Goal: Task Accomplishment & Management: Manage account settings

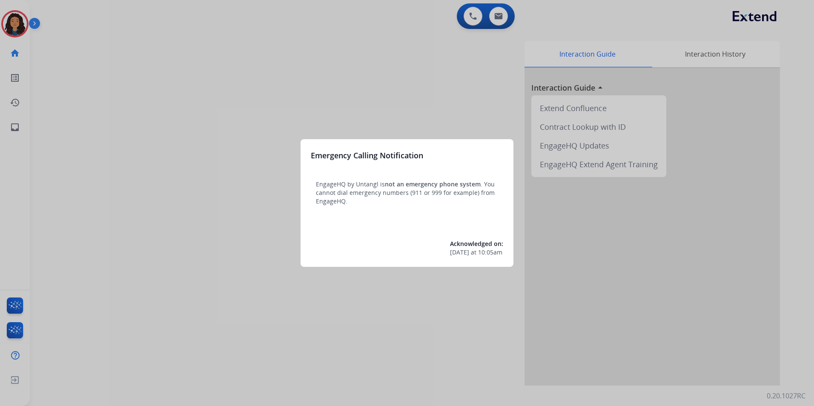
click at [127, 280] on div at bounding box center [407, 203] width 814 height 406
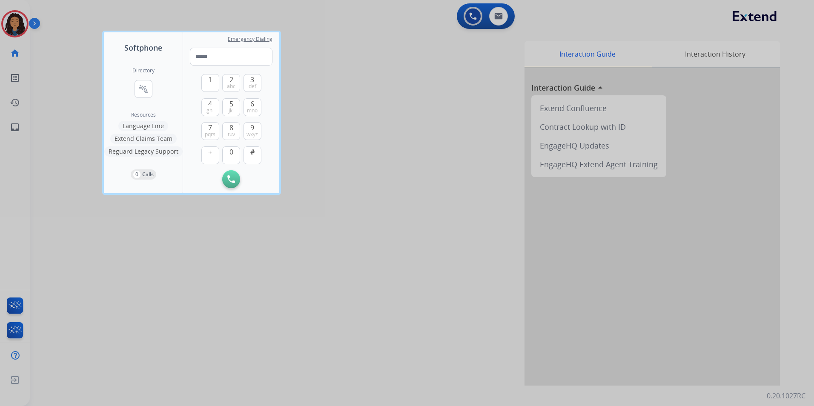
click at [138, 273] on div at bounding box center [407, 203] width 814 height 406
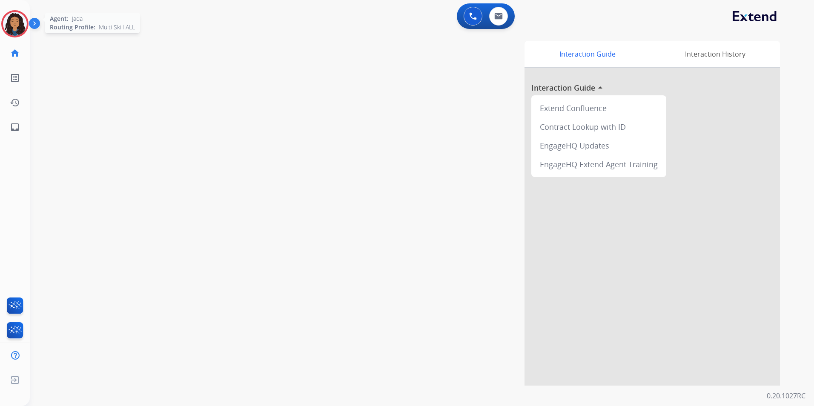
click at [17, 35] on img at bounding box center [15, 24] width 24 height 24
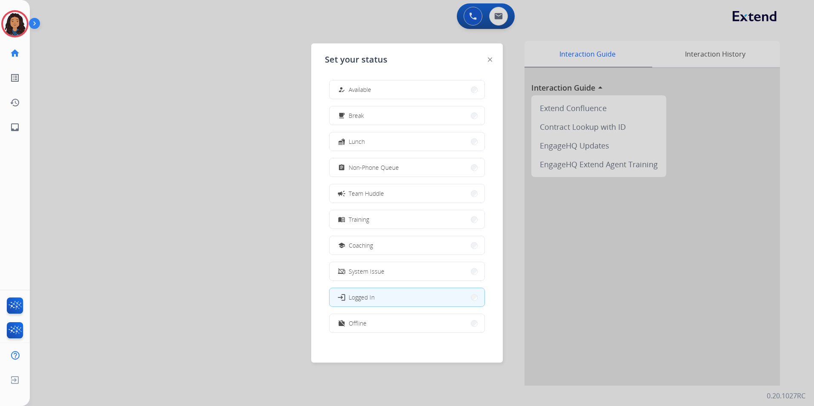
click at [74, 155] on div at bounding box center [407, 203] width 814 height 406
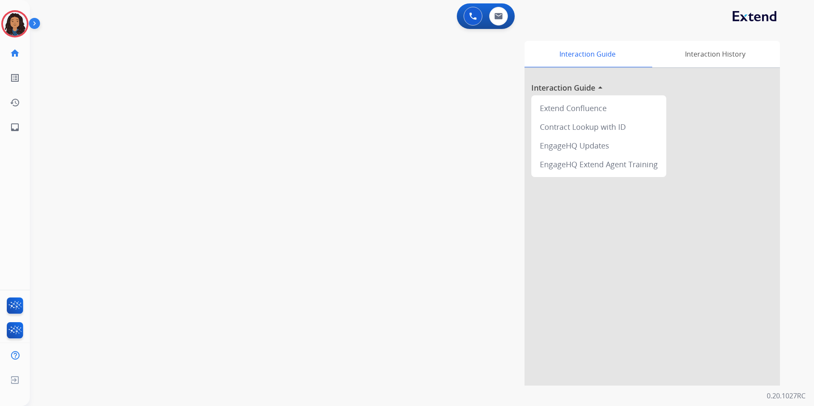
drag, startPoint x: 22, startPoint y: 28, endPoint x: 29, endPoint y: 28, distance: 6.8
click at [22, 28] on img at bounding box center [15, 24] width 24 height 24
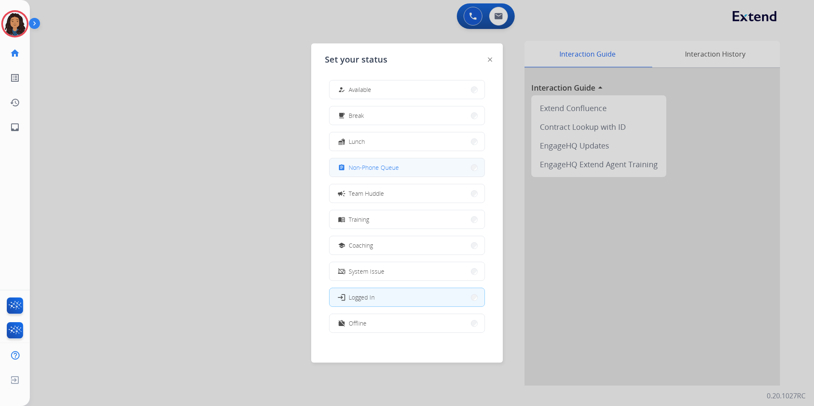
click at [361, 164] on span "Non-Phone Queue" at bounding box center [374, 167] width 50 height 9
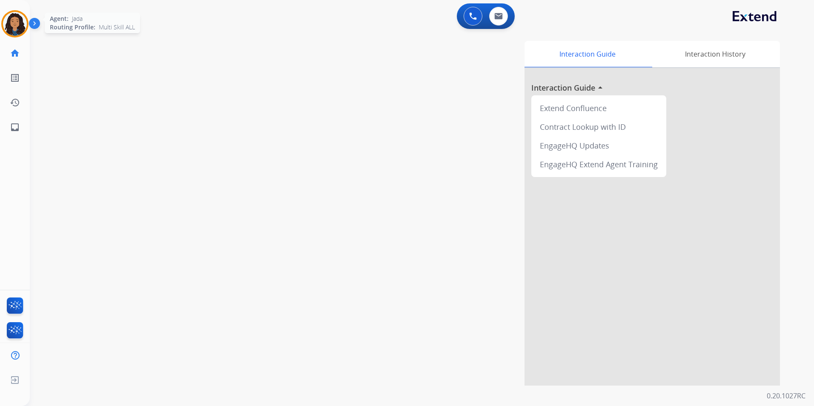
click at [7, 16] on img at bounding box center [15, 24] width 24 height 24
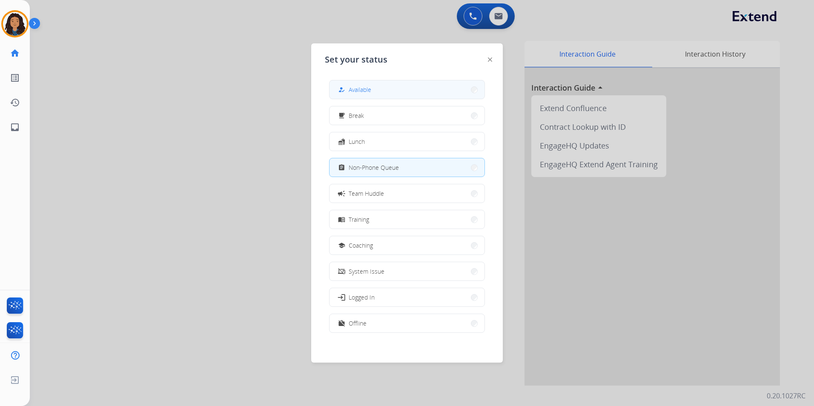
click at [416, 91] on button "how_to_reg Available" at bounding box center [406, 89] width 155 height 18
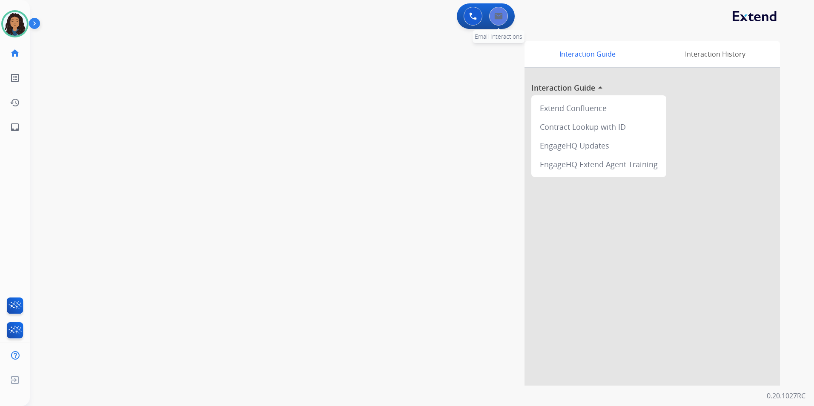
click at [492, 18] on button at bounding box center [498, 16] width 19 height 19
select select "**********"
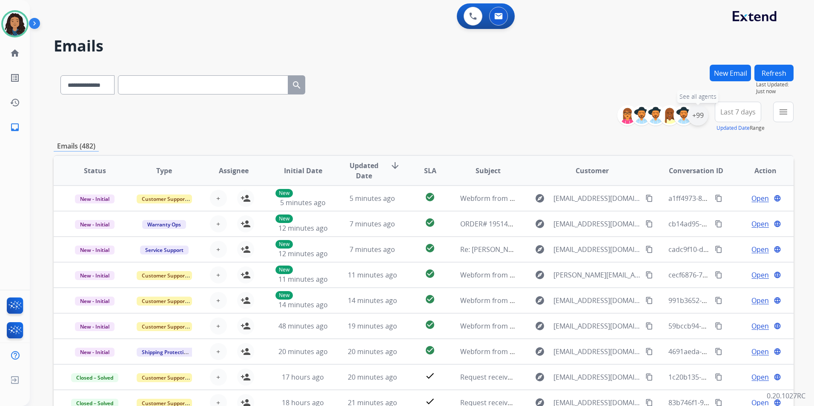
click at [695, 114] on div "+99" at bounding box center [697, 115] width 20 height 20
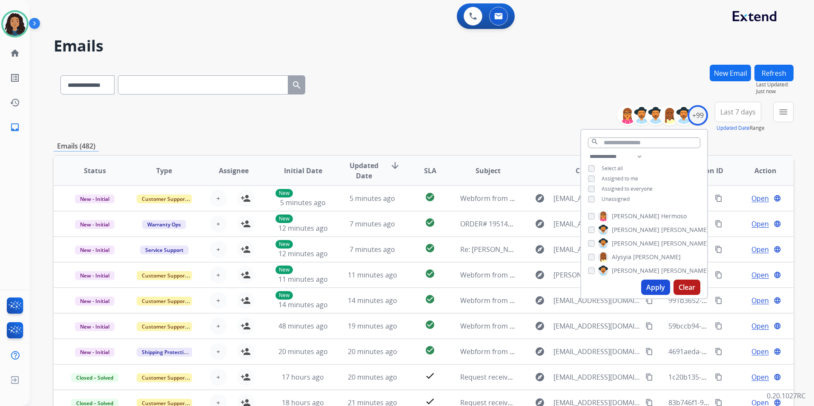
click at [606, 198] on span "Unassigned" at bounding box center [615, 198] width 28 height 7
click at [653, 284] on button "Apply" at bounding box center [655, 287] width 29 height 15
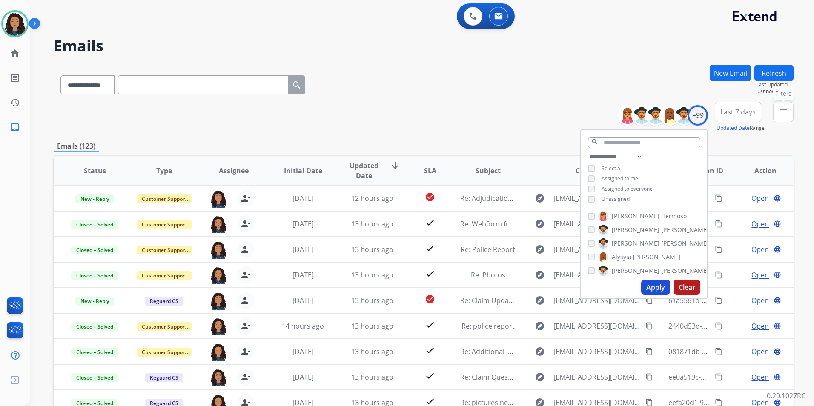
click at [786, 117] on mat-icon "menu" at bounding box center [783, 112] width 10 height 10
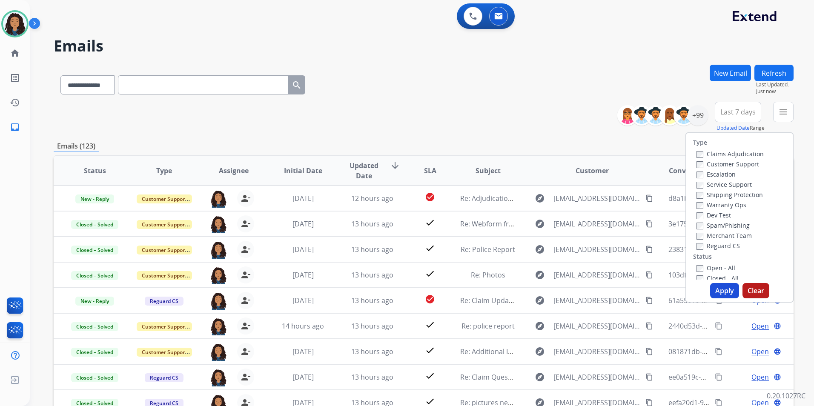
drag, startPoint x: 739, startPoint y: 164, endPoint x: 743, endPoint y: 177, distance: 13.1
click at [738, 164] on label "Customer Support" at bounding box center [727, 164] width 63 height 8
click at [746, 194] on label "Shipping Protection" at bounding box center [729, 195] width 66 height 8
click at [721, 246] on label "Reguard CS" at bounding box center [717, 246] width 43 height 8
click at [721, 267] on label "Open - All" at bounding box center [715, 268] width 39 height 8
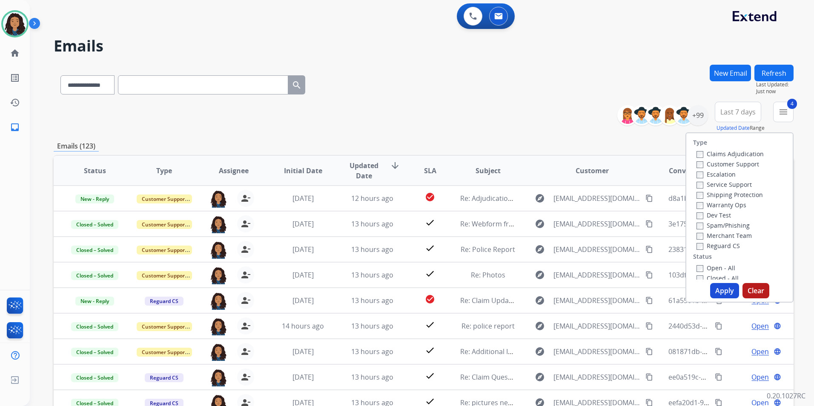
click at [718, 286] on button "Apply" at bounding box center [724, 290] width 29 height 15
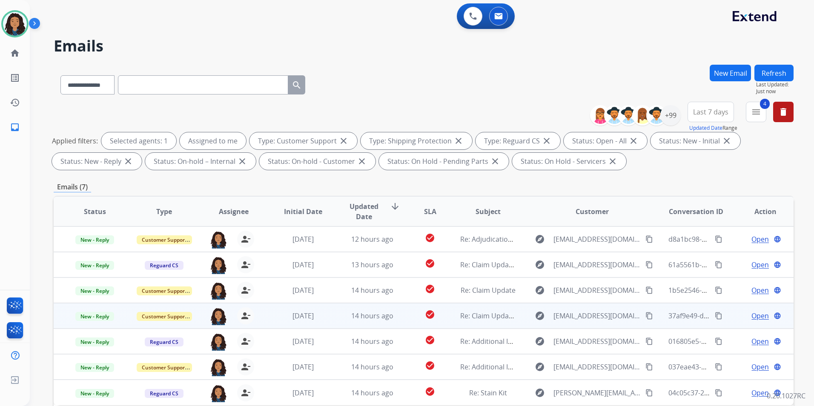
scroll to position [119, 0]
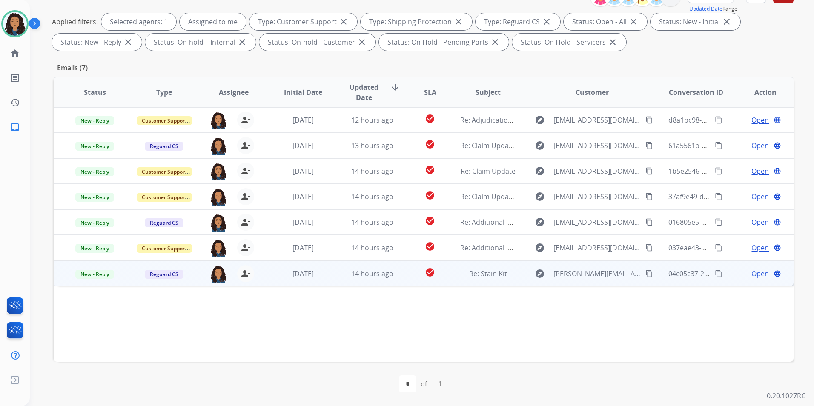
click at [758, 268] on td "Open language" at bounding box center [758, 273] width 69 height 26
click at [738, 277] on div "Open language" at bounding box center [765, 273] width 55 height 10
click at [751, 276] on span "Open" at bounding box center [759, 274] width 17 height 10
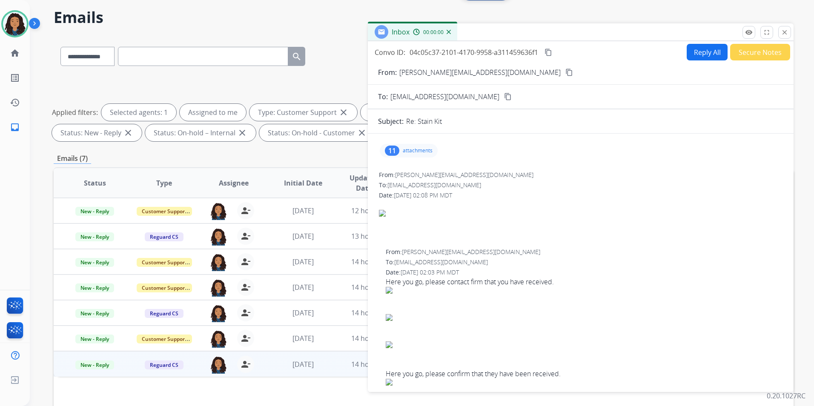
scroll to position [0, 0]
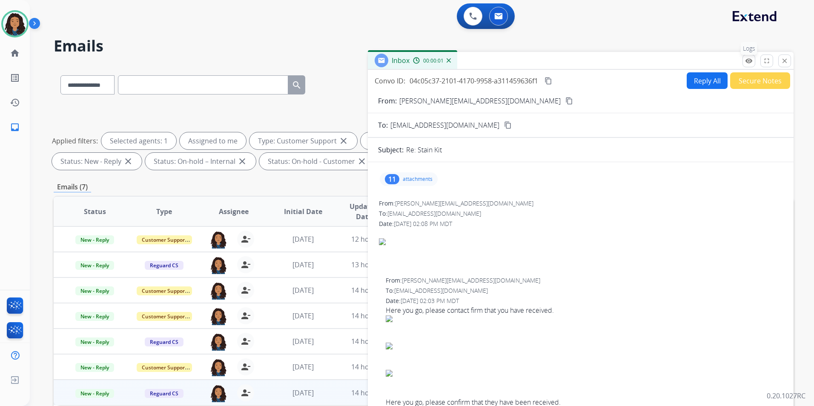
click at [749, 64] on mat-icon "remove_red_eye" at bounding box center [749, 61] width 8 height 8
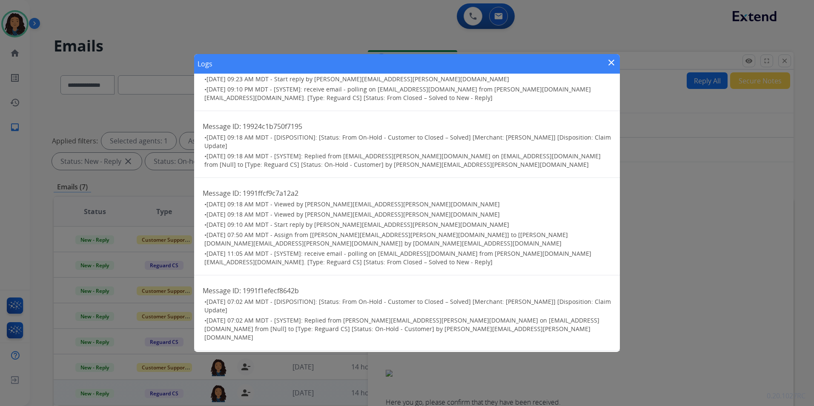
scroll to position [375, 0]
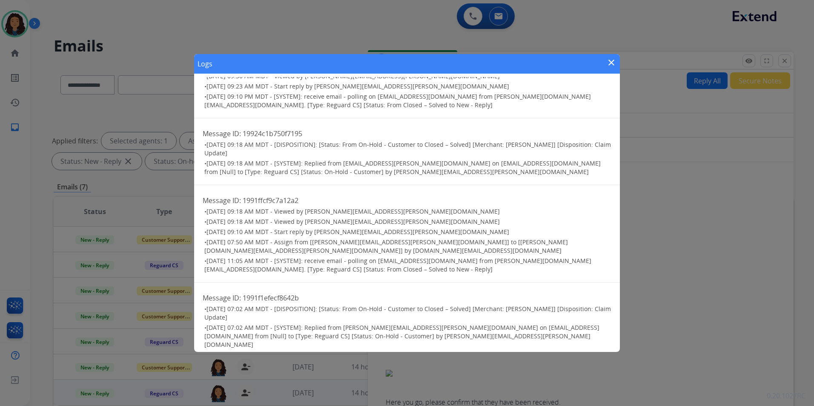
click at [610, 60] on mat-icon "close" at bounding box center [611, 62] width 10 height 10
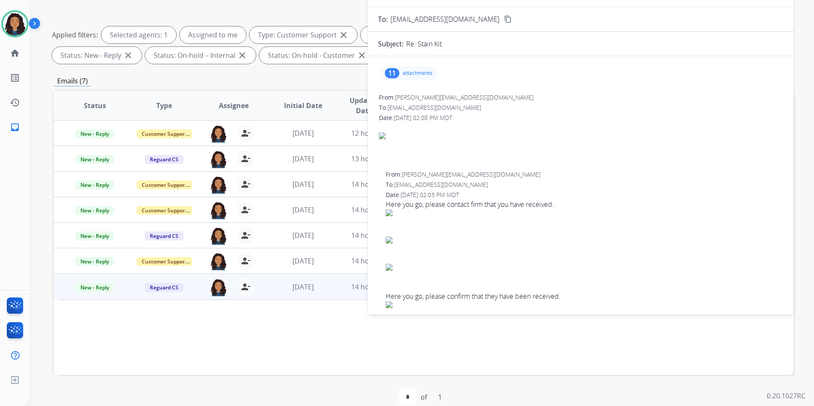
scroll to position [119, 0]
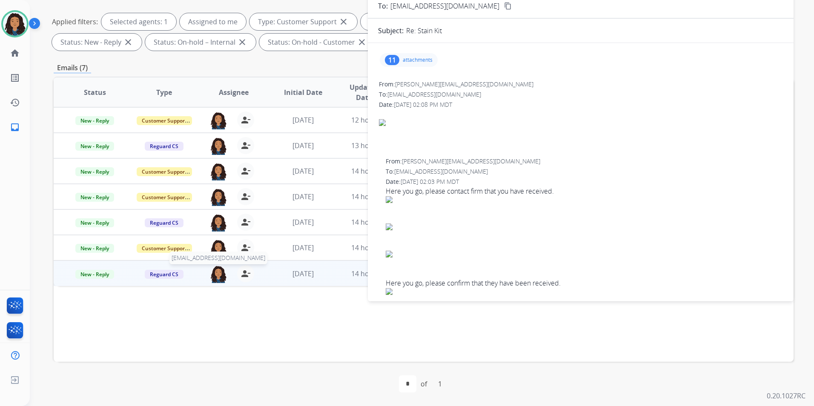
click at [216, 275] on img at bounding box center [218, 274] width 17 height 18
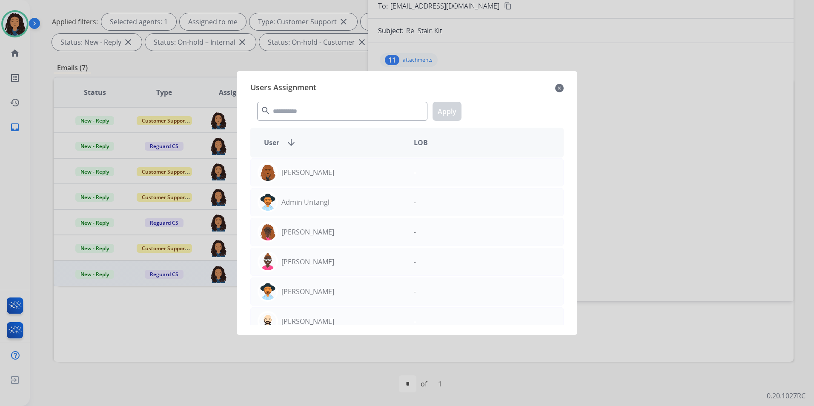
click at [561, 88] on mat-icon "close" at bounding box center [559, 88] width 9 height 10
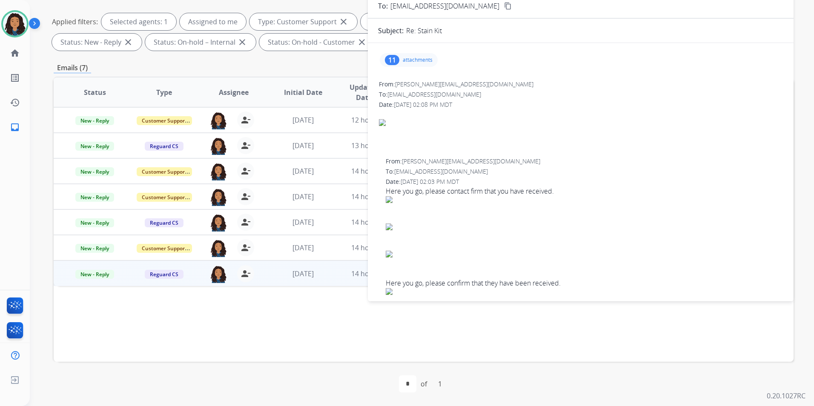
scroll to position [0, 0]
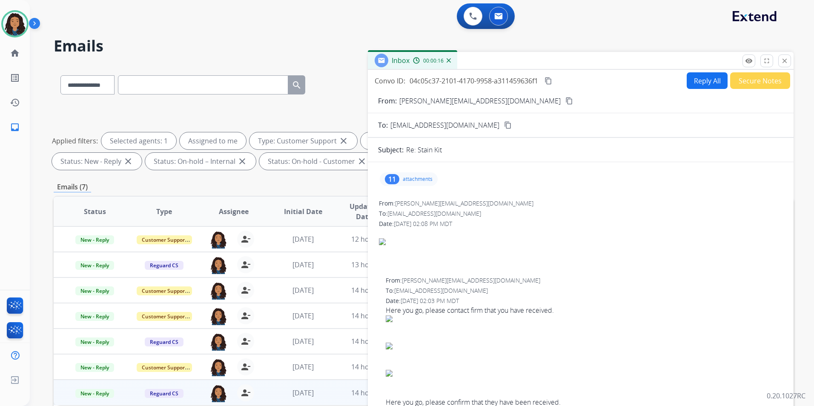
click at [565, 97] on mat-icon "content_copy" at bounding box center [569, 101] width 8 height 8
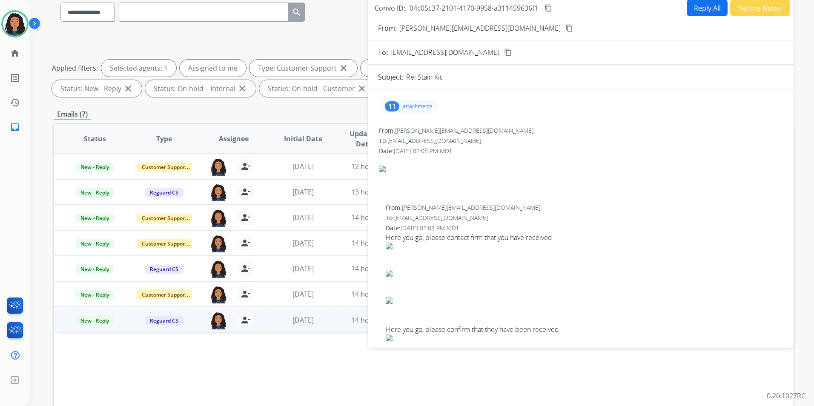
scroll to position [85, 0]
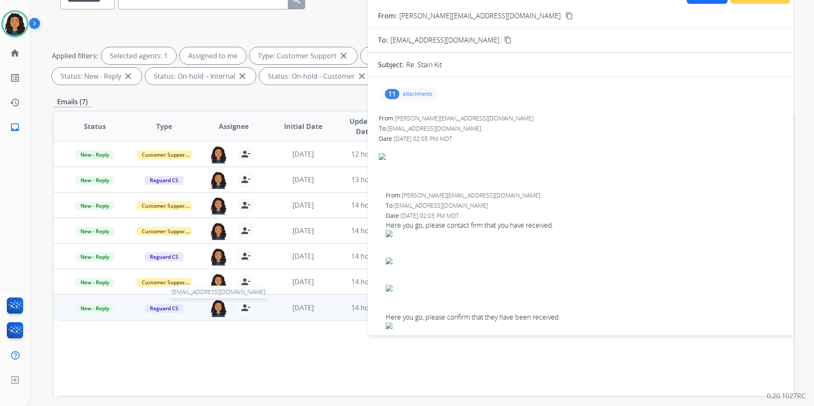
click at [215, 309] on img at bounding box center [218, 308] width 17 height 18
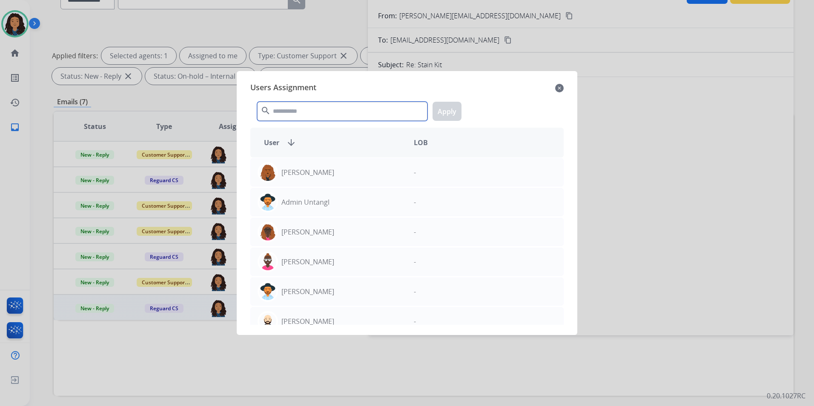
click at [317, 110] on input "text" at bounding box center [342, 111] width 170 height 19
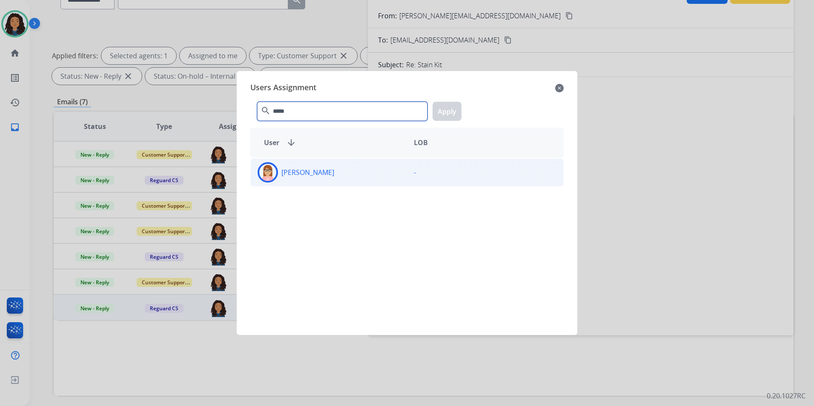
type input "*****"
click at [450, 174] on div "-" at bounding box center [485, 172] width 156 height 20
click at [443, 114] on button "Apply" at bounding box center [446, 111] width 29 height 19
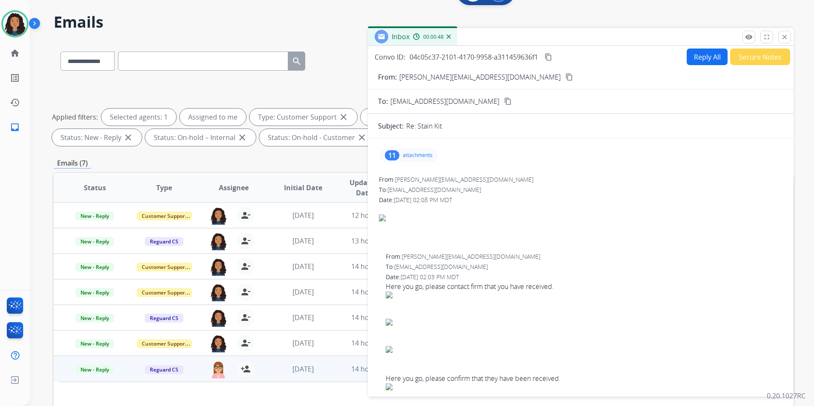
scroll to position [0, 0]
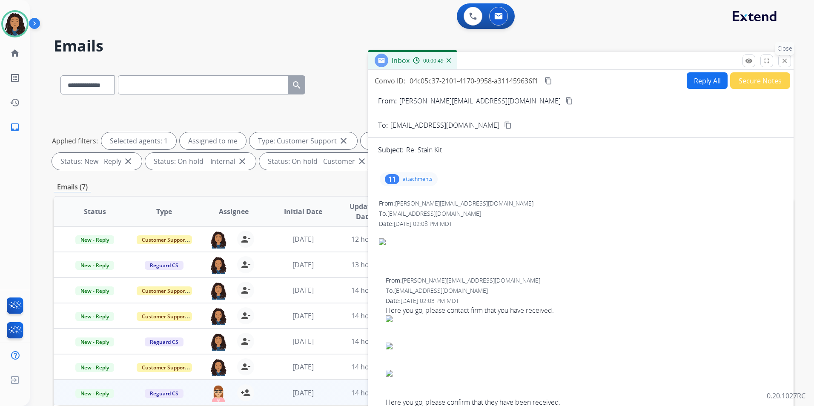
click at [786, 61] on mat-icon "close" at bounding box center [785, 61] width 8 height 8
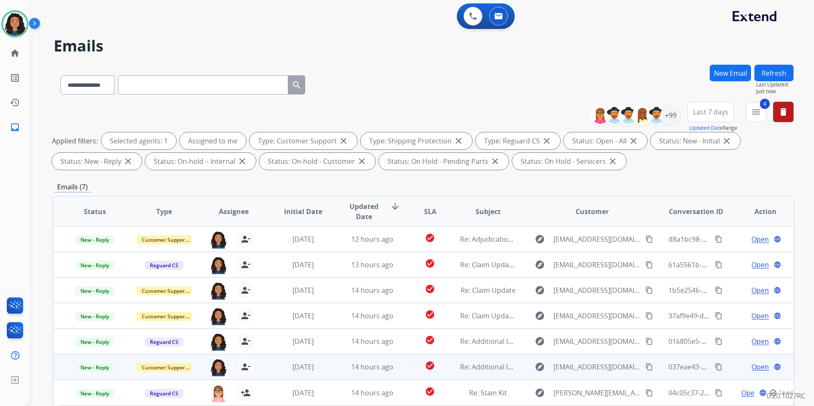
click at [755, 364] on span "Open" at bounding box center [759, 367] width 17 height 10
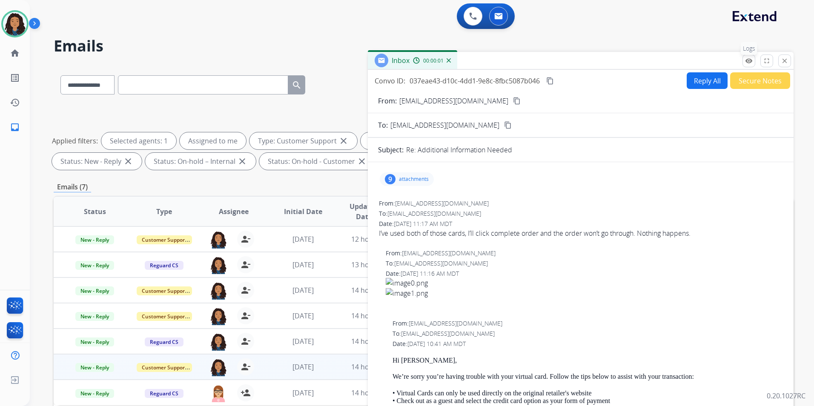
click at [749, 60] on mat-icon "remove_red_eye" at bounding box center [749, 61] width 8 height 8
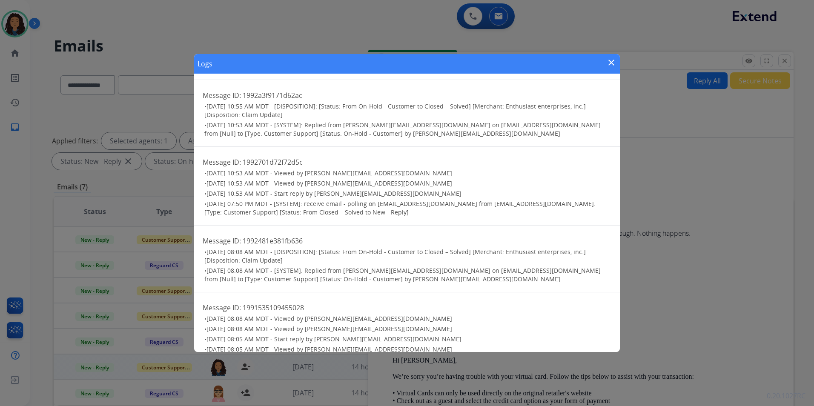
scroll to position [737, 0]
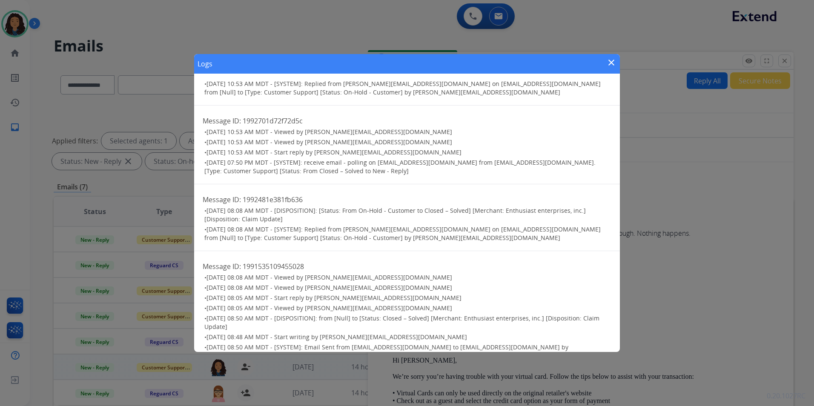
click at [609, 61] on mat-icon "close" at bounding box center [611, 62] width 10 height 10
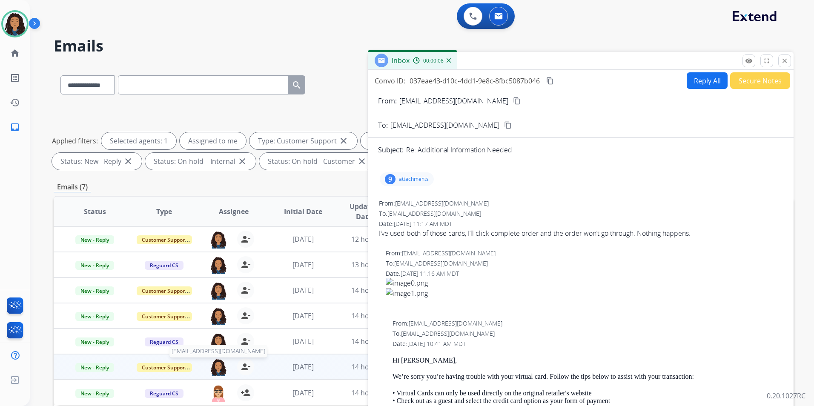
click at [215, 372] on img at bounding box center [218, 367] width 17 height 18
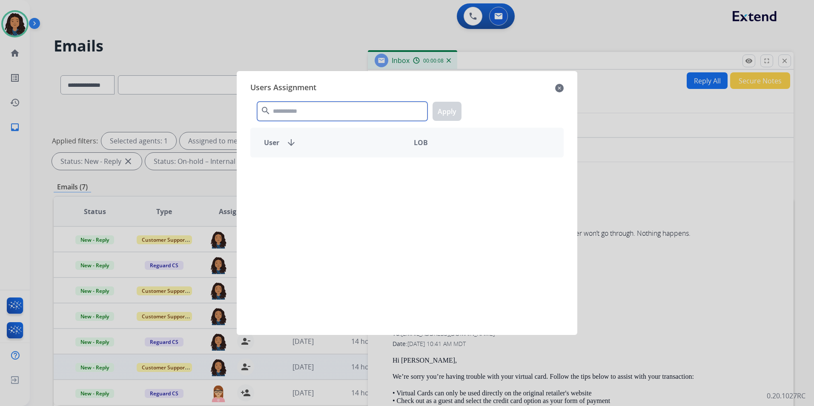
click at [306, 108] on input "text" at bounding box center [342, 111] width 170 height 19
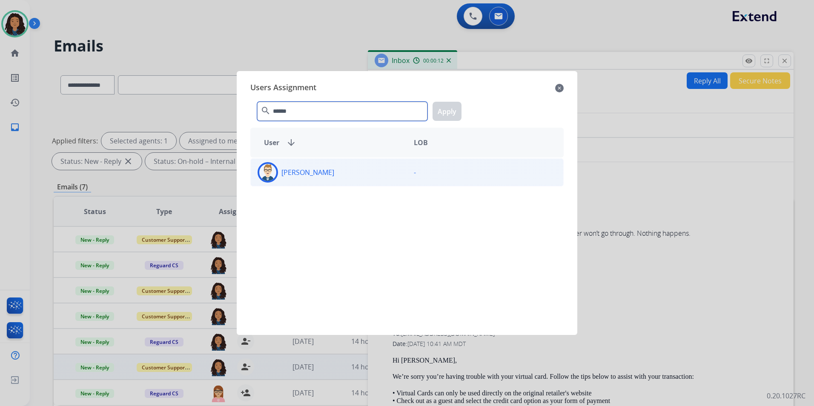
type input "******"
click at [346, 174] on div "[PERSON_NAME]" at bounding box center [329, 172] width 156 height 20
click at [559, 89] on mat-icon "close" at bounding box center [559, 88] width 9 height 10
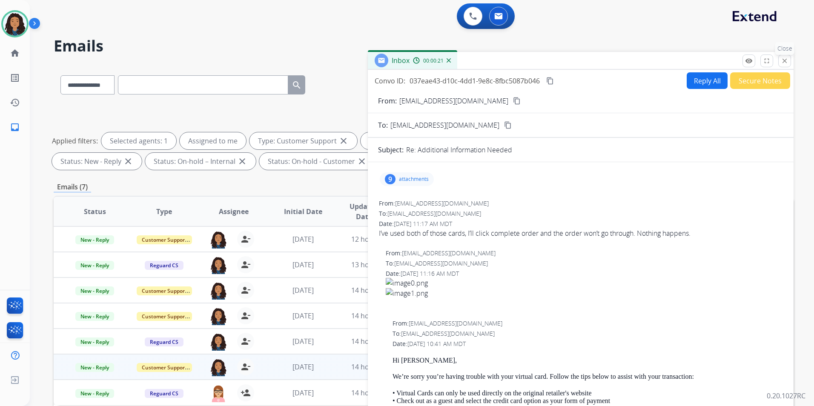
click at [787, 60] on mat-icon "close" at bounding box center [785, 61] width 8 height 8
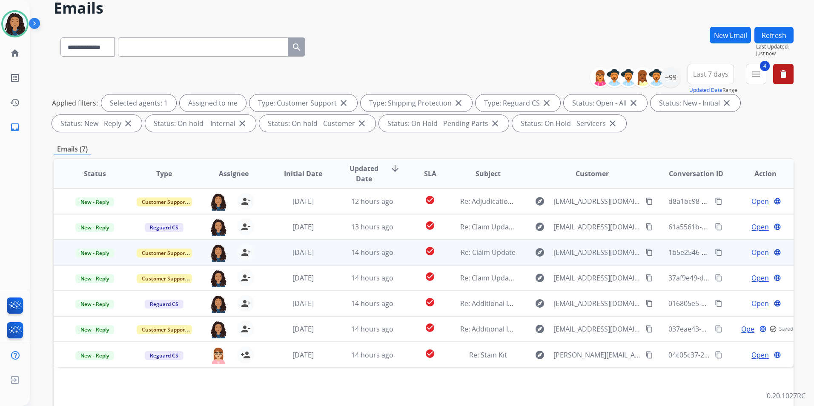
scroll to position [0, 0]
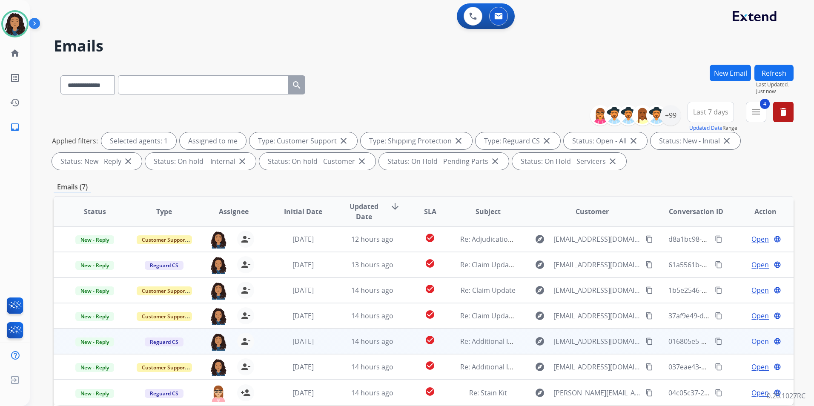
click at [751, 340] on span "Open" at bounding box center [759, 341] width 17 height 10
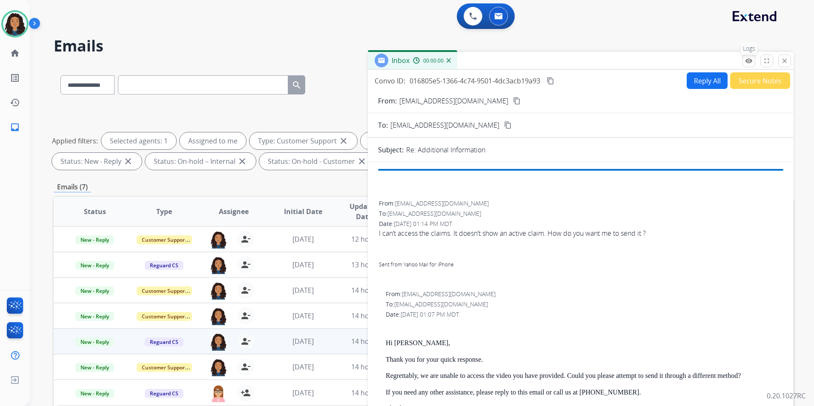
click at [751, 60] on mat-icon "remove_red_eye" at bounding box center [749, 61] width 8 height 8
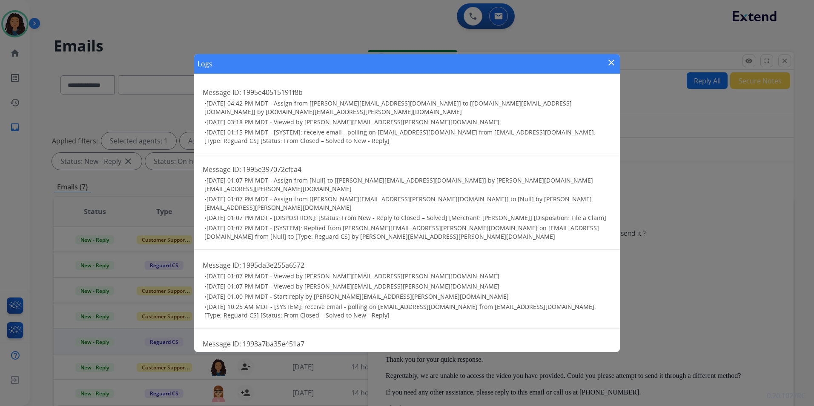
click at [613, 63] on mat-icon "close" at bounding box center [611, 62] width 10 height 10
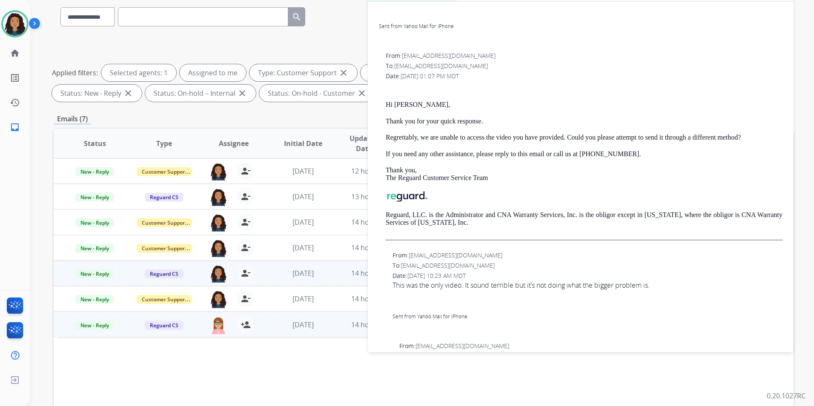
scroll to position [85, 0]
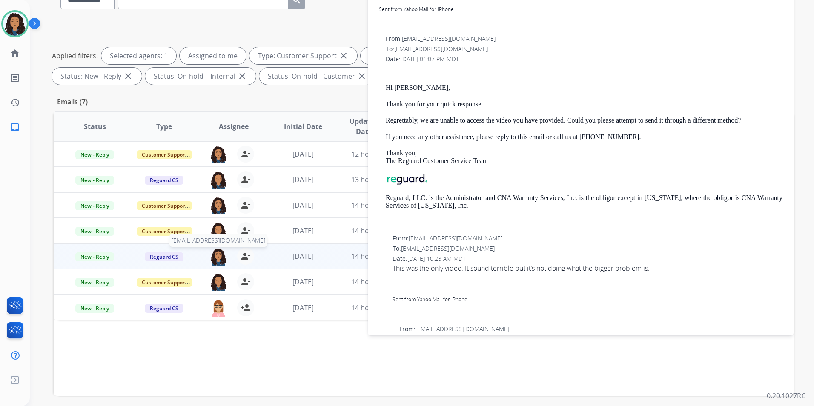
click at [217, 252] on img at bounding box center [218, 257] width 17 height 18
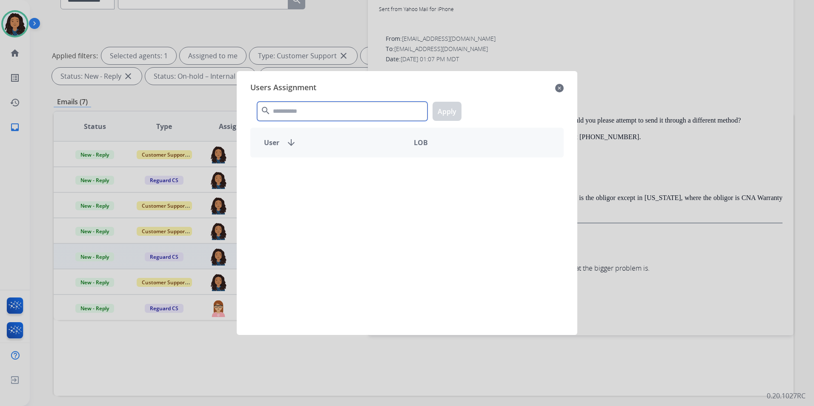
click at [353, 108] on input "text" at bounding box center [342, 111] width 170 height 19
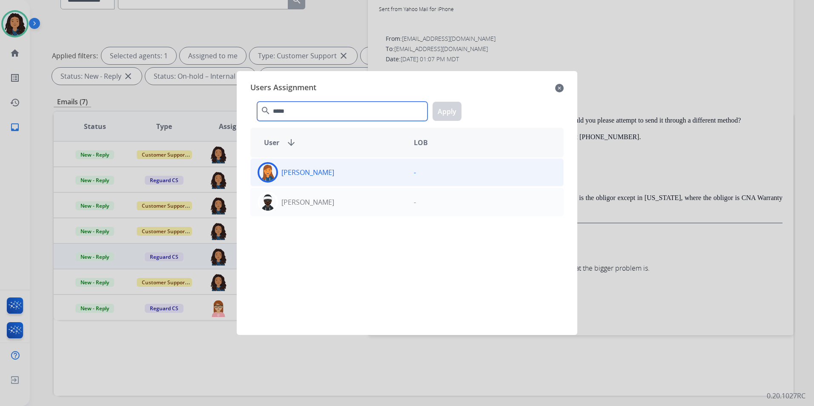
type input "*****"
click at [392, 175] on div "[PERSON_NAME]" at bounding box center [329, 172] width 156 height 20
click at [452, 112] on button "Apply" at bounding box center [446, 111] width 29 height 19
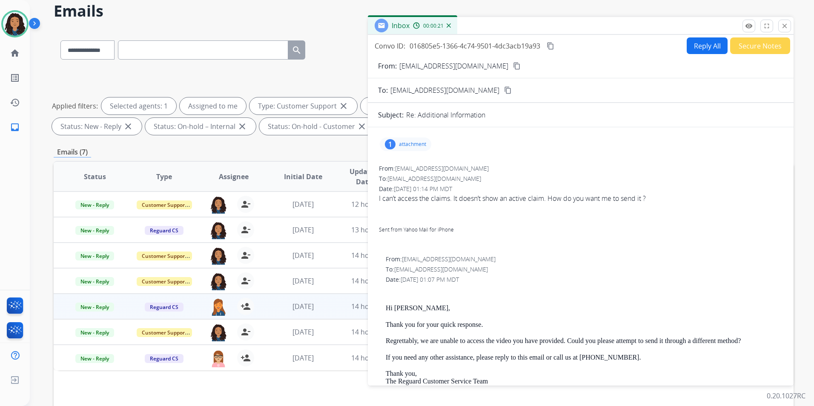
scroll to position [0, 0]
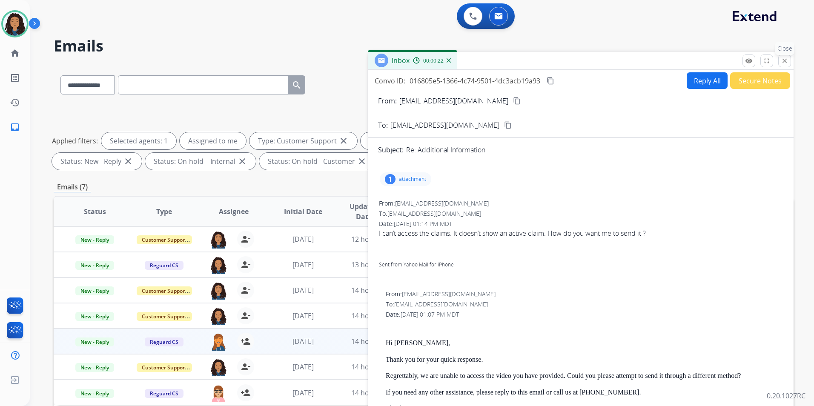
click at [780, 60] on button "close Close" at bounding box center [784, 60] width 13 height 13
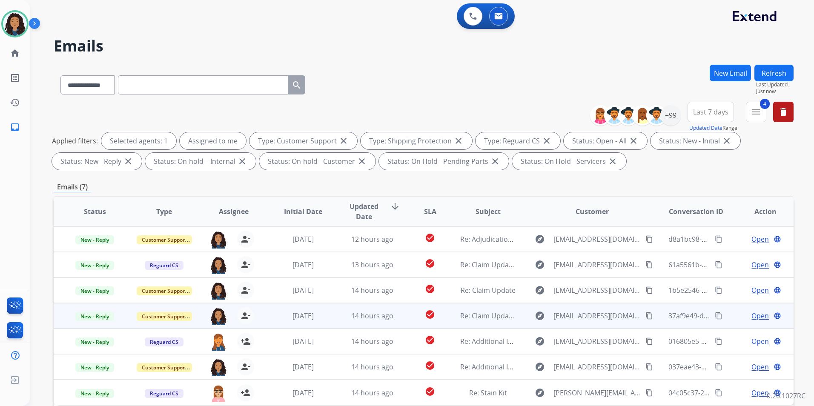
click at [756, 317] on span "Open" at bounding box center [759, 316] width 17 height 10
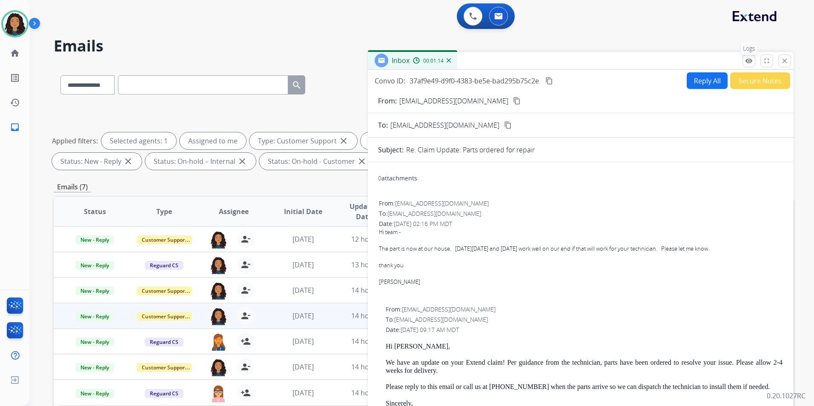
click at [746, 63] on mat-icon "remove_red_eye" at bounding box center [749, 61] width 8 height 8
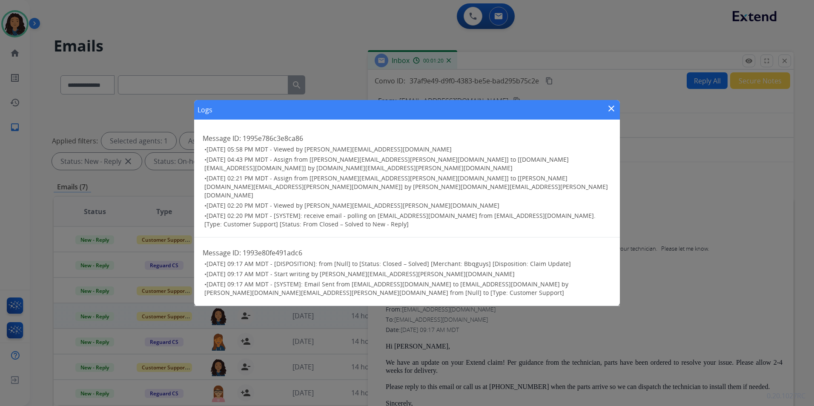
click at [610, 114] on mat-icon "close" at bounding box center [611, 108] width 10 height 10
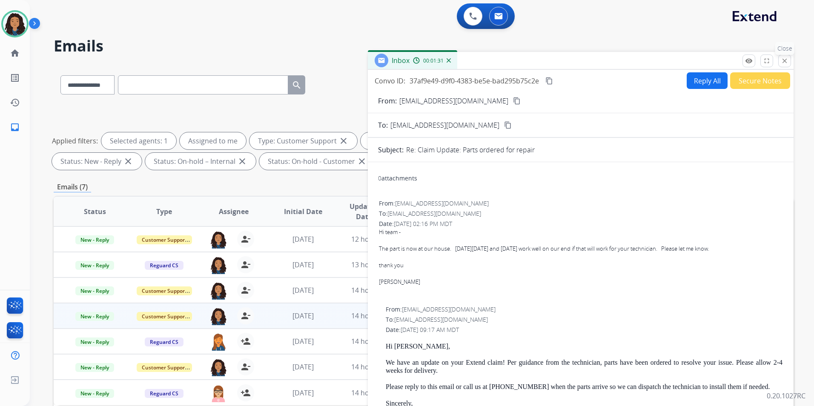
click at [782, 61] on mat-icon "close" at bounding box center [785, 61] width 8 height 8
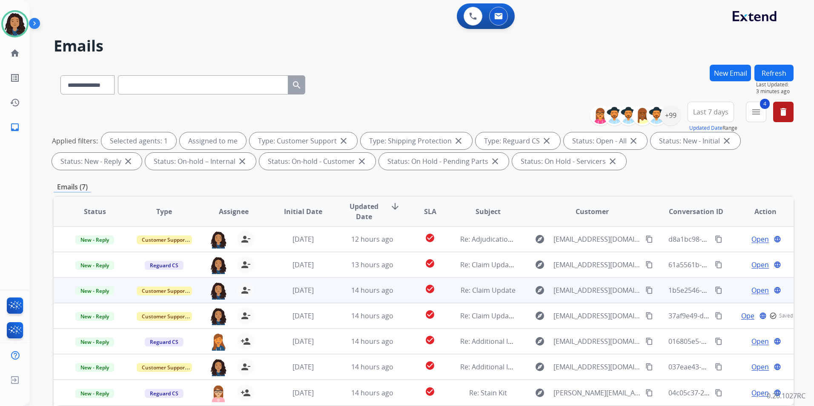
click at [752, 290] on span "Open" at bounding box center [759, 290] width 17 height 10
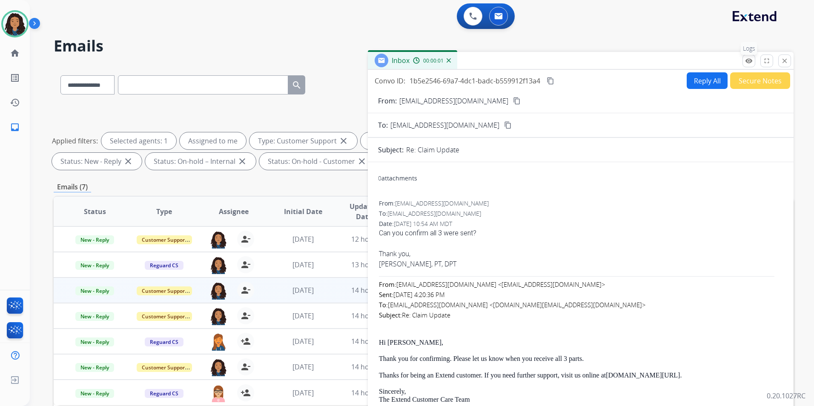
click at [748, 63] on mat-icon "remove_red_eye" at bounding box center [749, 61] width 8 height 8
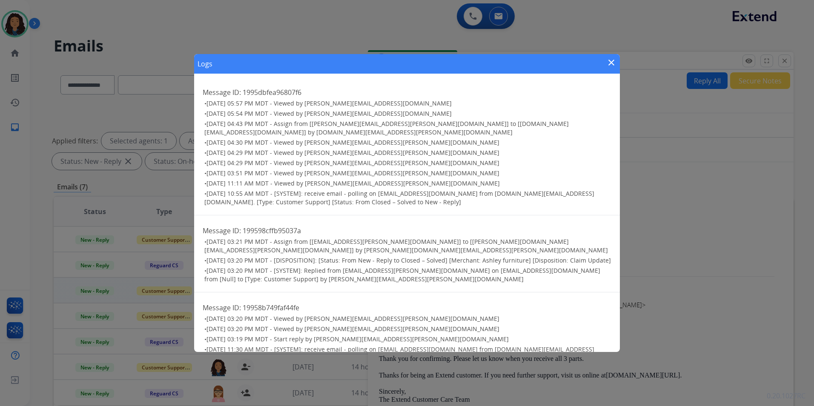
click at [615, 63] on mat-icon "close" at bounding box center [611, 62] width 10 height 10
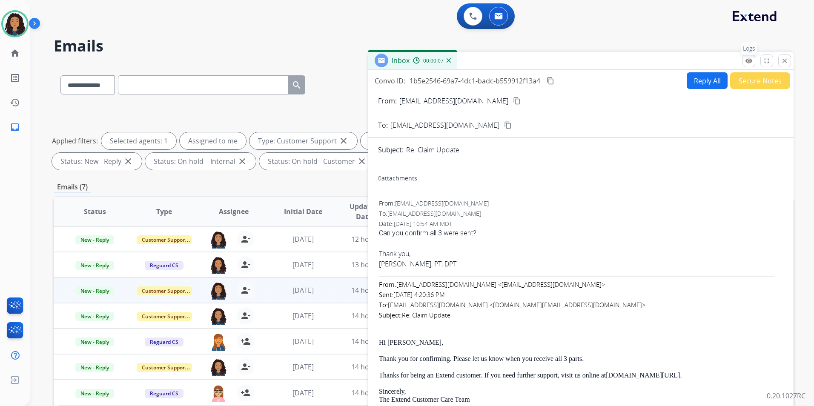
click at [748, 66] on button "remove_red_eye Logs" at bounding box center [748, 60] width 13 height 13
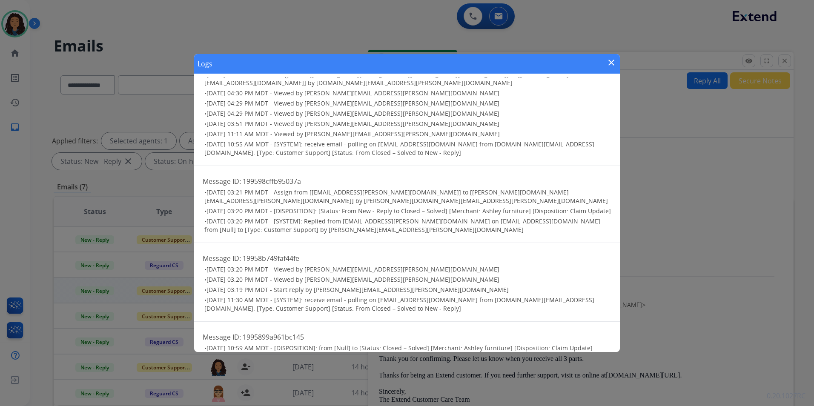
scroll to position [79, 0]
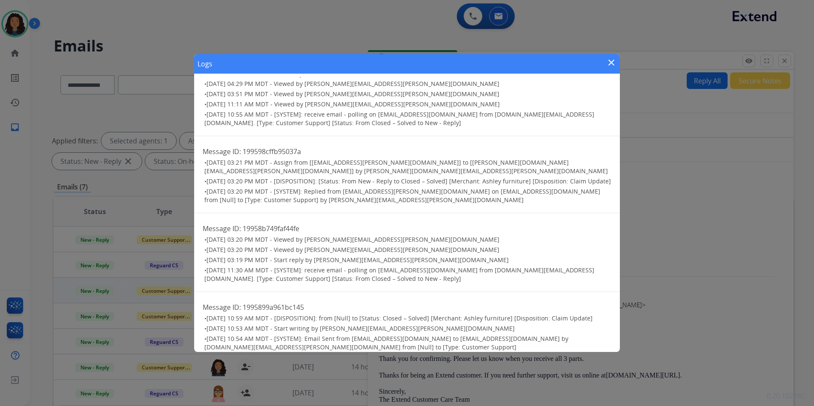
click at [609, 65] on mat-icon "close" at bounding box center [611, 62] width 10 height 10
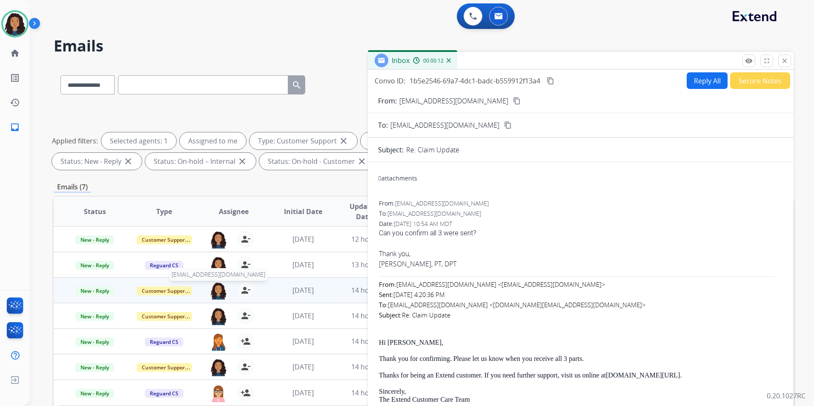
click at [220, 286] on img at bounding box center [218, 291] width 17 height 18
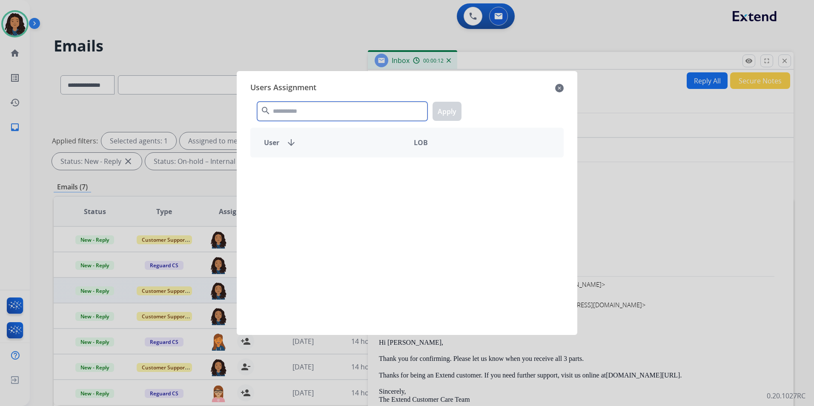
click at [364, 114] on input "text" at bounding box center [342, 111] width 170 height 19
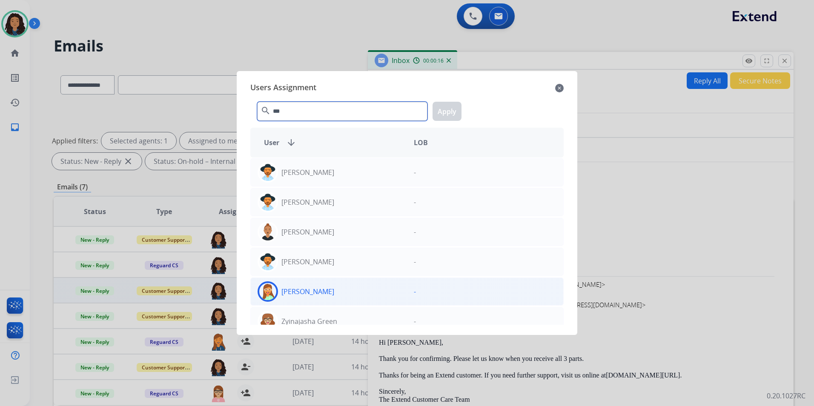
type input "***"
click at [337, 289] on div "[PERSON_NAME]" at bounding box center [329, 291] width 156 height 20
click at [449, 111] on button "Apply" at bounding box center [446, 111] width 29 height 19
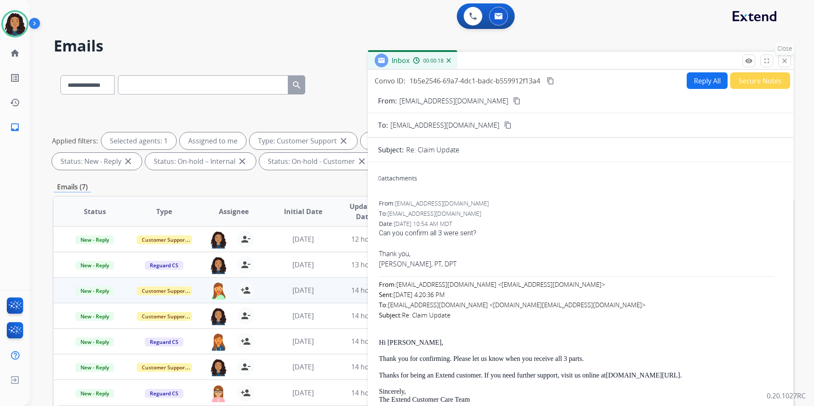
click at [788, 63] on mat-icon "close" at bounding box center [785, 61] width 8 height 8
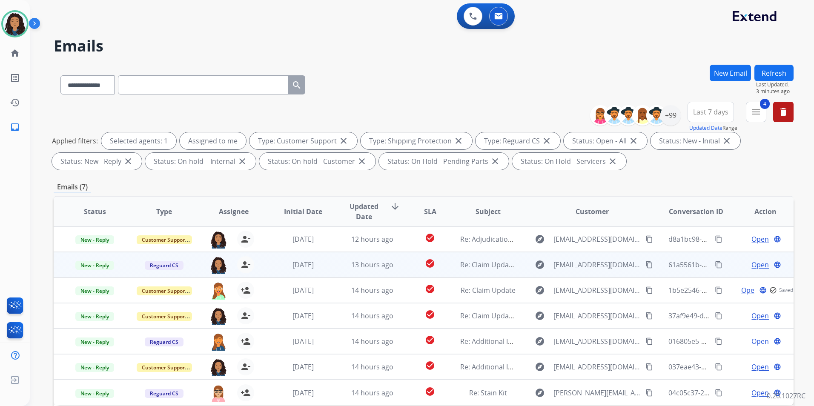
click at [757, 263] on span "Open" at bounding box center [759, 265] width 17 height 10
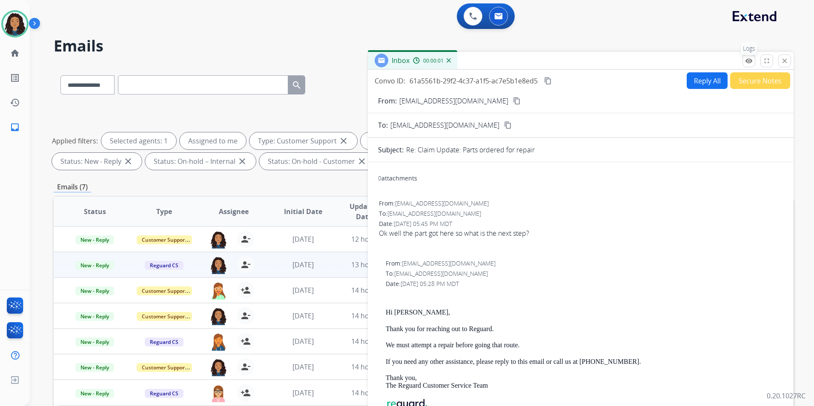
click at [749, 65] on button "remove_red_eye Logs" at bounding box center [748, 60] width 13 height 13
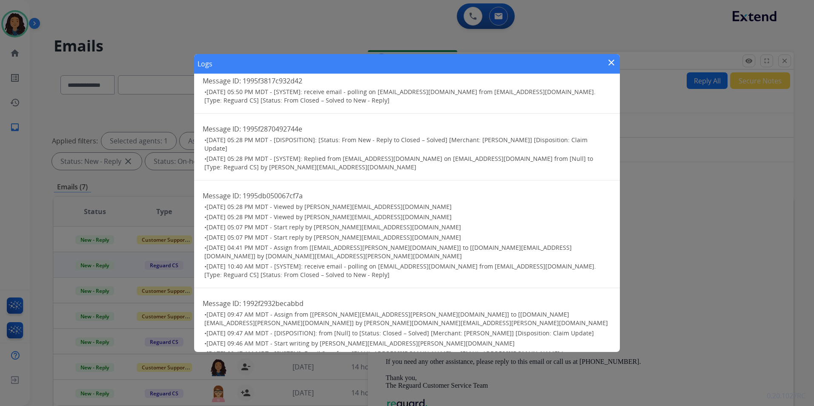
scroll to position [18, 0]
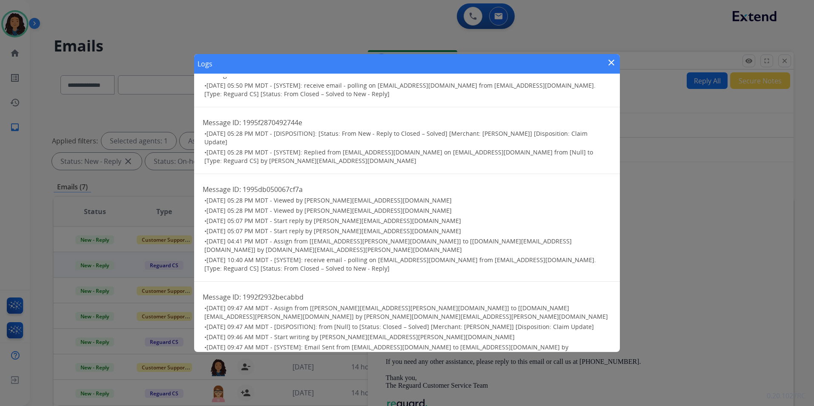
click at [608, 62] on mat-icon "close" at bounding box center [611, 62] width 10 height 10
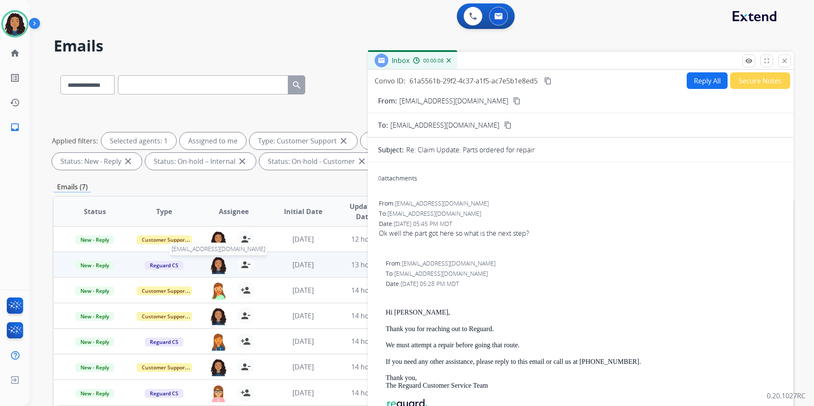
click at [220, 263] on img at bounding box center [218, 265] width 17 height 18
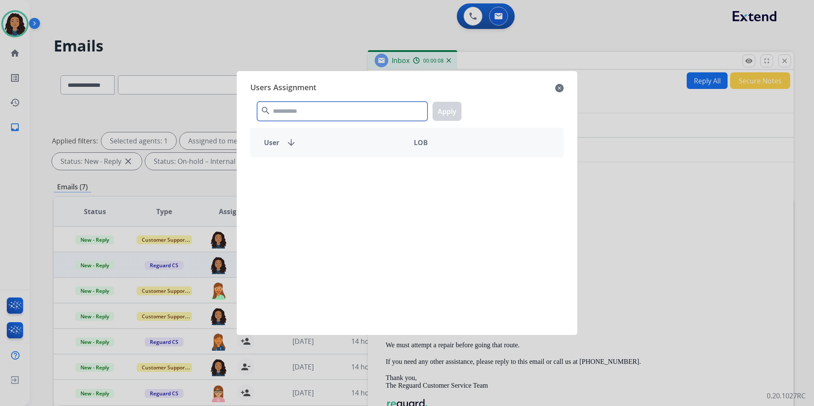
click at [361, 119] on input "text" at bounding box center [342, 111] width 170 height 19
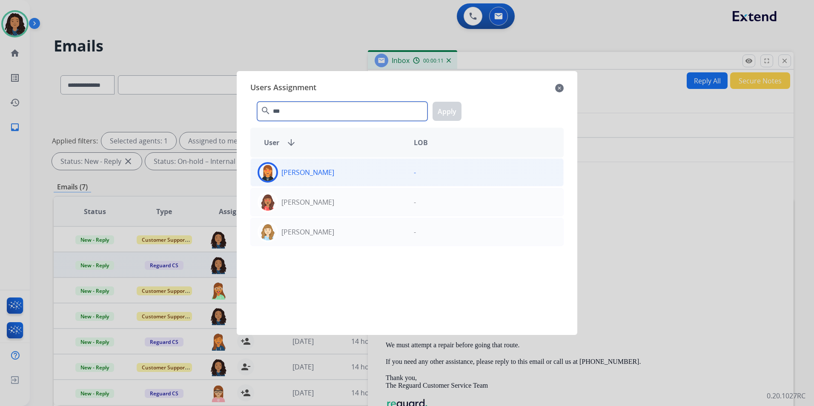
type input "***"
click at [409, 169] on div "-" at bounding box center [485, 172] width 156 height 20
click at [443, 110] on button "Apply" at bounding box center [446, 111] width 29 height 19
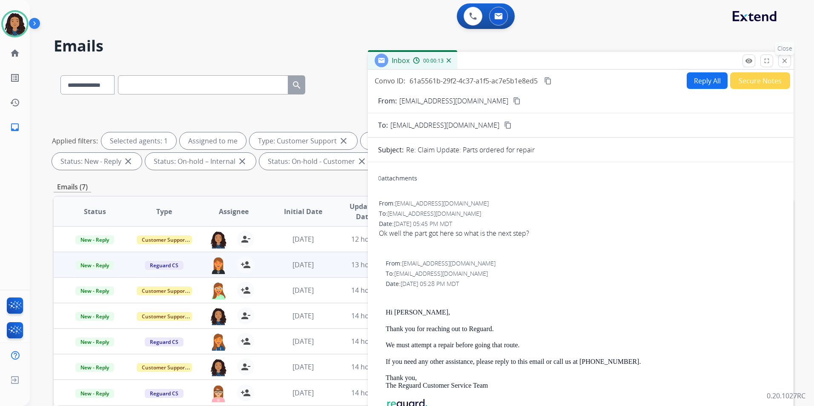
click at [784, 63] on mat-icon "close" at bounding box center [785, 61] width 8 height 8
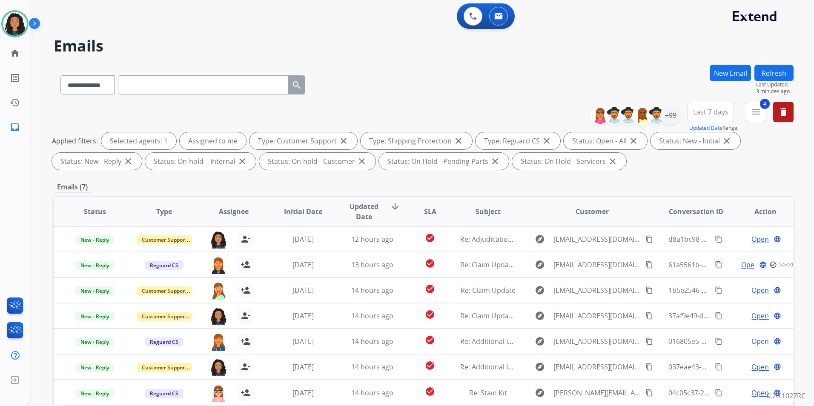
click at [775, 69] on button "Refresh" at bounding box center [773, 73] width 39 height 17
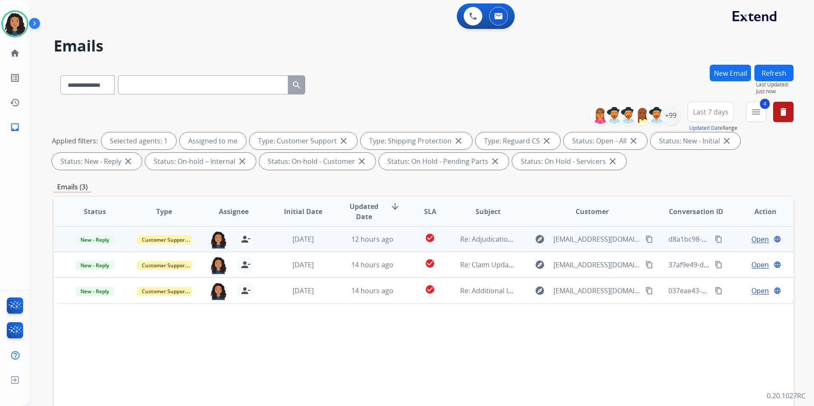
click at [756, 240] on span "Open" at bounding box center [759, 239] width 17 height 10
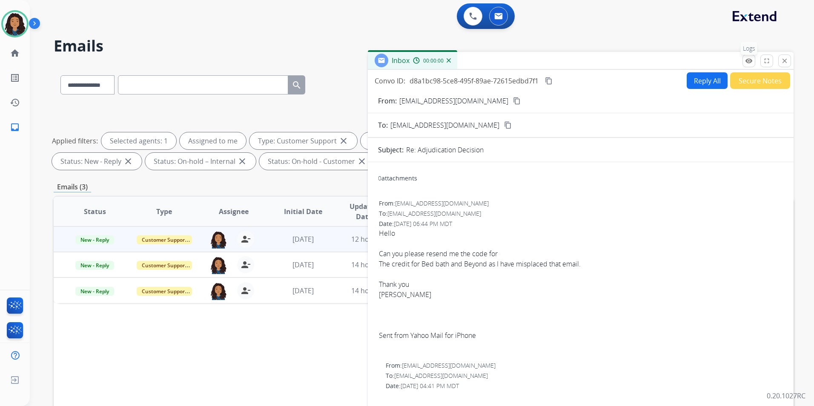
click at [745, 59] on mat-icon "remove_red_eye" at bounding box center [749, 61] width 8 height 8
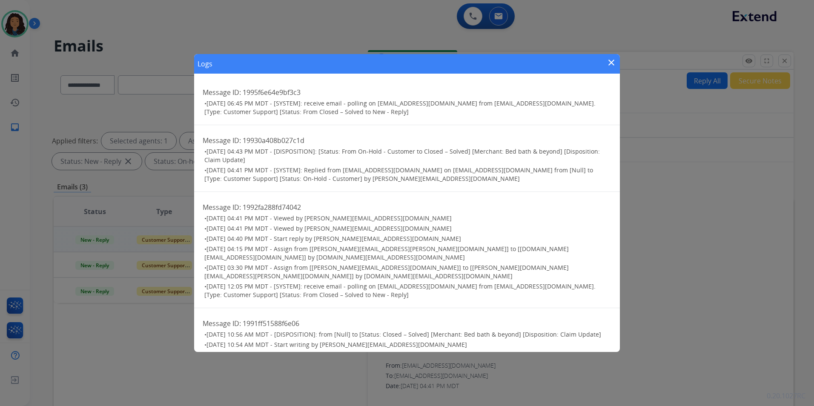
scroll to position [16, 0]
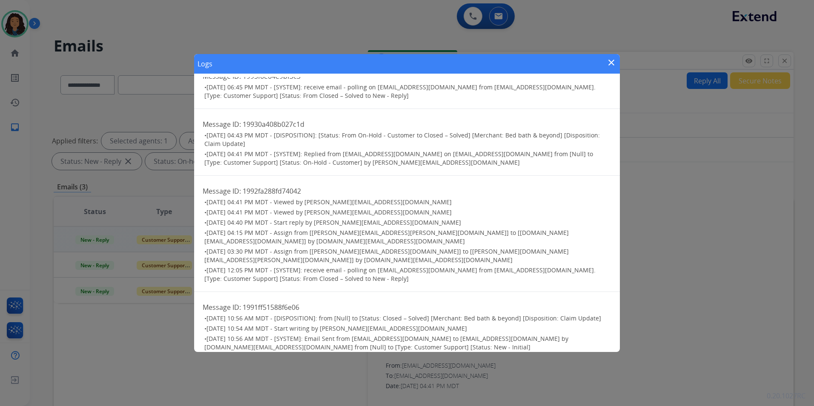
click at [614, 63] on mat-icon "close" at bounding box center [611, 62] width 10 height 10
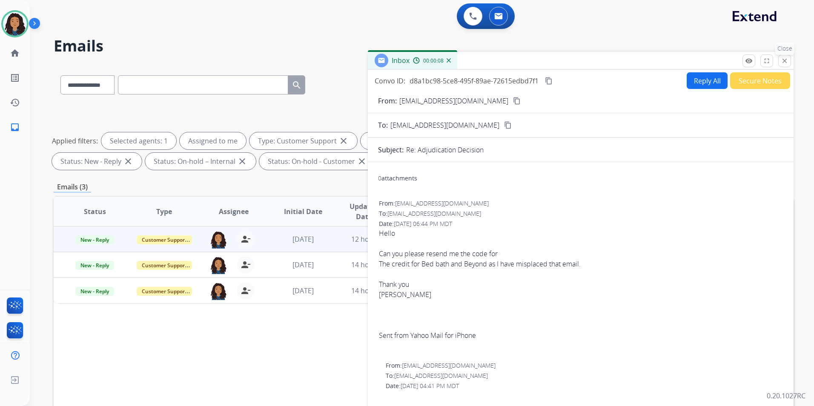
click at [787, 61] on mat-icon "close" at bounding box center [785, 61] width 8 height 8
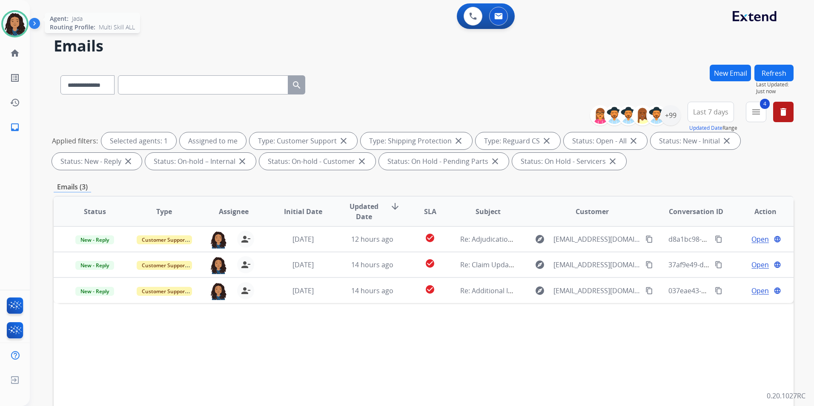
click at [20, 26] on img at bounding box center [15, 24] width 24 height 24
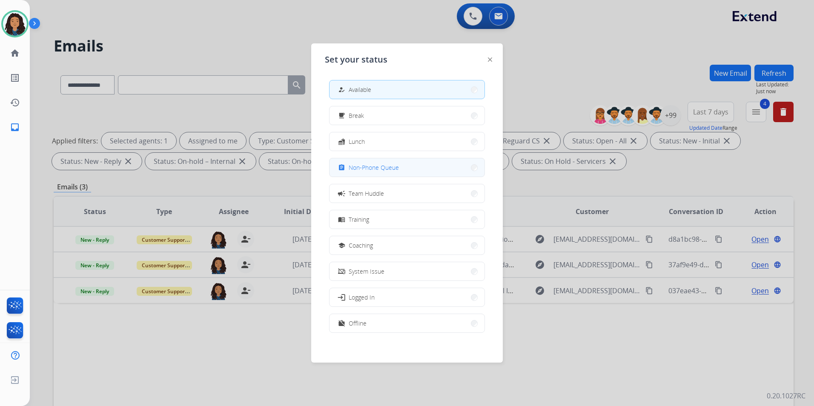
click at [400, 172] on button "assignment Non-Phone Queue" at bounding box center [406, 167] width 155 height 18
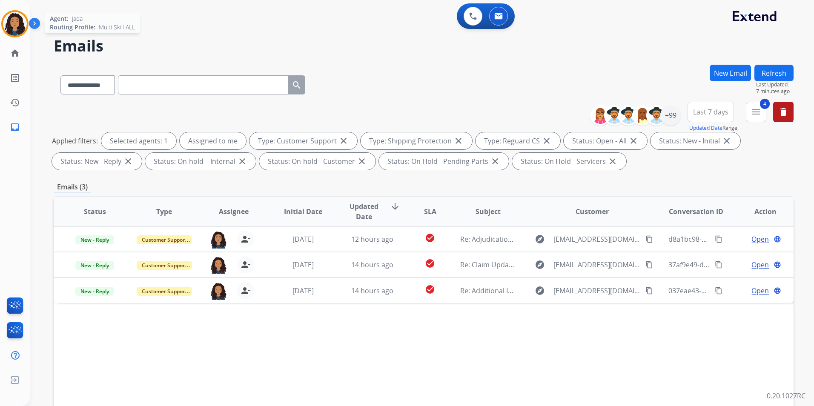
click at [19, 19] on img at bounding box center [15, 24] width 24 height 24
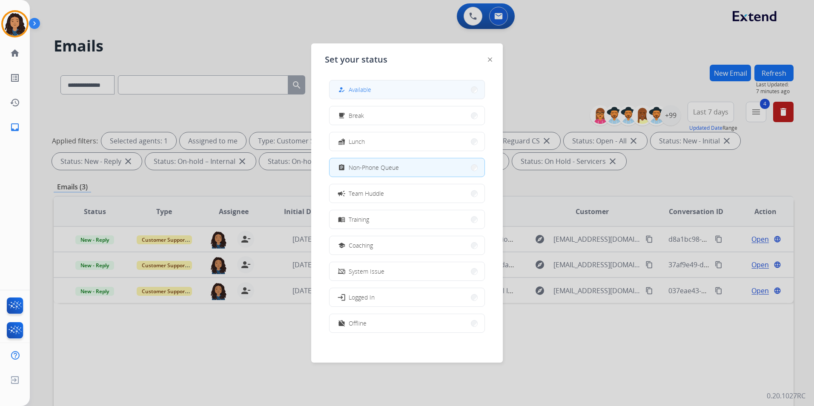
click at [421, 92] on button "how_to_reg Available" at bounding box center [406, 89] width 155 height 18
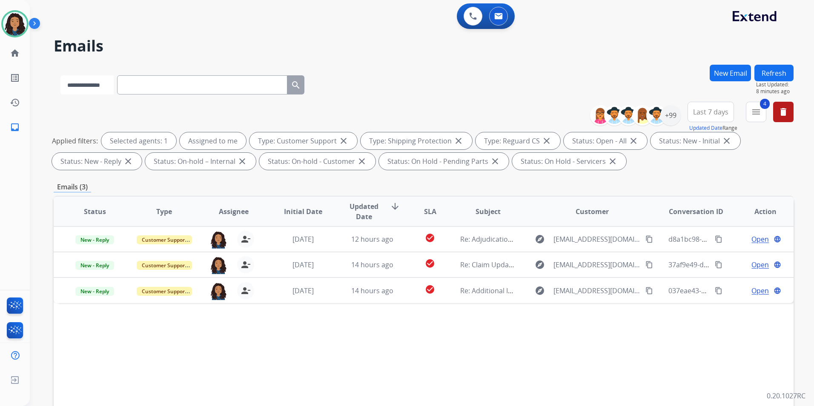
click at [107, 86] on select "**********" at bounding box center [86, 84] width 53 height 19
select select "**********"
click at [60, 75] on select "**********" at bounding box center [86, 84] width 53 height 19
paste input "**********"
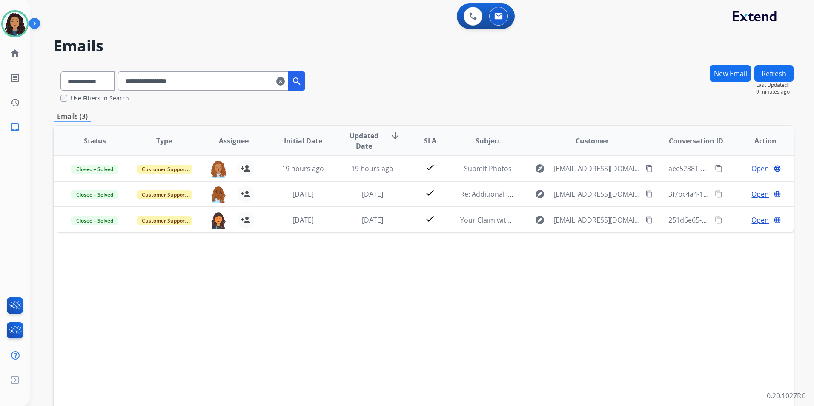
drag, startPoint x: 242, startPoint y: 77, endPoint x: -2, endPoint y: 103, distance: 245.3
click at [0, 103] on html "**********" at bounding box center [407, 203] width 814 height 406
paste input "*"
type input "**********"
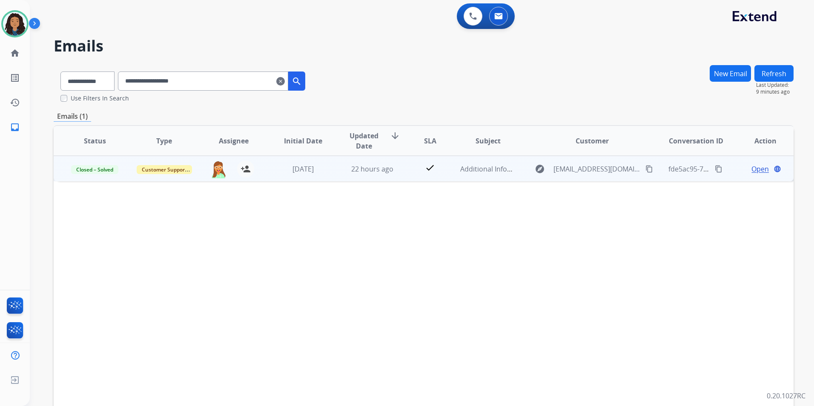
click at [757, 169] on span "Open" at bounding box center [759, 169] width 17 height 10
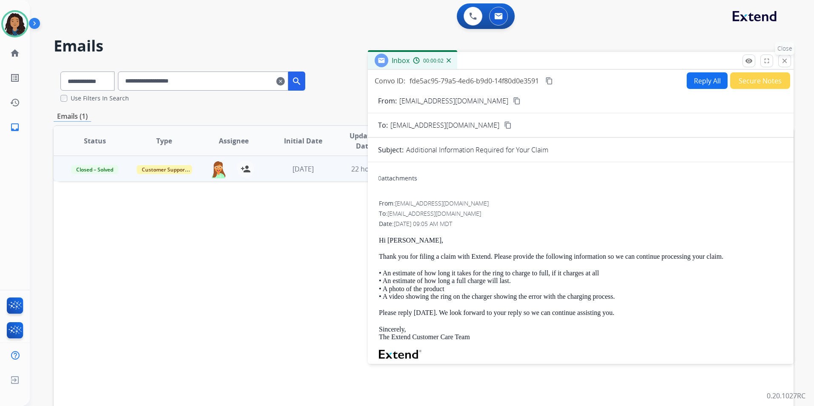
click at [786, 61] on mat-icon "close" at bounding box center [785, 61] width 8 height 8
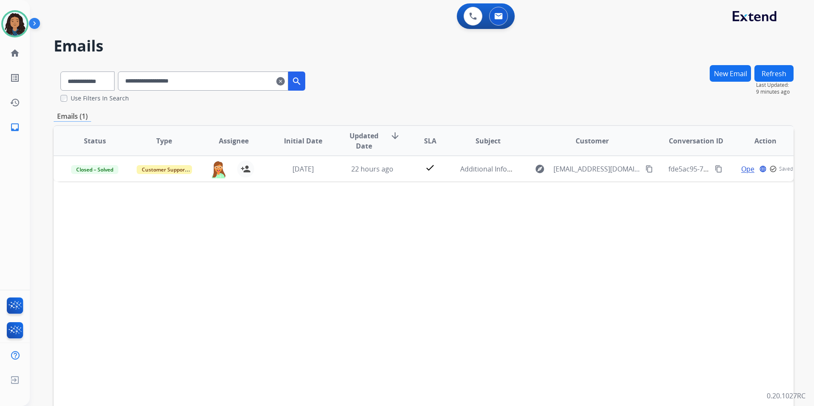
click at [285, 79] on mat-icon "clear" at bounding box center [280, 81] width 9 height 10
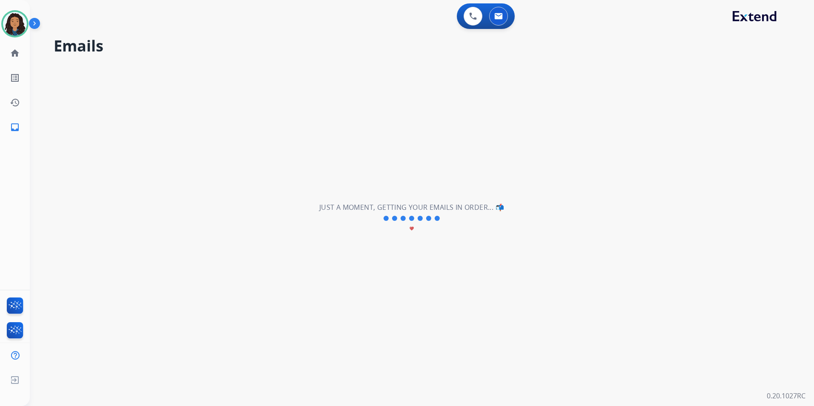
select select "**********"
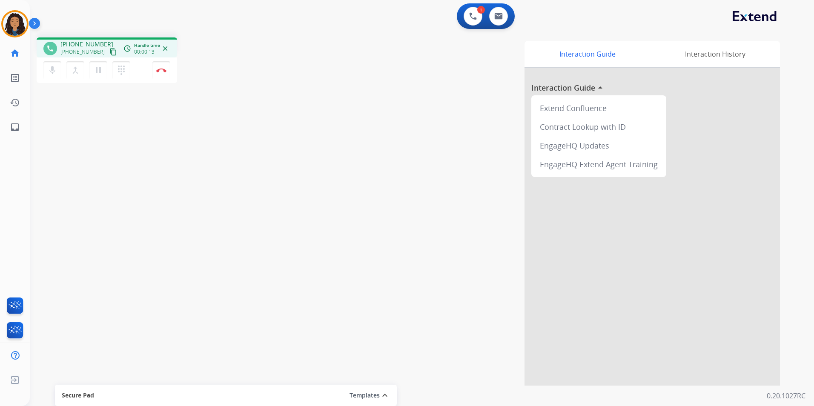
click at [109, 52] on mat-icon "content_copy" at bounding box center [113, 52] width 8 height 8
click at [163, 70] on img at bounding box center [161, 70] width 10 height 4
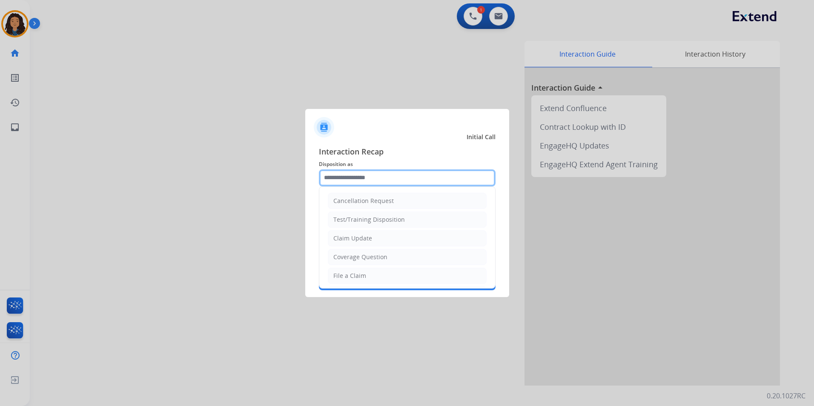
click at [382, 172] on input "text" at bounding box center [407, 177] width 177 height 17
drag, startPoint x: 398, startPoint y: 241, endPoint x: 381, endPoint y: 213, distance: 32.5
click at [397, 240] on li "Claim Update" at bounding box center [407, 238] width 159 height 16
type input "**********"
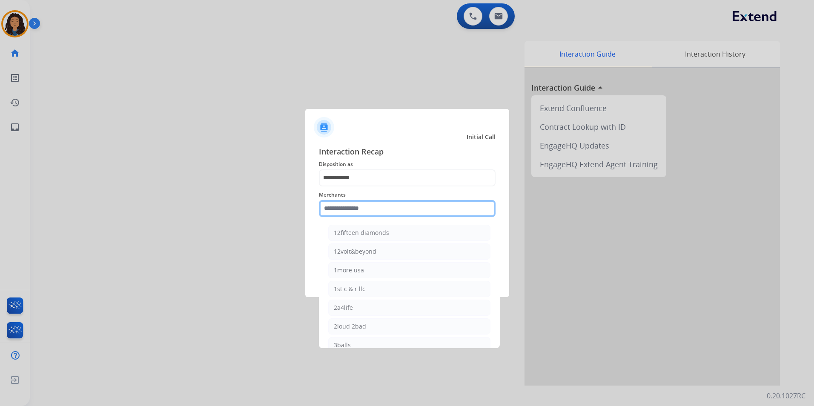
click at [378, 208] on input "text" at bounding box center [407, 208] width 177 height 17
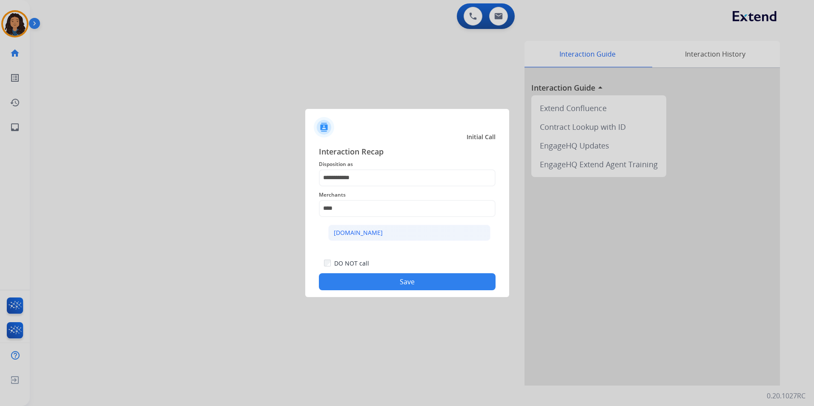
click at [391, 234] on li "[DOMAIN_NAME]" at bounding box center [409, 233] width 162 height 16
type input "**********"
click at [396, 283] on button "Save" at bounding box center [407, 281] width 177 height 17
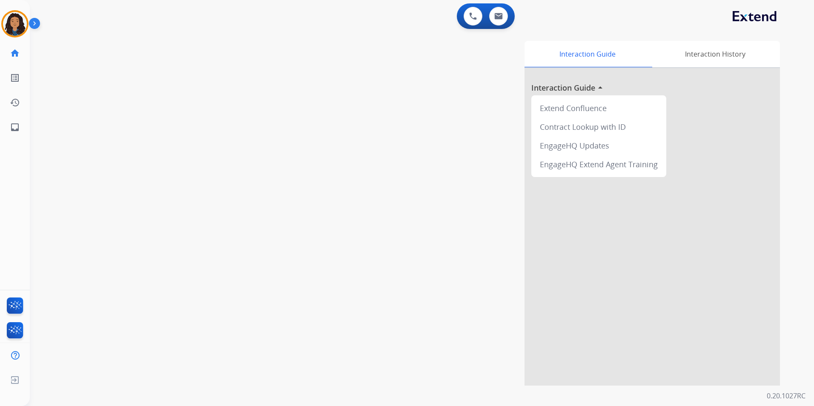
drag, startPoint x: 196, startPoint y: 178, endPoint x: 194, endPoint y: 170, distance: 8.0
click at [194, 175] on div "swap_horiz Break voice bridge close_fullscreen Connect 3-Way Call merge_type Se…" at bounding box center [412, 208] width 764 height 355
drag, startPoint x: 194, startPoint y: 169, endPoint x: 188, endPoint y: 3, distance: 166.5
click at [194, 147] on div "swap_horiz Break voice bridge close_fullscreen Connect 3-Way Call merge_type Se…" at bounding box center [412, 208] width 764 height 355
click at [499, 17] on img at bounding box center [498, 16] width 9 height 7
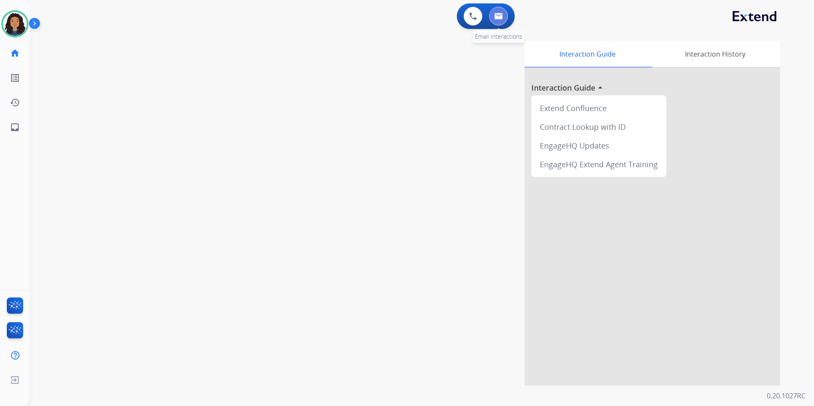
select select "**********"
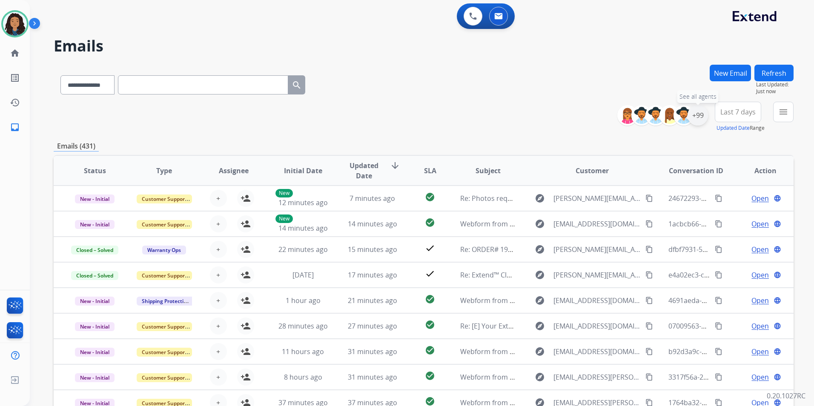
click at [696, 121] on div "+99" at bounding box center [697, 115] width 20 height 20
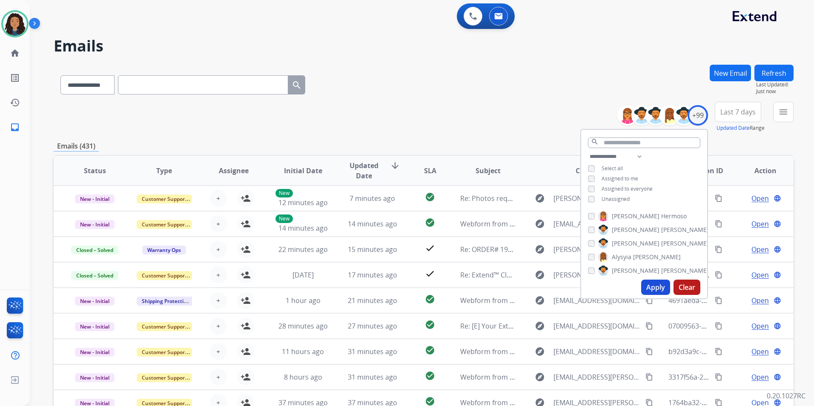
click at [615, 199] on span "Unassigned" at bounding box center [615, 198] width 28 height 7
drag, startPoint x: 650, startPoint y: 286, endPoint x: 653, endPoint y: 277, distance: 9.4
click at [650, 285] on button "Apply" at bounding box center [655, 287] width 29 height 15
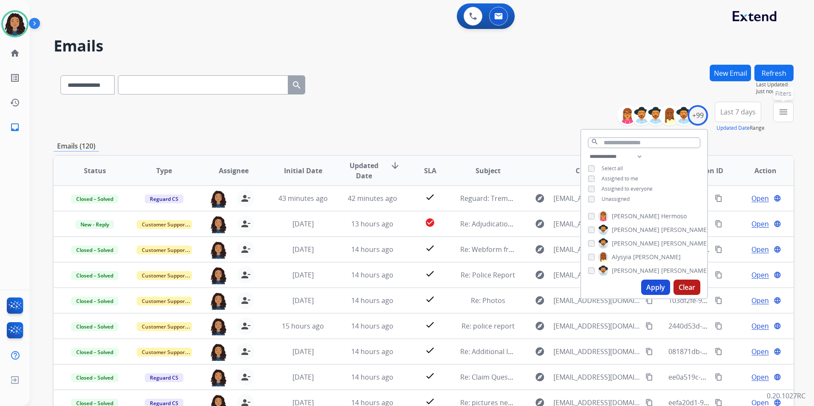
click at [785, 120] on button "menu Filters" at bounding box center [783, 112] width 20 height 20
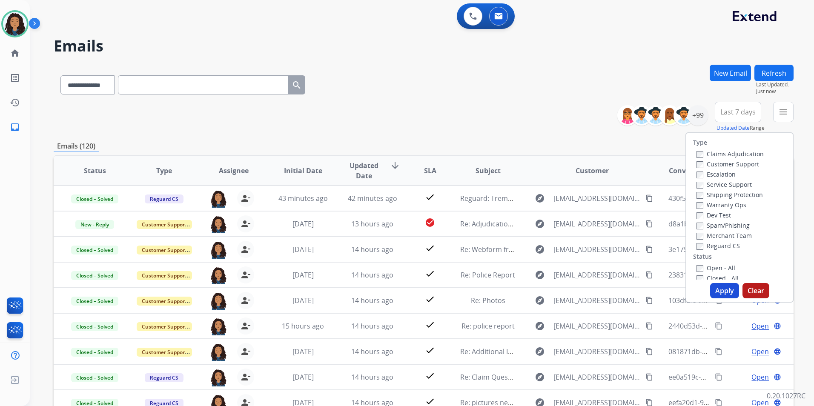
click at [739, 161] on label "Customer Support" at bounding box center [727, 164] width 63 height 8
click at [735, 194] on label "Shipping Protection" at bounding box center [729, 195] width 66 height 8
click at [710, 243] on label "Reguard CS" at bounding box center [717, 246] width 43 height 8
click at [718, 267] on label "Open - All" at bounding box center [715, 268] width 39 height 8
drag, startPoint x: 722, startPoint y: 292, endPoint x: 711, endPoint y: 281, distance: 15.4
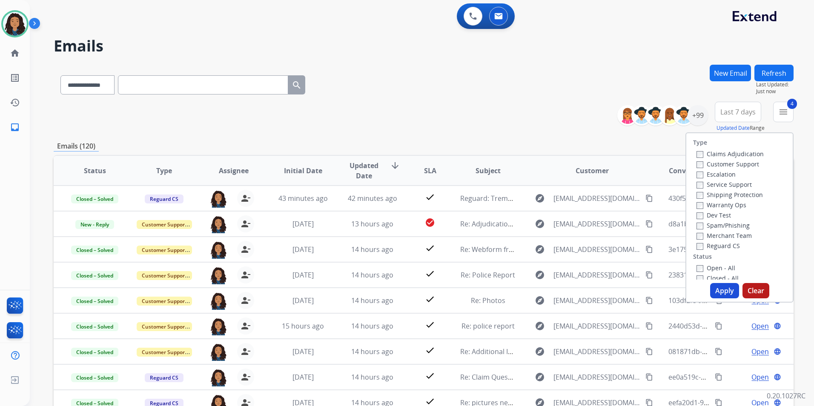
click at [722, 292] on button "Apply" at bounding box center [724, 290] width 29 height 15
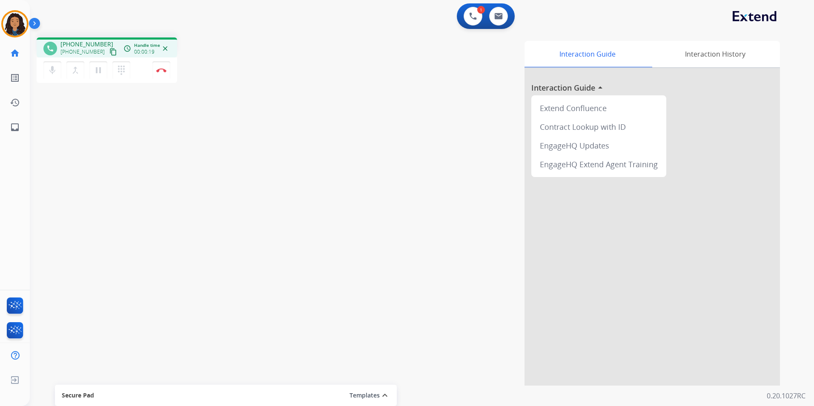
click at [109, 52] on mat-icon "content_copy" at bounding box center [113, 52] width 8 height 8
click at [160, 68] on button "Disconnect" at bounding box center [161, 70] width 18 height 18
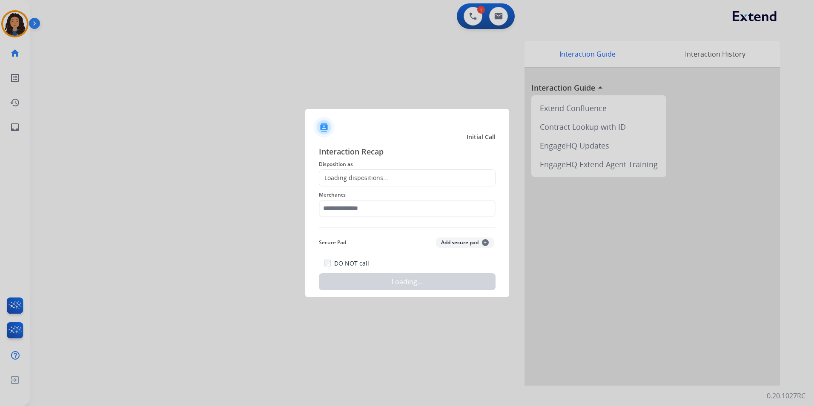
click at [395, 172] on div "Loading dispositions..." at bounding box center [407, 177] width 177 height 17
click at [395, 183] on div "Loading dispositions..." at bounding box center [407, 177] width 177 height 17
click at [398, 179] on div "Loading dispositions..." at bounding box center [407, 177] width 177 height 17
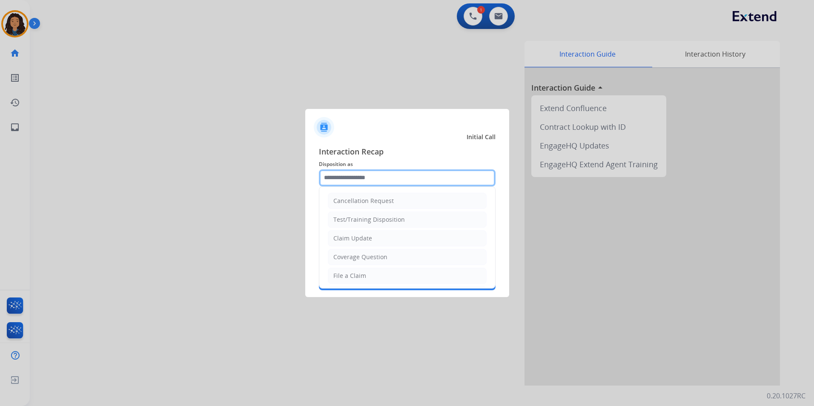
click at [402, 179] on input "text" at bounding box center [407, 177] width 177 height 17
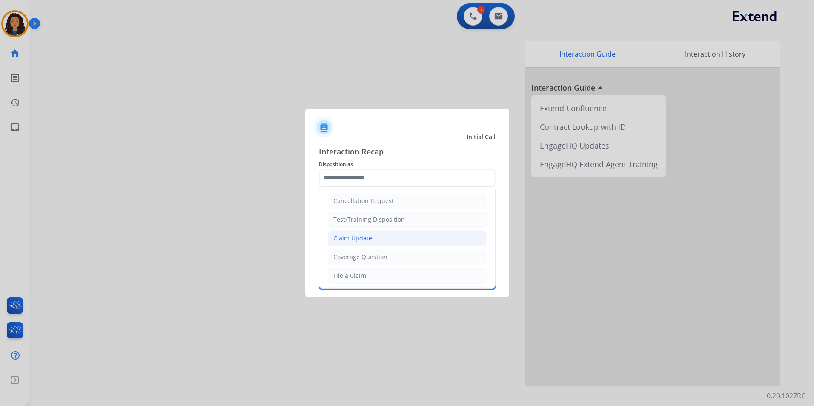
click at [372, 237] on li "Claim Update" at bounding box center [407, 238] width 159 height 16
type input "**********"
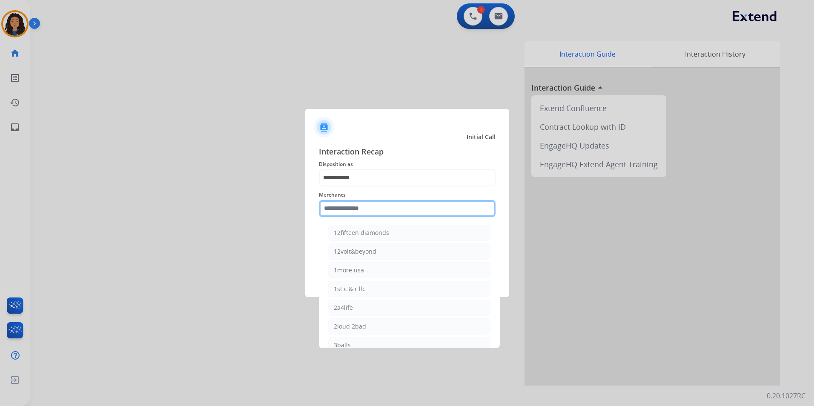
click at [375, 213] on input "text" at bounding box center [407, 208] width 177 height 17
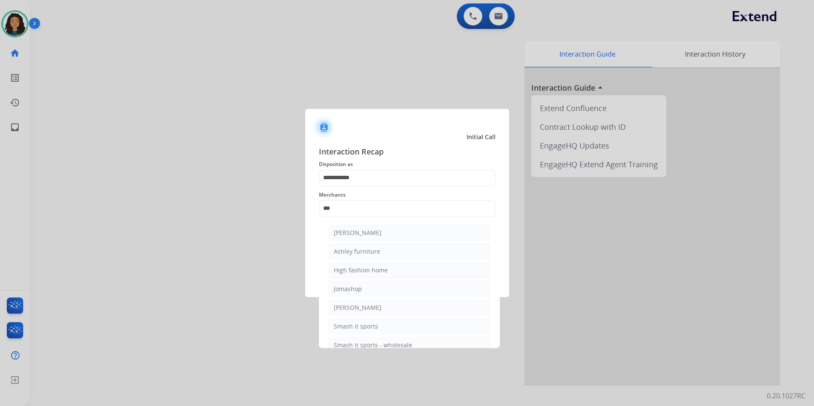
click at [401, 246] on li "Ashley furniture" at bounding box center [409, 251] width 162 height 16
type input "**********"
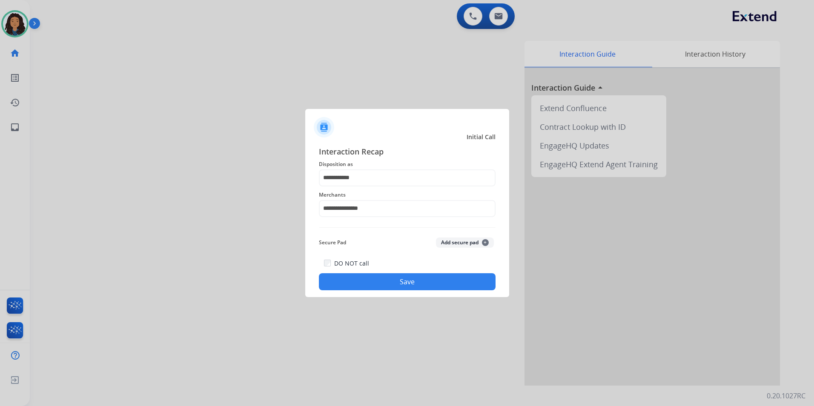
click at [349, 281] on button "Save" at bounding box center [407, 281] width 177 height 17
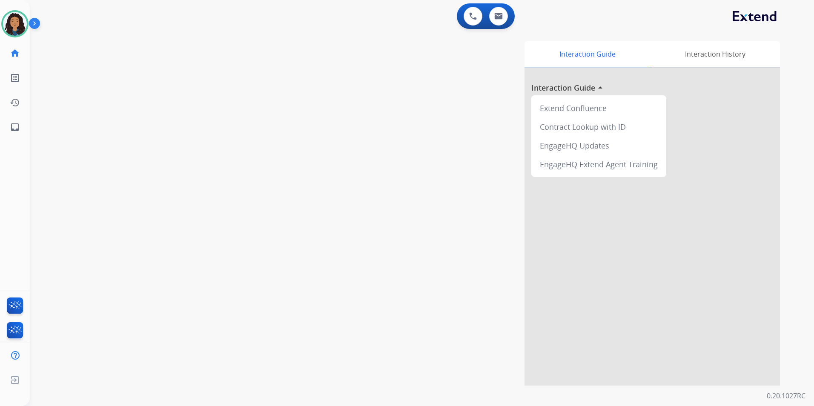
click at [85, 185] on div "swap_horiz Break voice bridge close_fullscreen Connect 3-Way Call merge_type Se…" at bounding box center [412, 208] width 764 height 355
click at [89, 183] on div "swap_horiz Break voice bridge close_fullscreen Connect 3-Way Call merge_type Se…" at bounding box center [412, 208] width 764 height 355
click at [503, 9] on button at bounding box center [498, 16] width 19 height 19
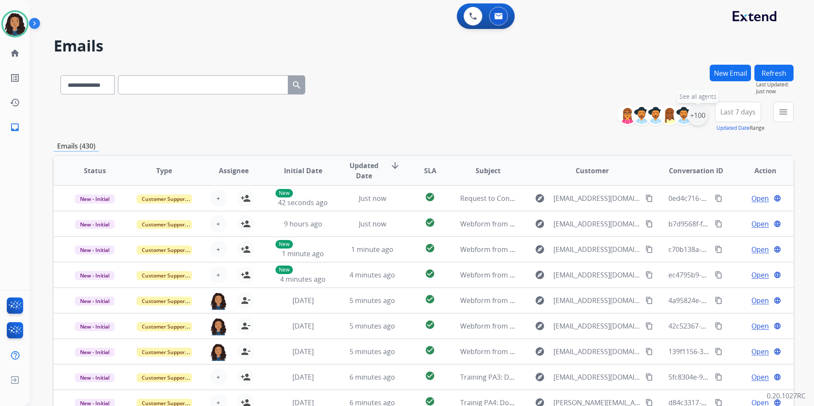
click at [702, 121] on div "+100" at bounding box center [697, 115] width 20 height 20
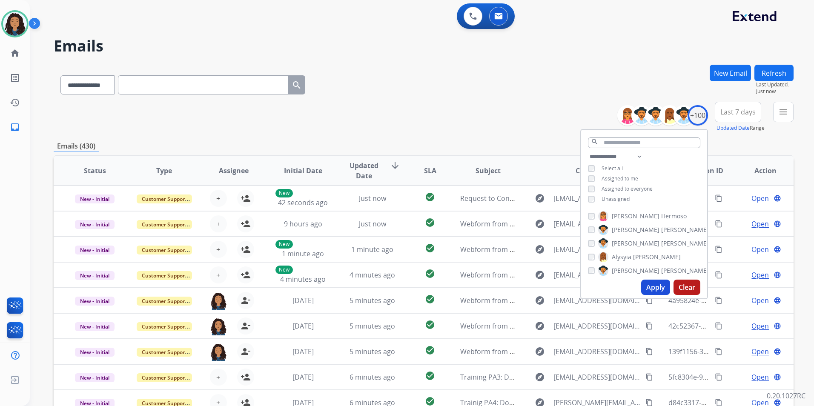
click at [620, 199] on span "Unassigned" at bounding box center [615, 198] width 28 height 7
click at [652, 290] on button "Apply" at bounding box center [655, 287] width 29 height 15
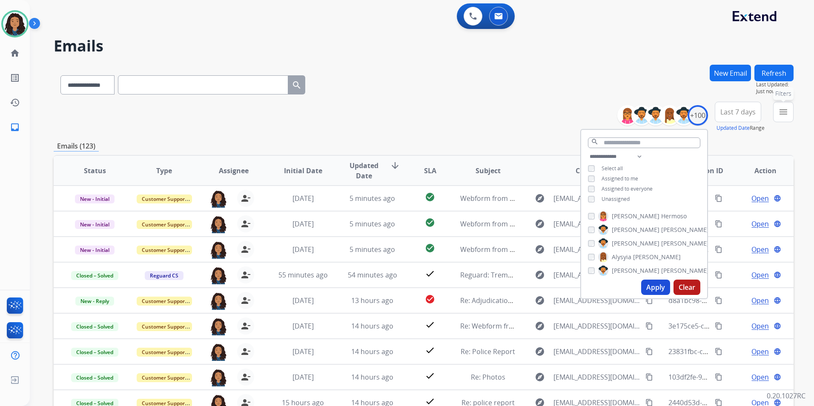
click at [776, 117] on button "menu Filters" at bounding box center [783, 112] width 20 height 20
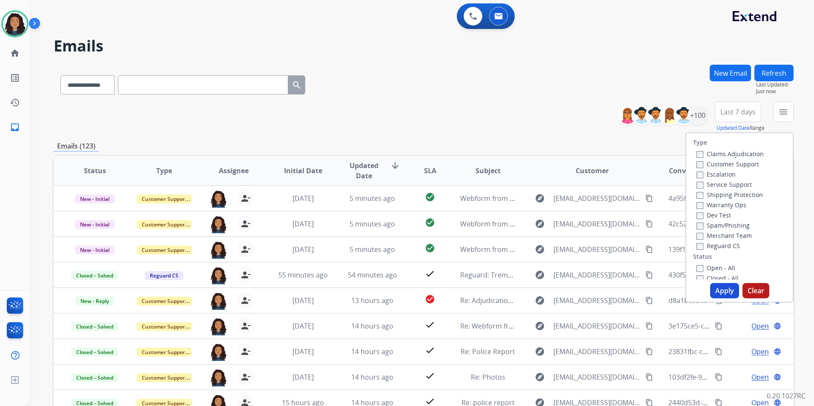
click at [744, 165] on label "Customer Support" at bounding box center [727, 164] width 63 height 8
click at [748, 195] on label "Shipping Protection" at bounding box center [729, 195] width 66 height 8
click at [731, 249] on label "Reguard CS" at bounding box center [717, 246] width 43 height 8
click at [718, 267] on label "Open - All" at bounding box center [715, 268] width 39 height 8
click at [721, 289] on button "Apply" at bounding box center [724, 290] width 29 height 15
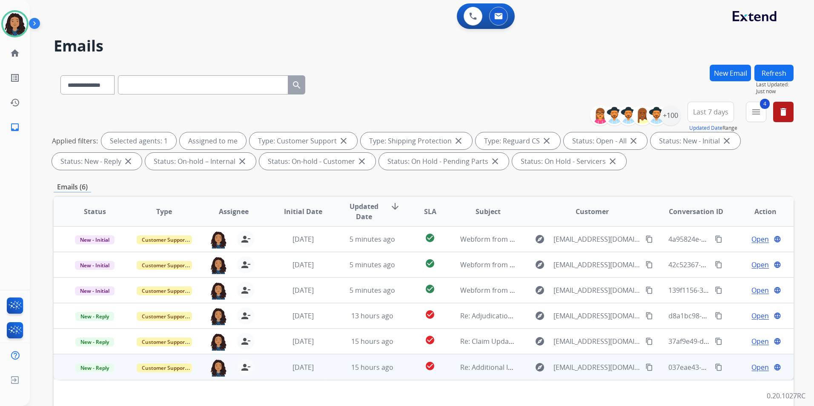
click at [755, 369] on span "Open" at bounding box center [759, 367] width 17 height 10
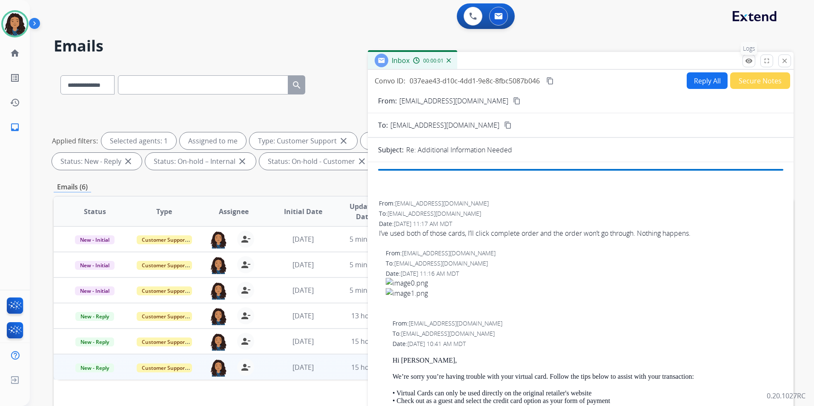
click at [754, 63] on button "remove_red_eye Logs" at bounding box center [748, 60] width 13 height 13
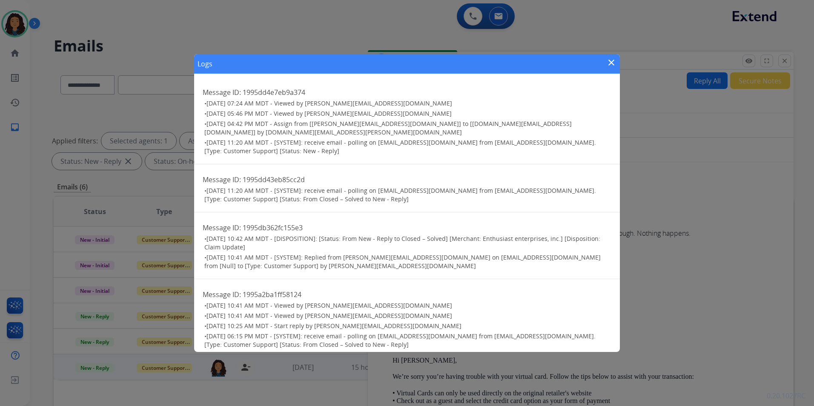
click at [612, 62] on mat-icon "close" at bounding box center [611, 62] width 10 height 10
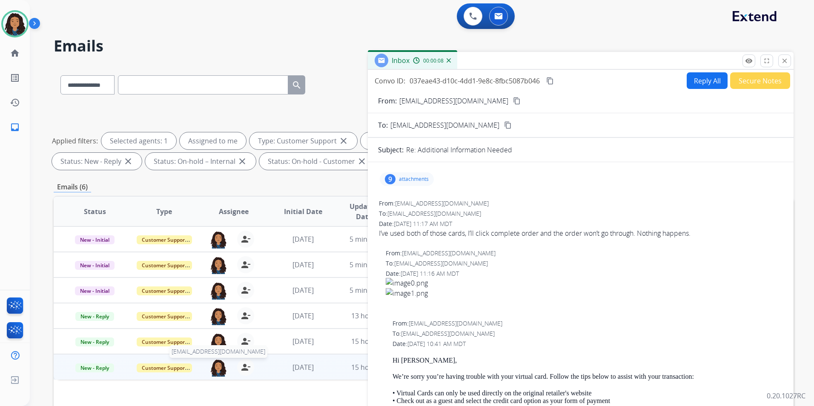
click at [219, 371] on img at bounding box center [218, 368] width 17 height 18
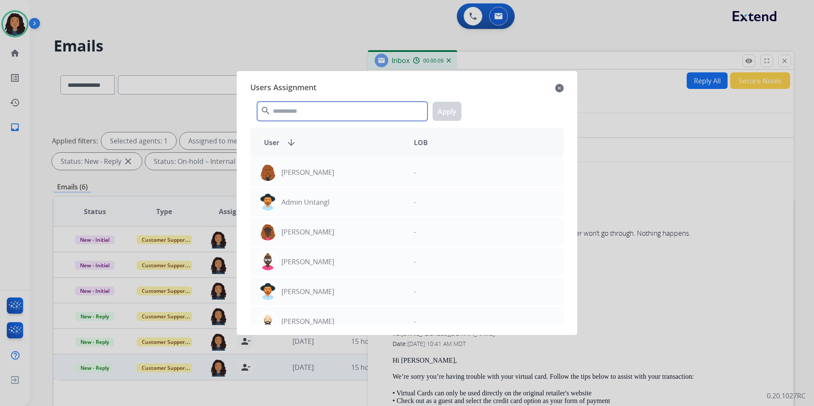
click at [332, 112] on input "text" at bounding box center [342, 111] width 170 height 19
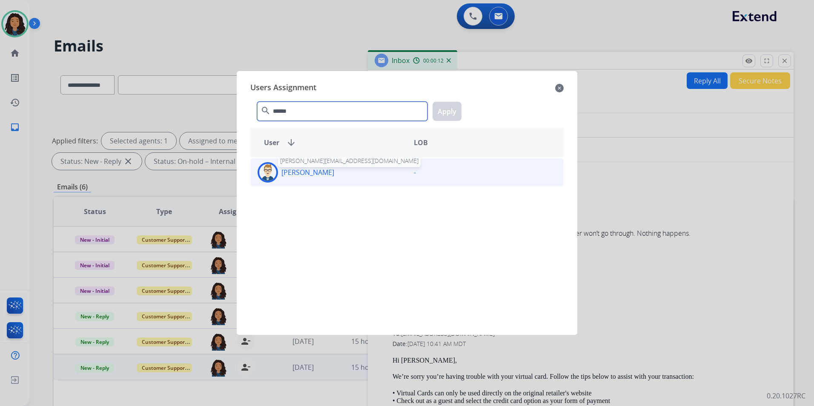
type input "******"
drag, startPoint x: 320, startPoint y: 173, endPoint x: 349, endPoint y: 163, distance: 31.0
click at [321, 173] on p "[PERSON_NAME]" at bounding box center [307, 172] width 53 height 10
click at [446, 114] on button "Apply" at bounding box center [446, 111] width 29 height 19
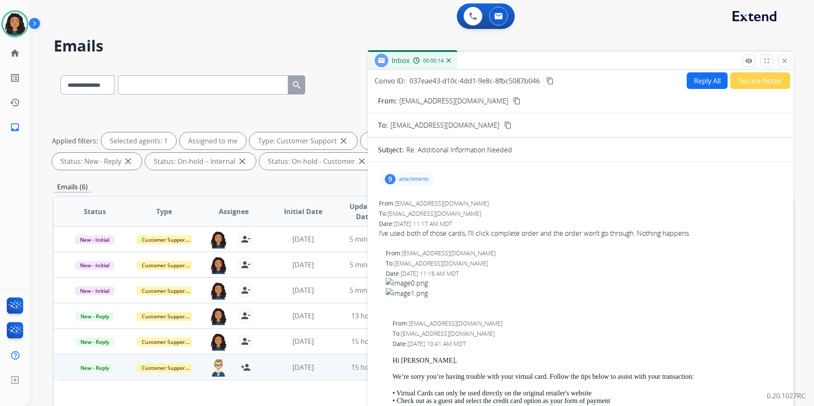
click at [786, 58] on mat-icon "close" at bounding box center [785, 61] width 8 height 8
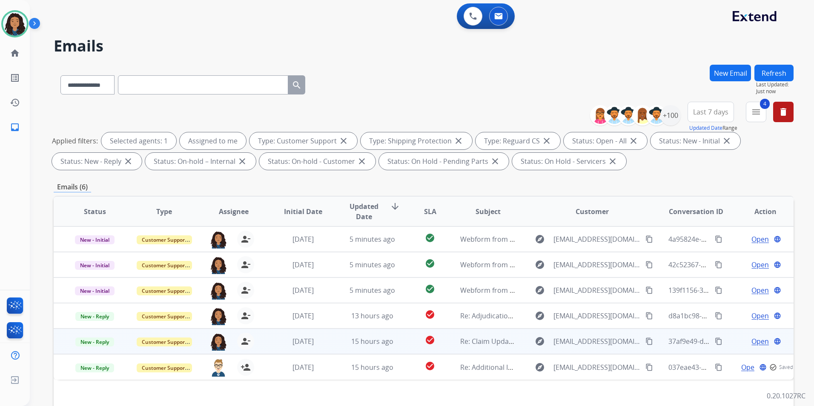
click at [754, 343] on span "Open" at bounding box center [759, 341] width 17 height 10
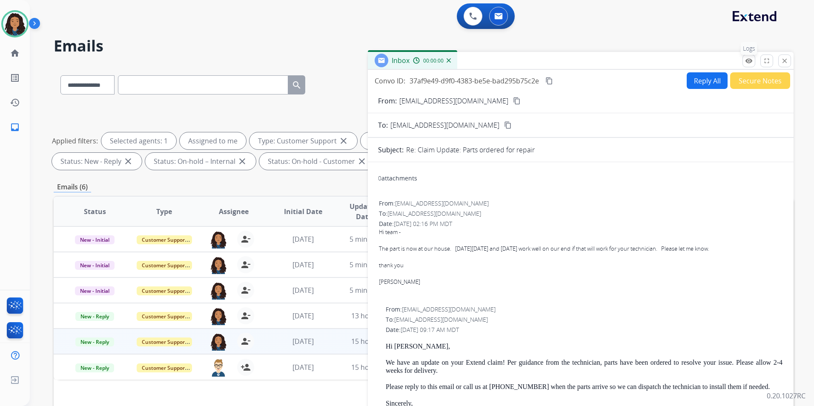
click at [745, 58] on mat-icon "remove_red_eye" at bounding box center [749, 61] width 8 height 8
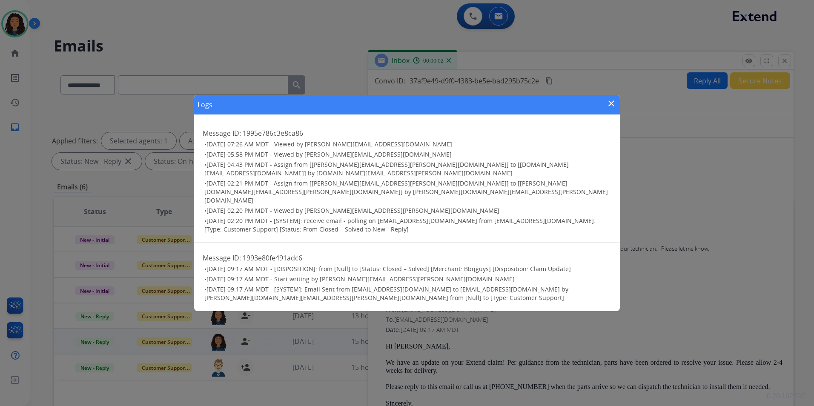
click at [613, 109] on mat-icon "close" at bounding box center [611, 103] width 10 height 10
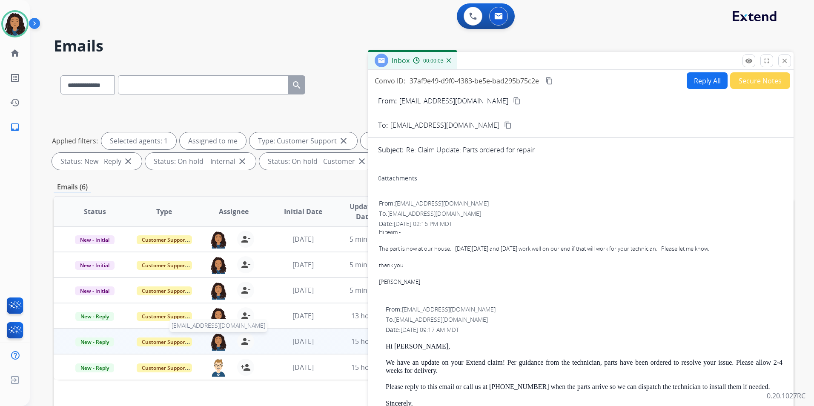
click at [213, 343] on img at bounding box center [218, 342] width 17 height 18
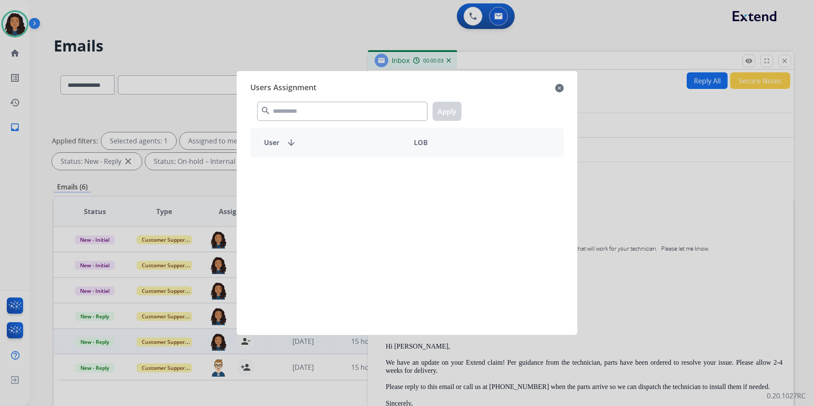
click at [345, 99] on div "search Apply" at bounding box center [406, 109] width 313 height 29
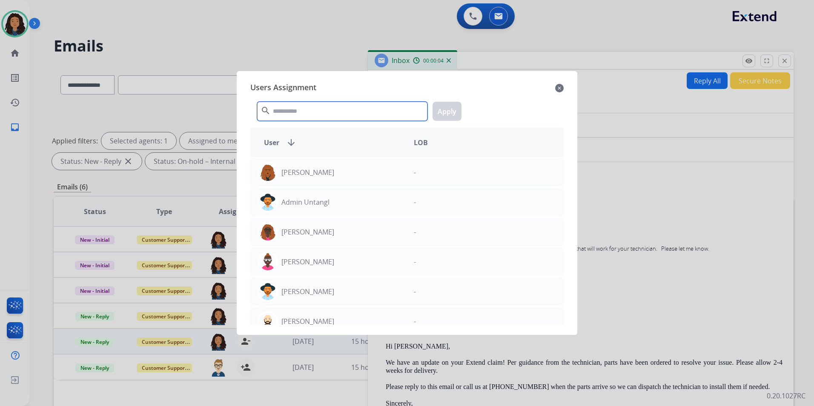
drag, startPoint x: 341, startPoint y: 109, endPoint x: 357, endPoint y: 114, distance: 16.8
click at [341, 109] on input "text" at bounding box center [342, 111] width 170 height 19
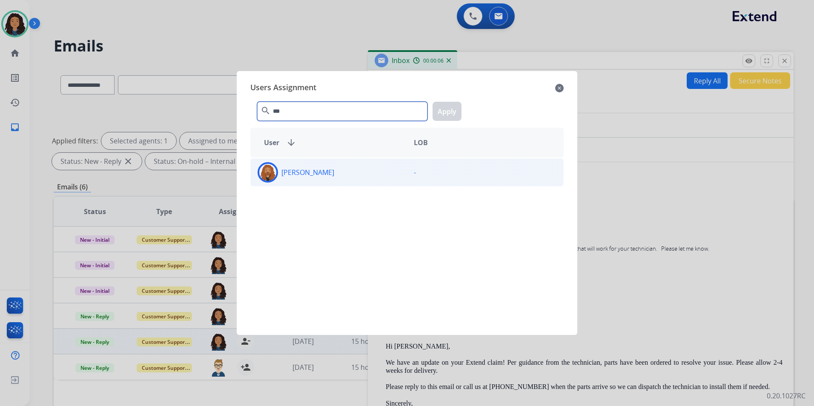
type input "***"
drag, startPoint x: 350, startPoint y: 173, endPoint x: 376, endPoint y: 149, distance: 35.2
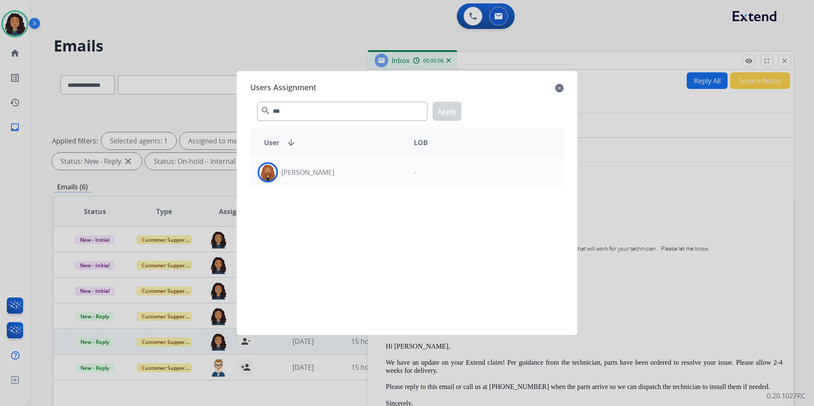
click at [350, 173] on div "[PERSON_NAME]" at bounding box center [329, 172] width 156 height 20
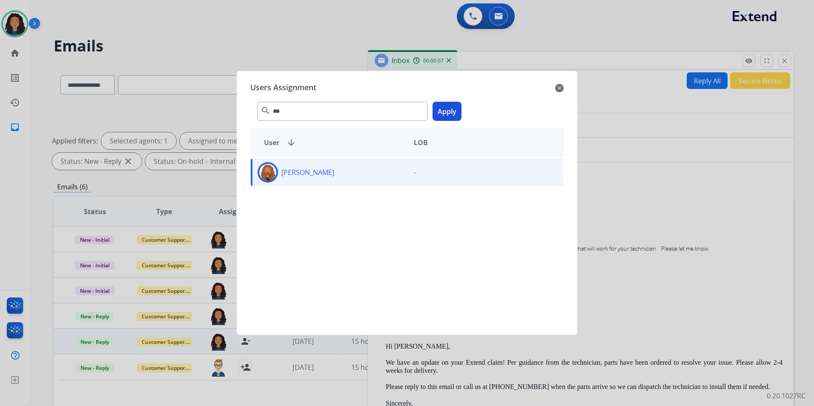
click at [451, 105] on button "Apply" at bounding box center [446, 111] width 29 height 19
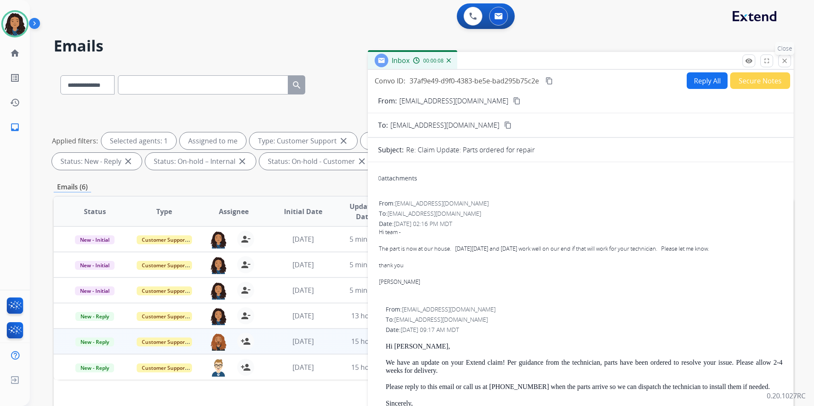
click at [784, 66] on button "close Close" at bounding box center [784, 60] width 13 height 13
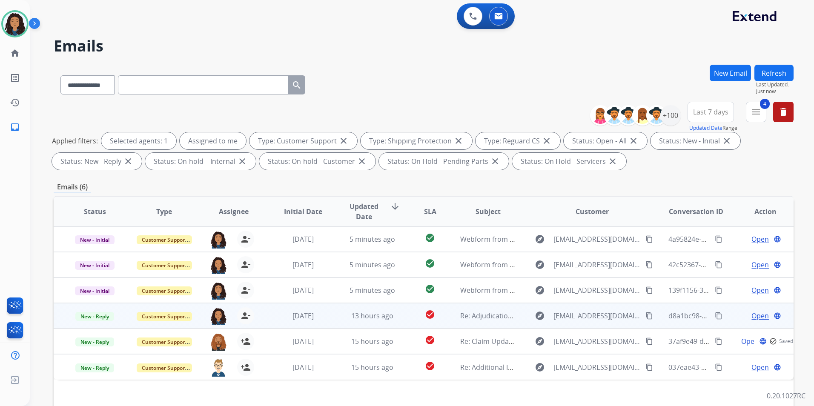
click at [755, 309] on td "Open language" at bounding box center [758, 316] width 69 height 26
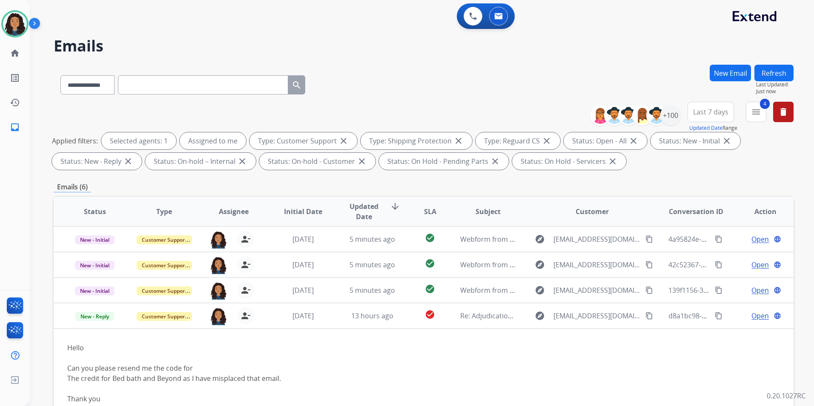
scroll to position [49, 0]
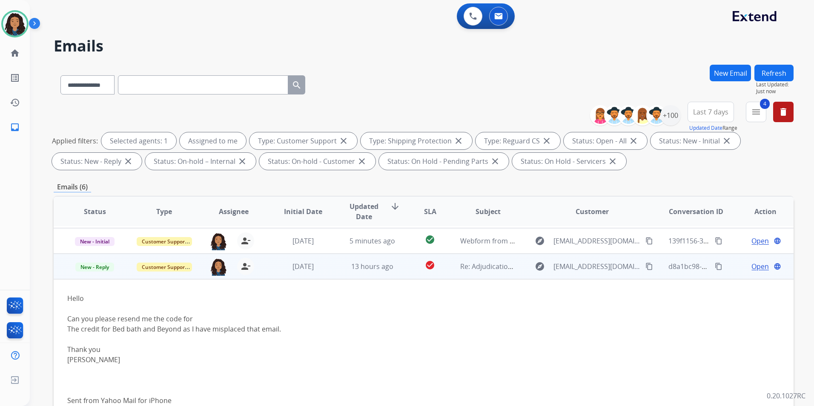
click at [729, 267] on td "Open language" at bounding box center [758, 267] width 69 height 26
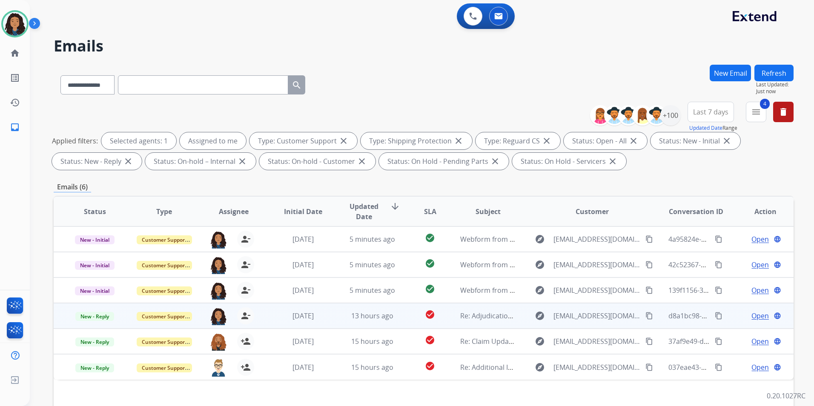
click at [757, 314] on span "Open" at bounding box center [759, 316] width 17 height 10
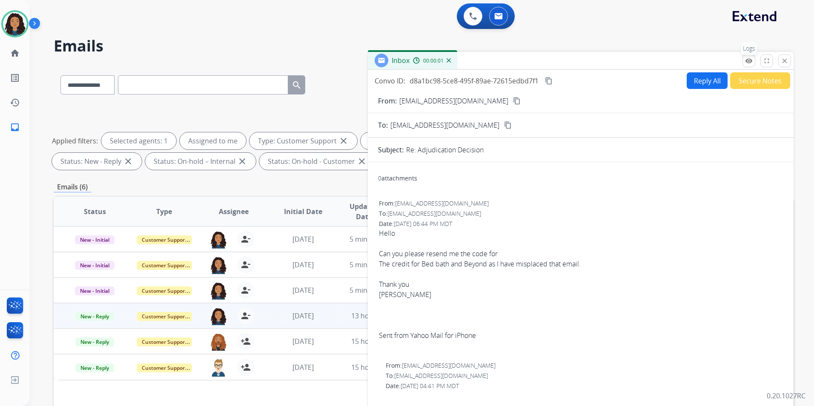
click at [749, 63] on mat-icon "remove_red_eye" at bounding box center [749, 61] width 8 height 8
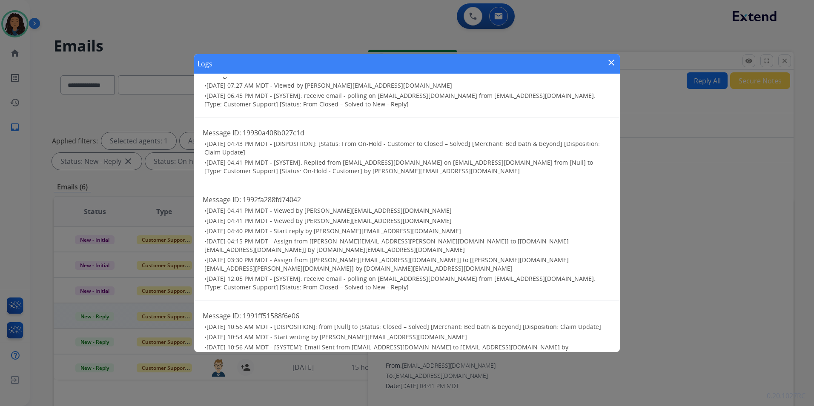
scroll to position [26, 0]
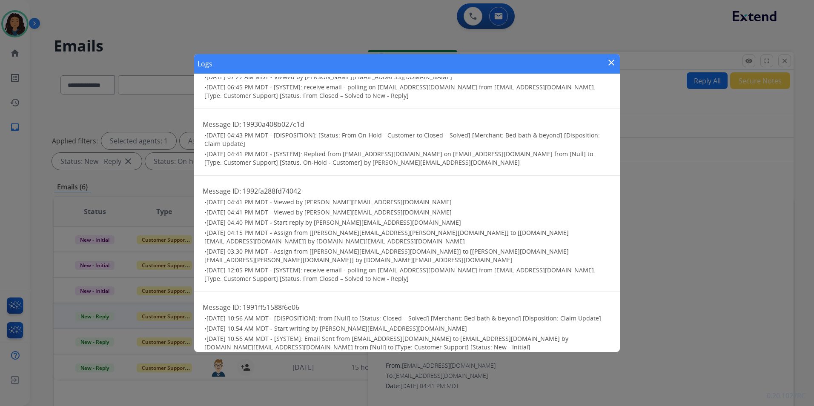
click at [607, 60] on mat-icon "close" at bounding box center [611, 62] width 10 height 10
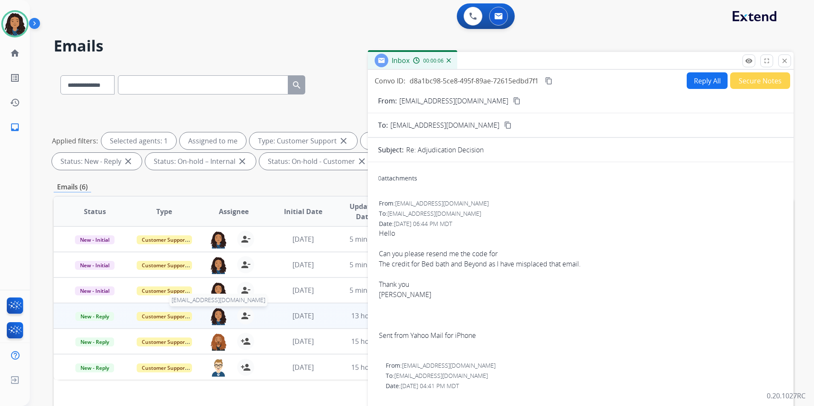
click at [215, 316] on img at bounding box center [218, 316] width 17 height 18
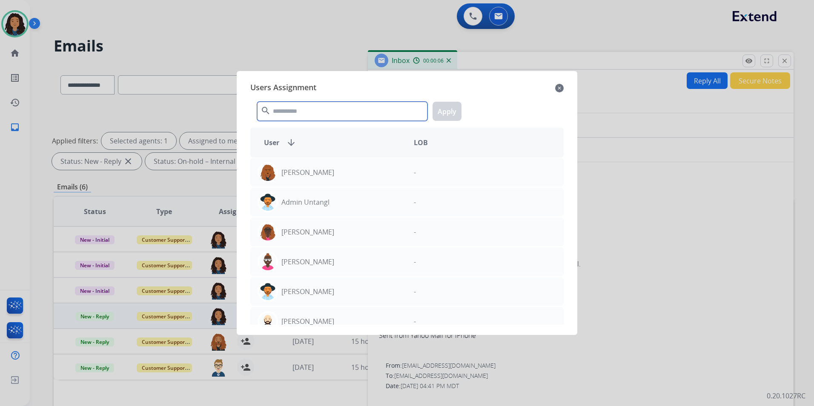
click at [319, 111] on input "text" at bounding box center [342, 111] width 170 height 19
type input "*"
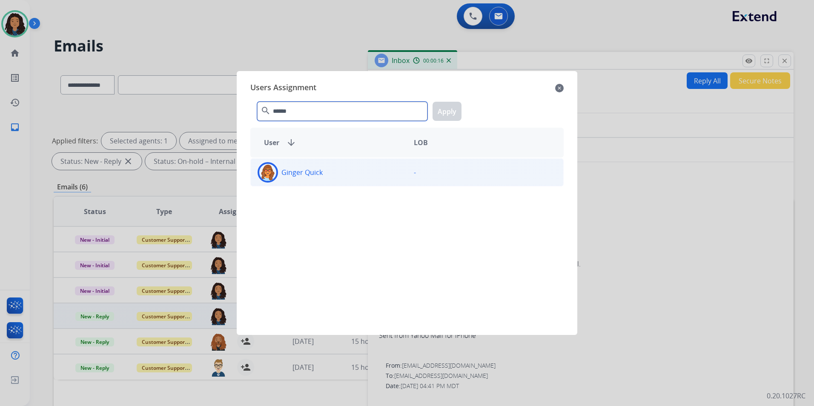
type input "******"
click at [393, 168] on div "Ginger Quick" at bounding box center [329, 172] width 156 height 20
click at [452, 113] on button "Apply" at bounding box center [446, 111] width 29 height 19
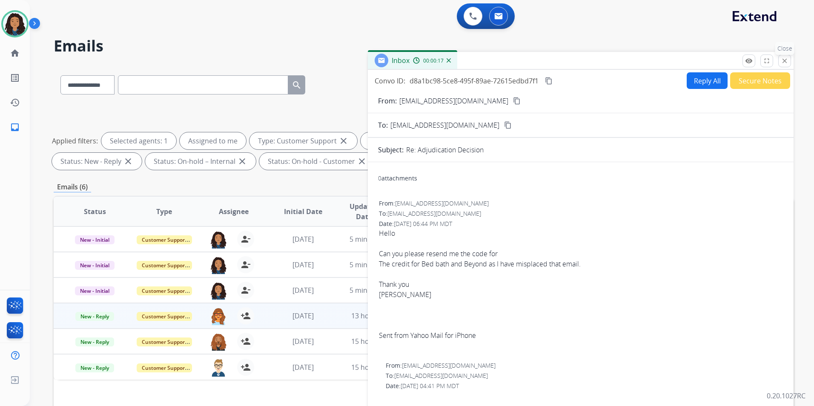
click at [787, 60] on mat-icon "close" at bounding box center [785, 61] width 8 height 8
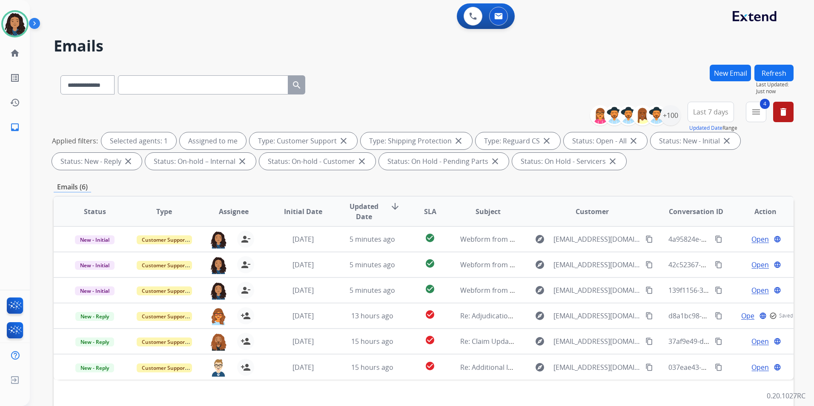
click at [787, 60] on div "**********" at bounding box center [412, 234] width 764 height 406
click at [781, 68] on button "Refresh" at bounding box center [773, 73] width 39 height 17
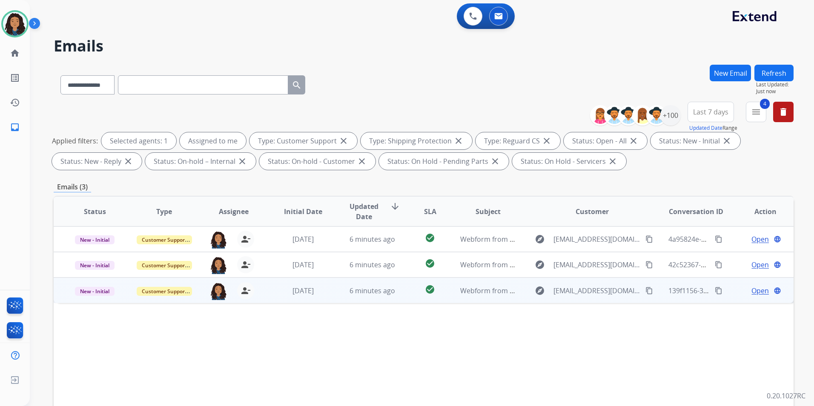
click at [760, 291] on span "Open" at bounding box center [759, 291] width 17 height 10
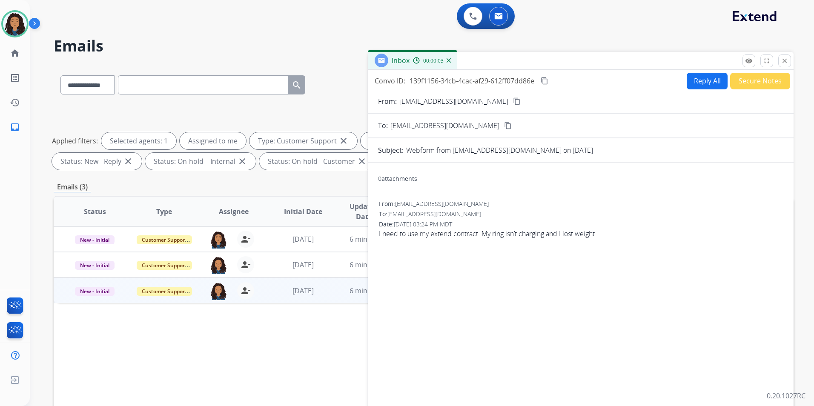
click at [480, 101] on div "From: [EMAIL_ADDRESS][DOMAIN_NAME] content_copy" at bounding box center [581, 101] width 426 height 10
click at [512, 99] on button "content_copy" at bounding box center [517, 101] width 10 height 10
click at [695, 78] on button "Reply All" at bounding box center [706, 81] width 41 height 17
select select "**********"
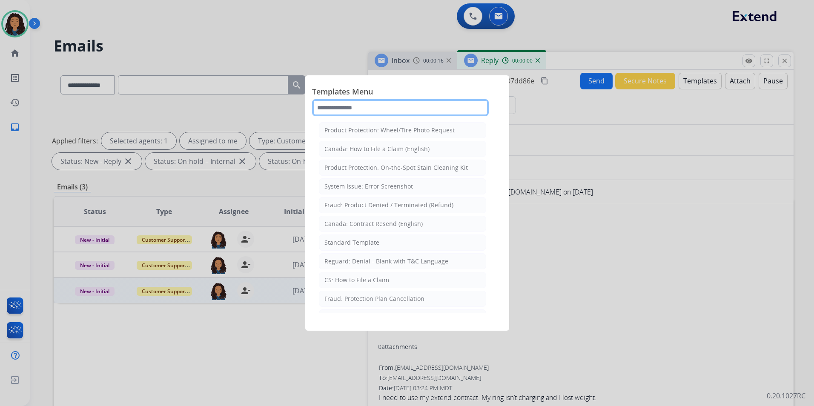
click at [391, 112] on input "text" at bounding box center [400, 107] width 177 height 17
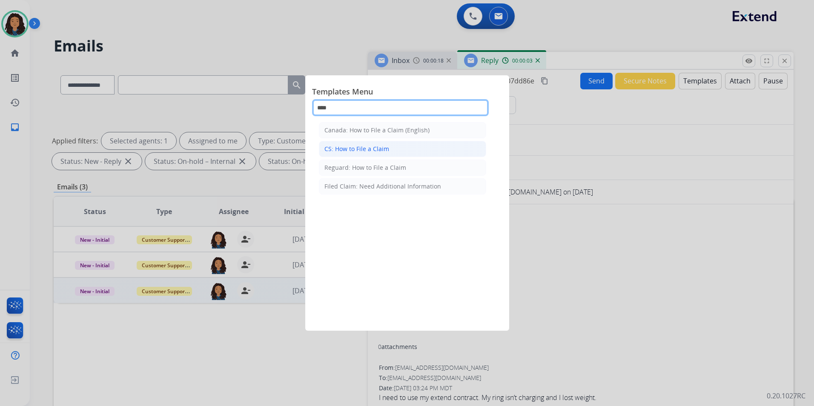
type input "****"
click at [382, 147] on div "CS: How to File a Claim" at bounding box center [356, 149] width 65 height 9
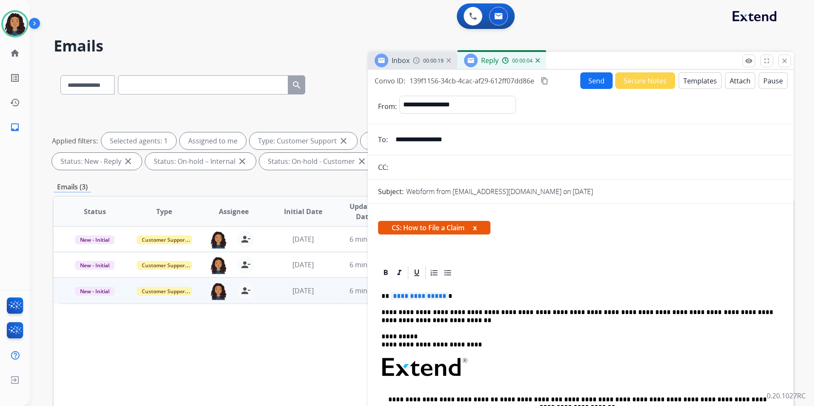
click at [431, 297] on span "**********" at bounding box center [419, 295] width 57 height 7
click at [597, 80] on button "Send" at bounding box center [596, 80] width 32 height 17
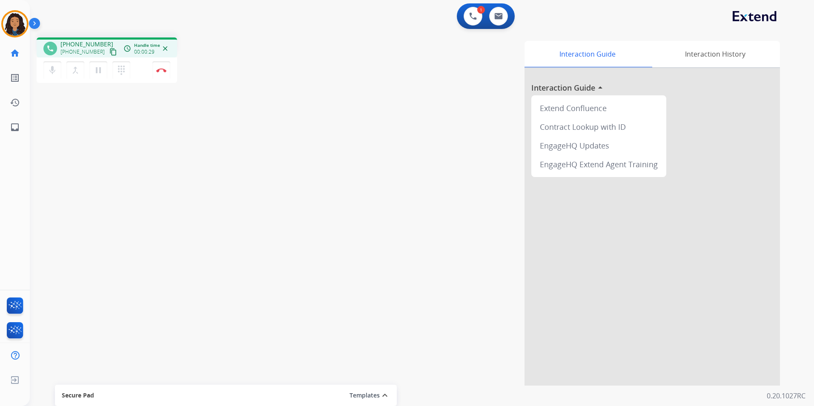
click at [109, 51] on mat-icon "content_copy" at bounding box center [113, 52] width 8 height 8
click at [109, 49] on mat-icon "content_copy" at bounding box center [113, 52] width 8 height 8
click at [103, 68] on mat-icon "pause" at bounding box center [98, 70] width 10 height 10
click at [45, 74] on button "mic Mute" at bounding box center [52, 70] width 18 height 18
click at [50, 67] on mat-icon "mic_off" at bounding box center [52, 70] width 10 height 10
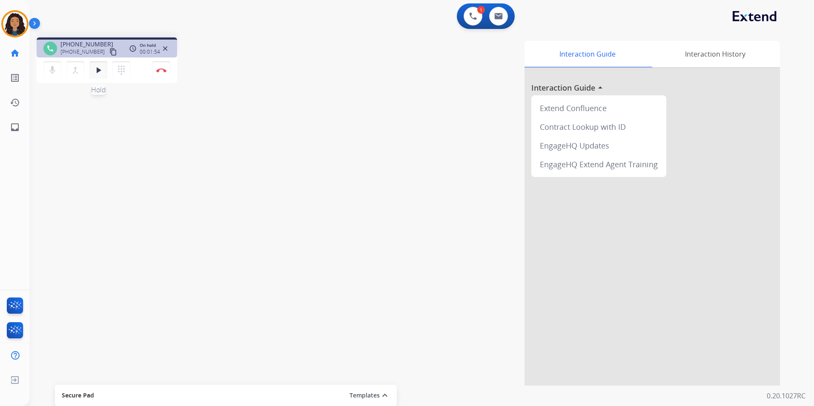
click at [94, 73] on mat-icon "play_arrow" at bounding box center [98, 70] width 10 height 10
click at [162, 74] on button "Disconnect" at bounding box center [161, 70] width 18 height 18
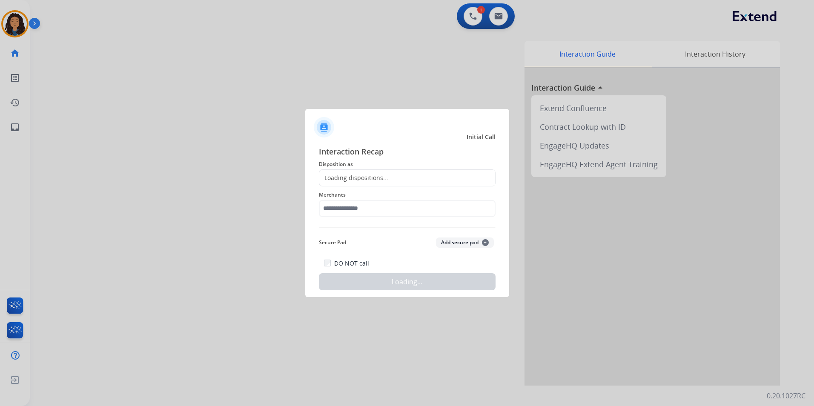
click at [409, 177] on div "Loading dispositions..." at bounding box center [407, 177] width 177 height 17
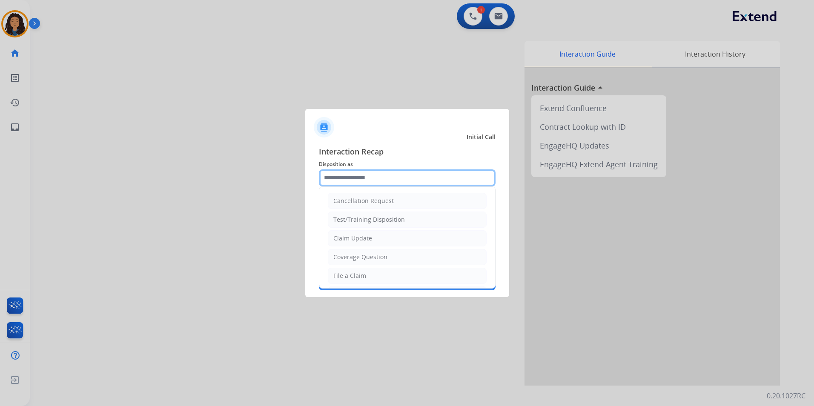
click at [409, 177] on input "text" at bounding box center [407, 177] width 177 height 17
click at [360, 237] on div "Claim Update" at bounding box center [352, 238] width 39 height 9
type input "**********"
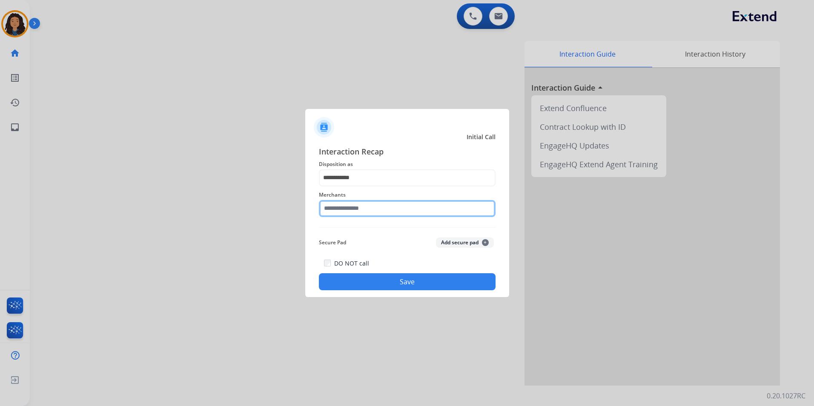
click at [362, 212] on input "text" at bounding box center [407, 208] width 177 height 17
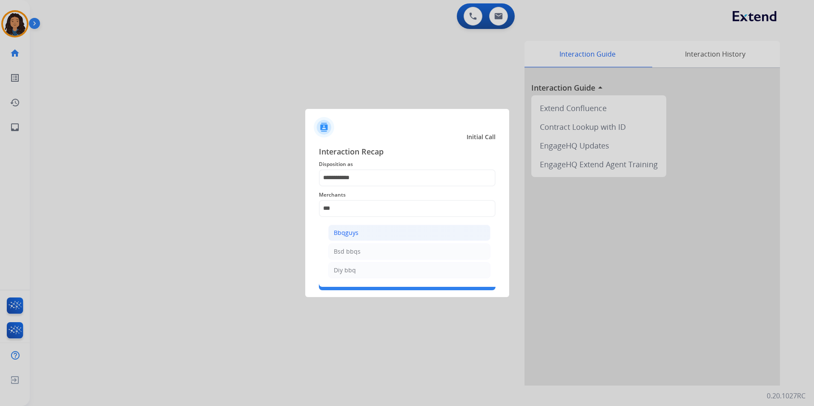
click at [351, 234] on div "Bbqguys" at bounding box center [346, 233] width 25 height 9
type input "*******"
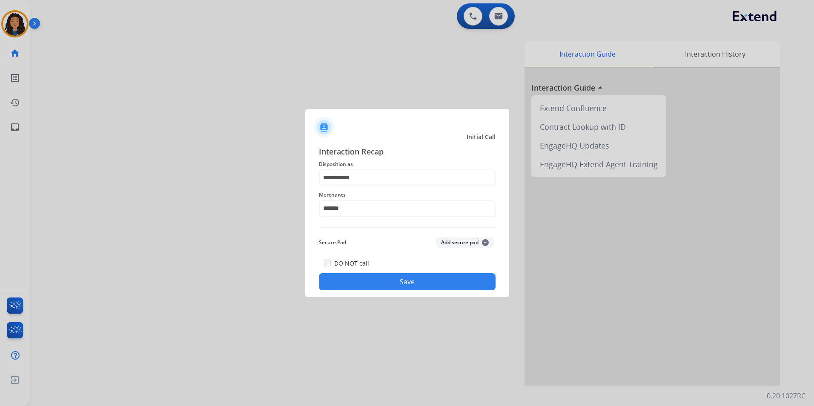
click at [362, 284] on button "Save" at bounding box center [407, 281] width 177 height 17
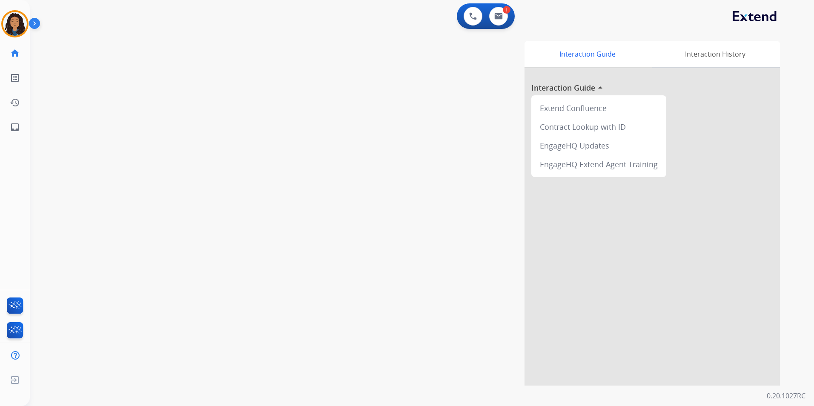
click at [120, 177] on div "swap_horiz Break voice bridge close_fullscreen Connect 3-Way Call merge_type Se…" at bounding box center [412, 208] width 764 height 355
click at [14, 23] on img at bounding box center [15, 24] width 24 height 24
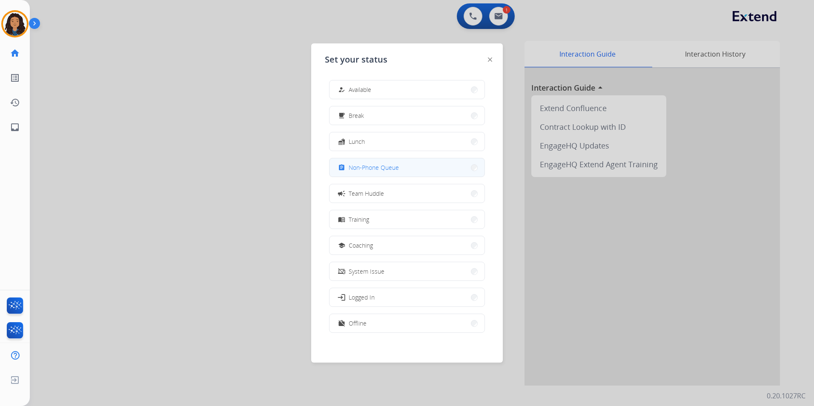
click at [388, 171] on span "Non-Phone Queue" at bounding box center [374, 167] width 50 height 9
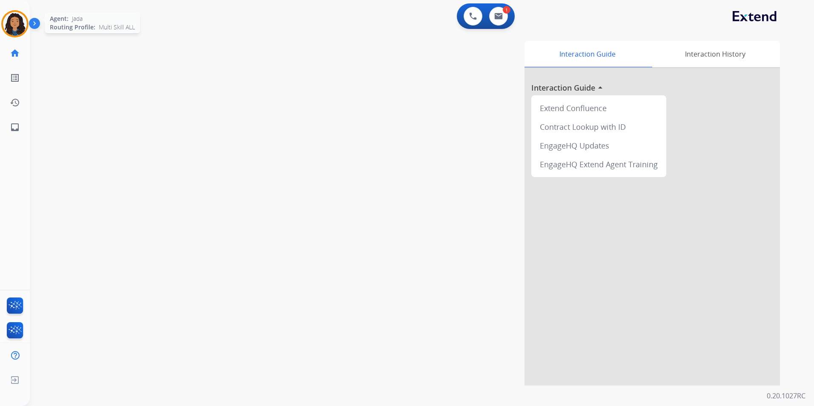
click at [9, 11] on div at bounding box center [14, 23] width 27 height 27
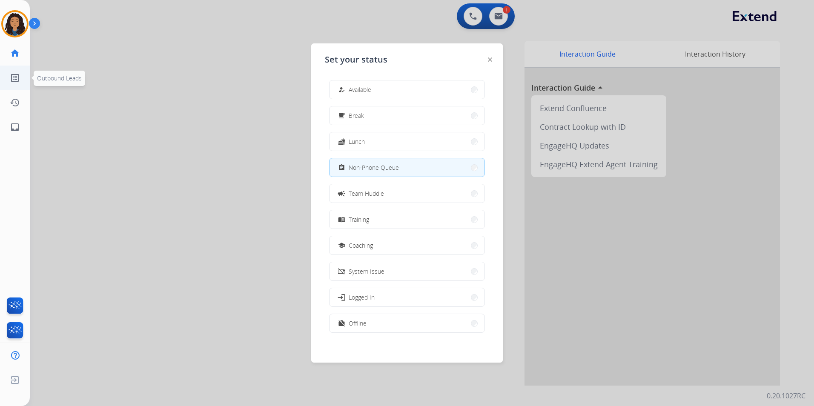
drag, startPoint x: 382, startPoint y: 88, endPoint x: 17, endPoint y: 70, distance: 364.8
click at [370, 87] on button "how_to_reg Available" at bounding box center [406, 89] width 155 height 18
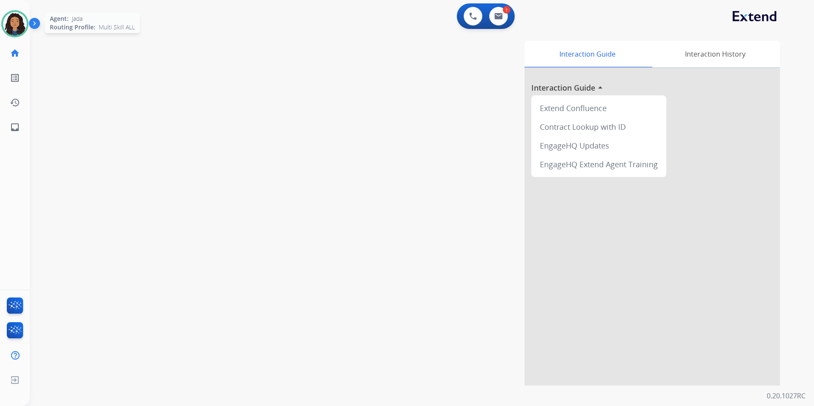
click at [17, 31] on img at bounding box center [15, 24] width 24 height 24
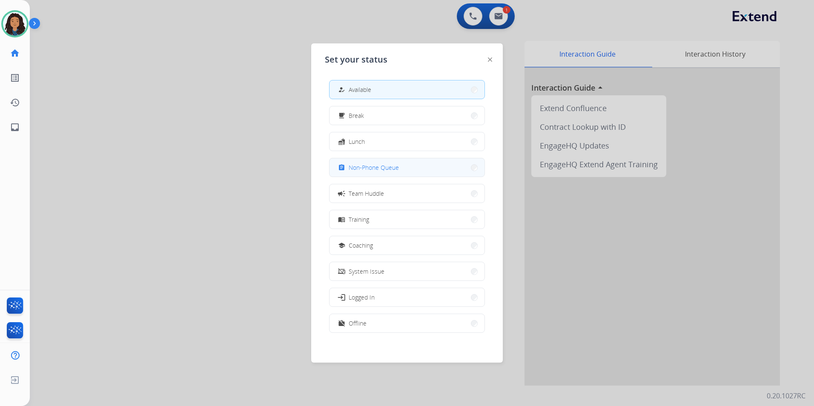
click at [361, 168] on span "Non-Phone Queue" at bounding box center [374, 167] width 50 height 9
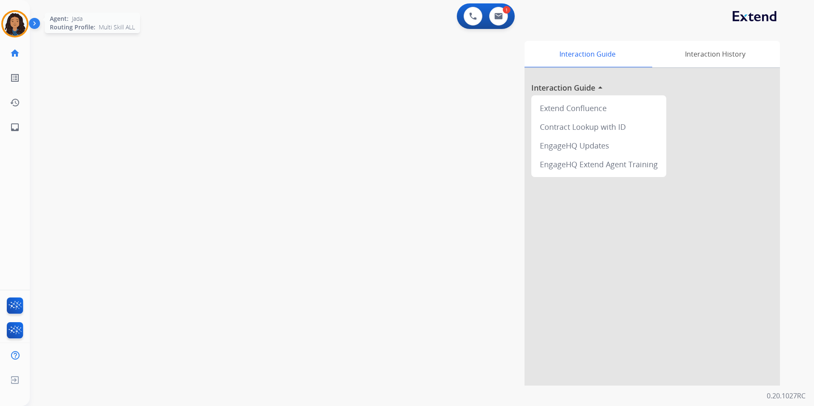
click at [20, 35] on div at bounding box center [14, 23] width 27 height 27
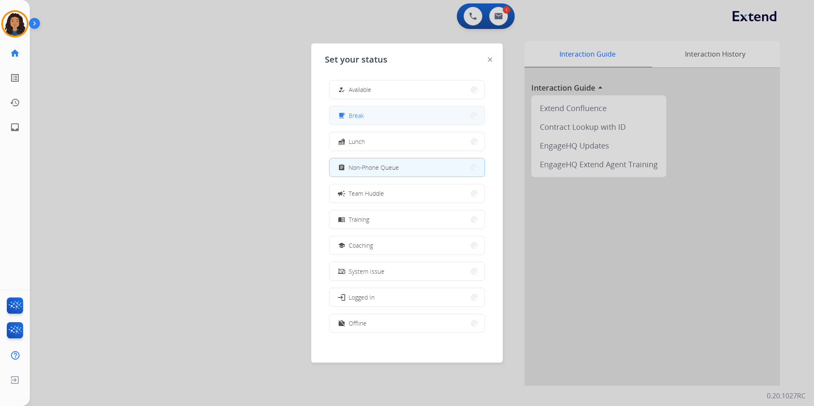
click at [377, 123] on button "free_breakfast Break" at bounding box center [406, 115] width 155 height 18
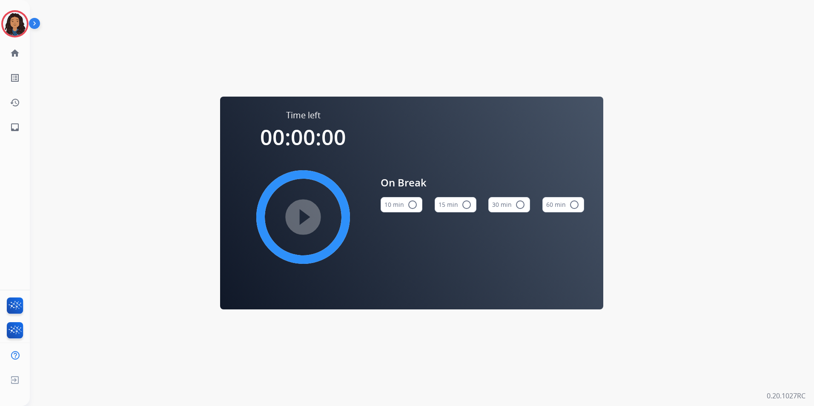
drag, startPoint x: 469, startPoint y: 207, endPoint x: 267, endPoint y: 213, distance: 201.4
click at [468, 207] on mat-icon "radio_button_unchecked" at bounding box center [466, 205] width 10 height 10
click at [298, 216] on mat-icon "play_circle_filled" at bounding box center [303, 217] width 10 height 10
click at [11, 24] on img at bounding box center [15, 24] width 24 height 24
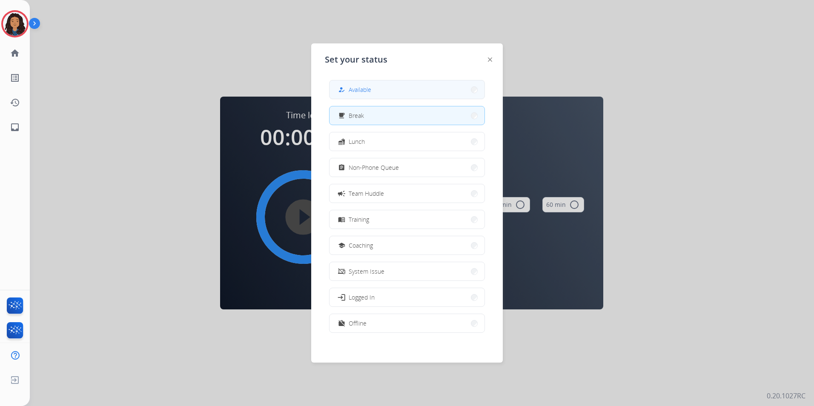
click at [386, 89] on button "how_to_reg Available" at bounding box center [406, 89] width 155 height 18
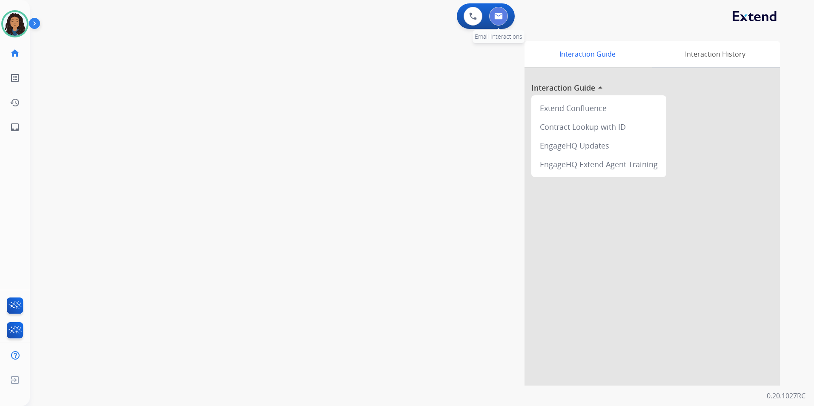
click at [494, 21] on button at bounding box center [498, 16] width 19 height 19
select select "**********"
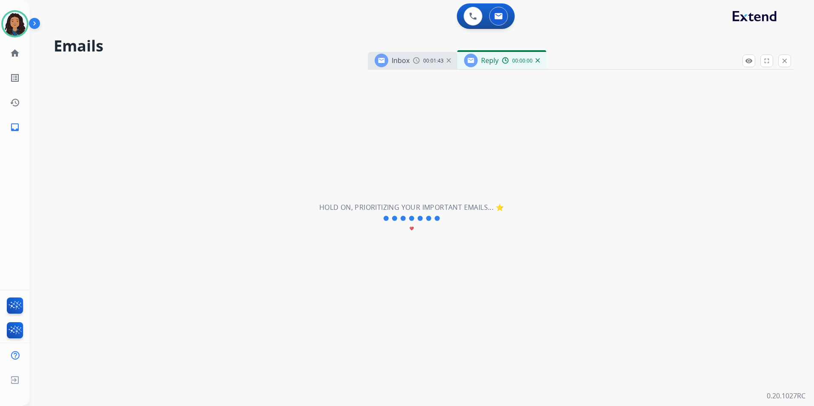
select select "**********"
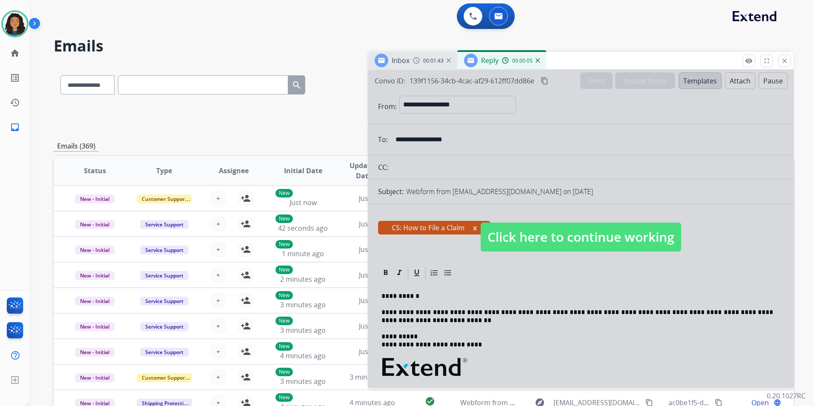
click at [583, 226] on span "Click here to continue working" at bounding box center [580, 237] width 200 height 29
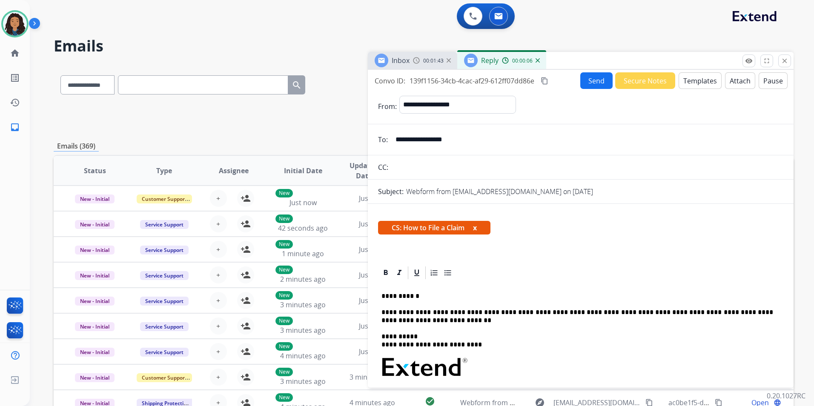
click at [403, 63] on span "Inbox" at bounding box center [401, 60] width 18 height 9
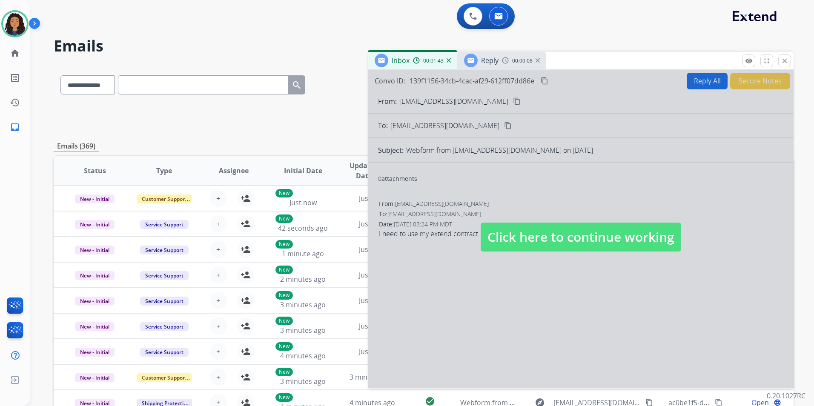
click at [507, 237] on span "Click here to continue working" at bounding box center [580, 237] width 200 height 29
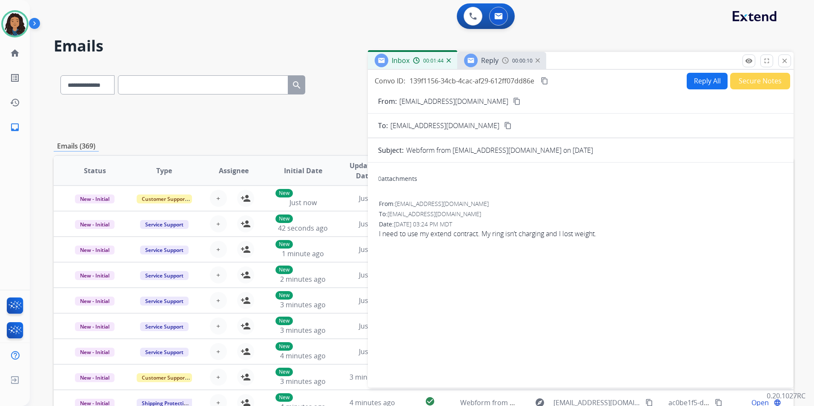
click at [492, 64] on span "Reply" at bounding box center [489, 60] width 17 height 9
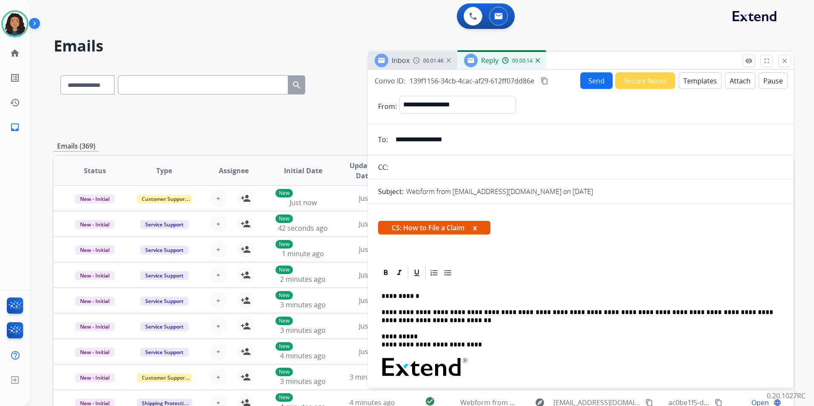
click at [590, 80] on button "Send" at bounding box center [596, 80] width 32 height 17
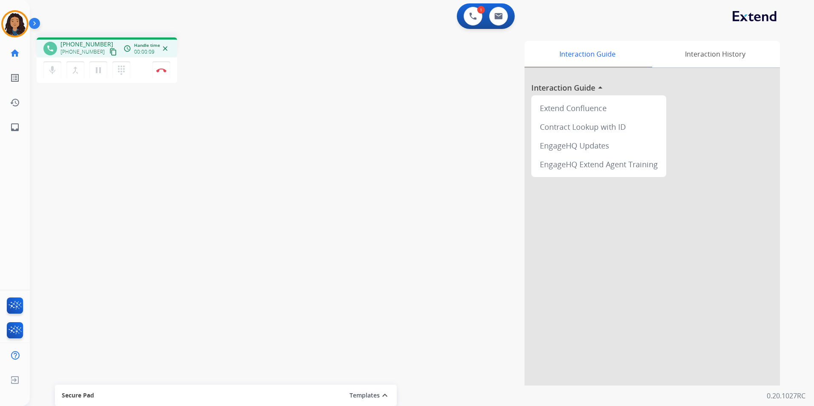
click at [108, 48] on button "content_copy" at bounding box center [113, 52] width 10 height 10
click at [166, 71] on img at bounding box center [161, 70] width 10 height 4
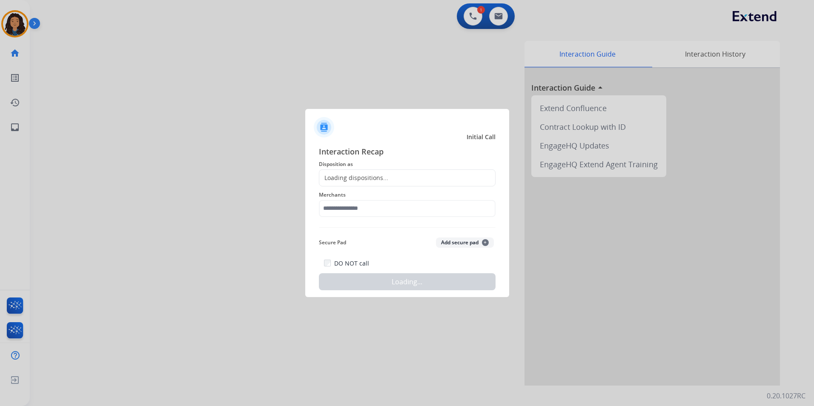
click at [361, 180] on div "Loading dispositions..." at bounding box center [353, 178] width 69 height 9
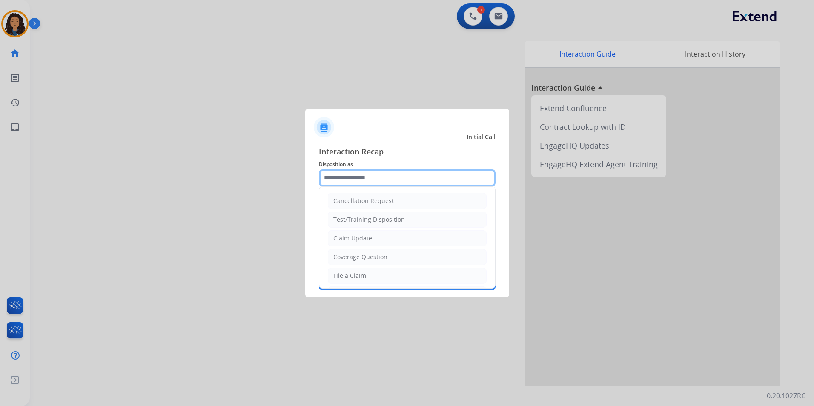
click at [390, 174] on input "text" at bounding box center [407, 177] width 177 height 17
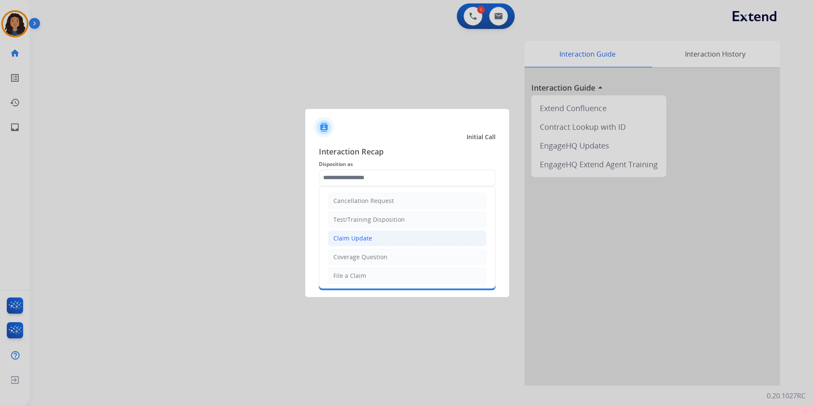
click at [384, 232] on li "Claim Update" at bounding box center [407, 238] width 159 height 16
type input "**********"
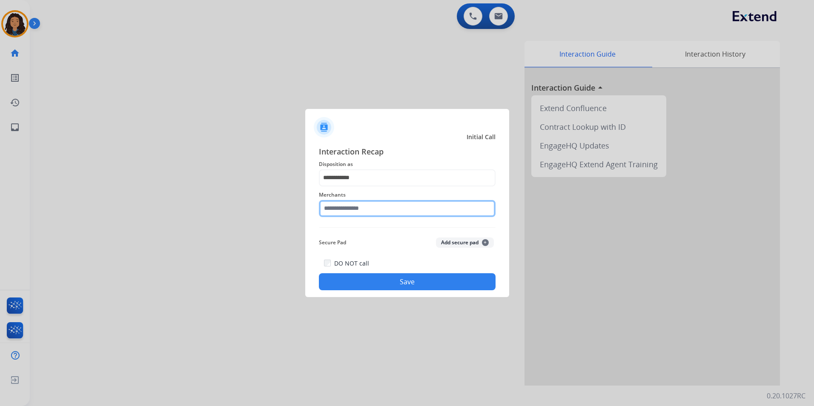
click at [374, 204] on input "text" at bounding box center [407, 208] width 177 height 17
type input "*"
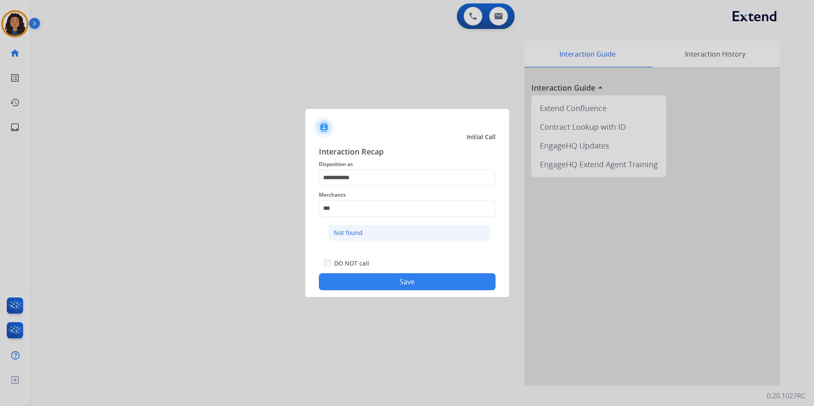
click at [418, 233] on li "Not found" at bounding box center [409, 233] width 162 height 16
type input "*********"
drag, startPoint x: 360, startPoint y: 284, endPoint x: 336, endPoint y: 275, distance: 26.1
click at [360, 284] on button "Save" at bounding box center [407, 281] width 177 height 17
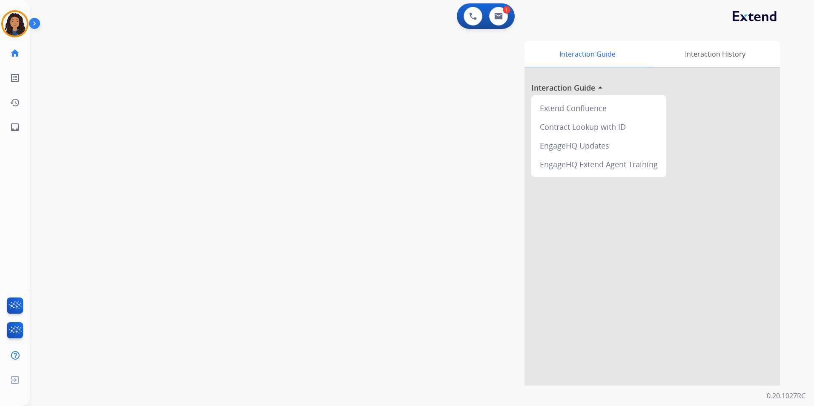
click at [172, 182] on div "swap_horiz Break voice bridge close_fullscreen Connect 3-Way Call merge_type Se…" at bounding box center [412, 208] width 764 height 355
click at [499, 19] on img at bounding box center [498, 16] width 9 height 7
select select "**********"
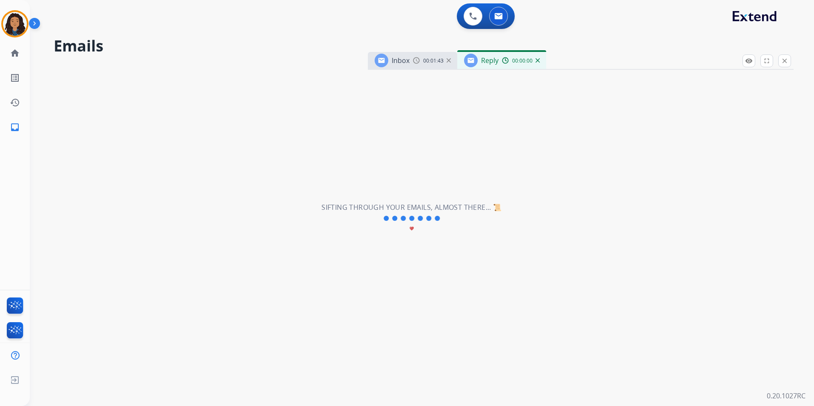
select select "**********"
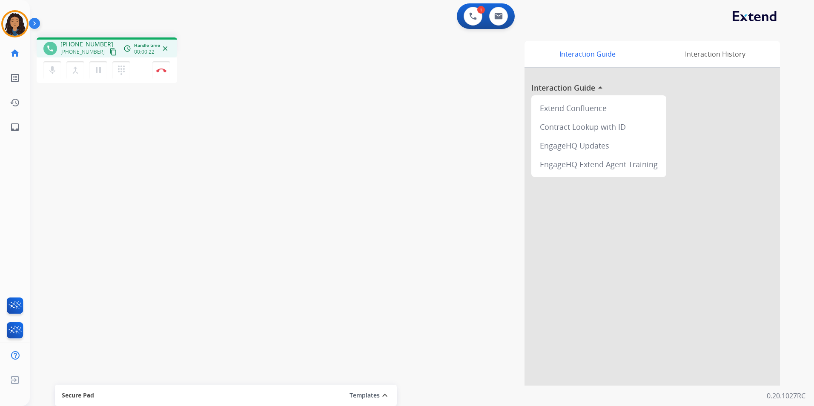
click at [109, 54] on mat-icon "content_copy" at bounding box center [113, 52] width 8 height 8
click at [109, 50] on mat-icon "content_copy" at bounding box center [113, 52] width 8 height 8
click at [160, 74] on button "Disconnect" at bounding box center [161, 70] width 18 height 18
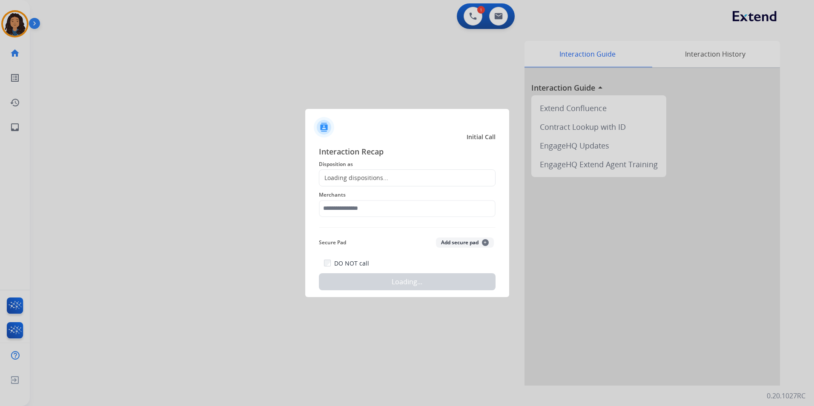
click at [405, 180] on div "Loading dispositions..." at bounding box center [407, 177] width 177 height 17
click at [405, 178] on div "Loading dispositions..." at bounding box center [407, 177] width 177 height 17
click at [405, 177] on div "Loading dispositions..." at bounding box center [407, 177] width 177 height 17
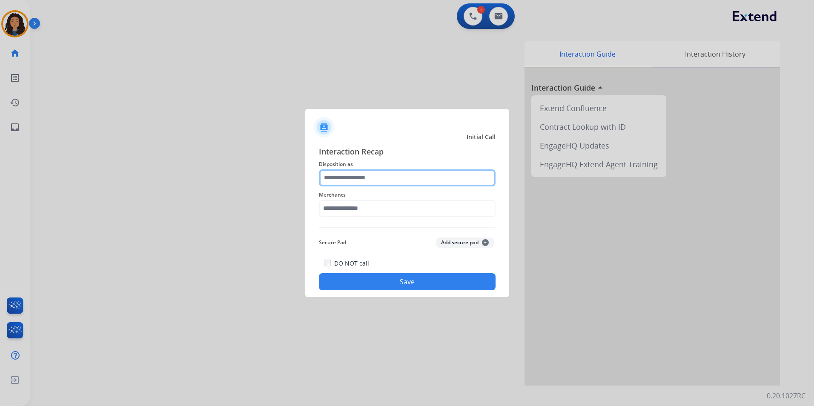
click at [369, 180] on input "text" at bounding box center [407, 177] width 177 height 17
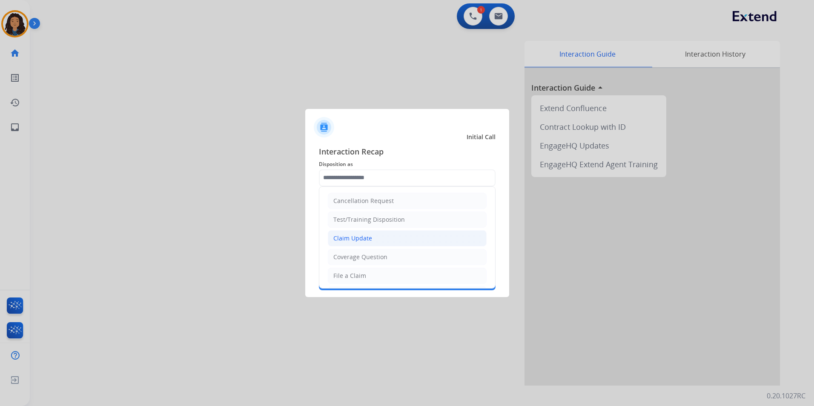
click at [366, 237] on div "Claim Update" at bounding box center [352, 238] width 39 height 9
type input "**********"
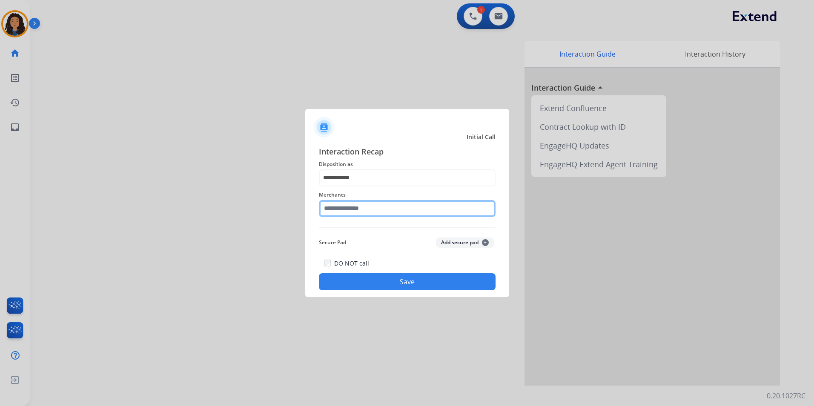
click at [355, 203] on input "text" at bounding box center [407, 208] width 177 height 17
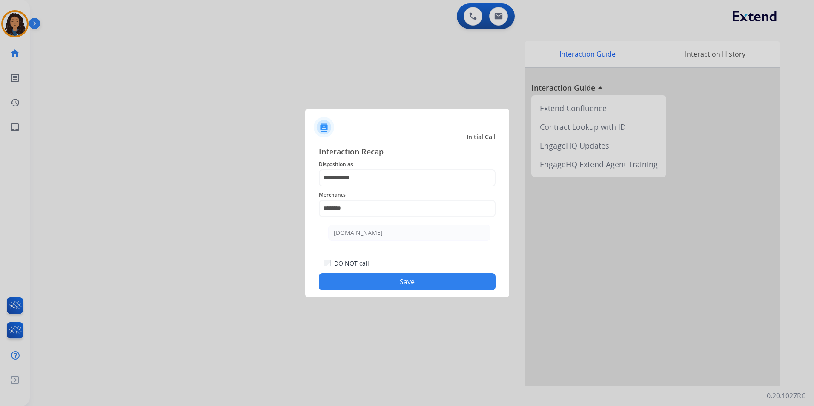
click at [387, 243] on ul "[DOMAIN_NAME]" at bounding box center [409, 234] width 167 height 29
click at [386, 238] on li "[DOMAIN_NAME]" at bounding box center [409, 233] width 162 height 16
type input "**********"
click at [352, 285] on button "Save" at bounding box center [407, 281] width 177 height 17
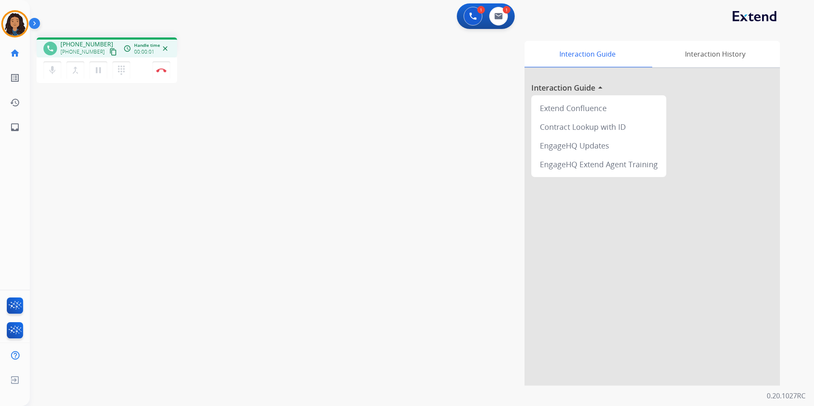
click at [109, 49] on mat-icon "content_copy" at bounding box center [113, 52] width 8 height 8
click at [160, 71] on img at bounding box center [161, 70] width 10 height 4
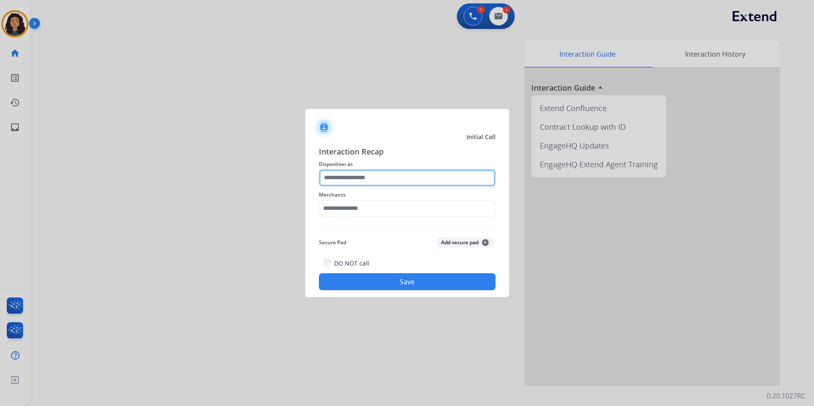
click at [392, 182] on input "text" at bounding box center [407, 177] width 177 height 17
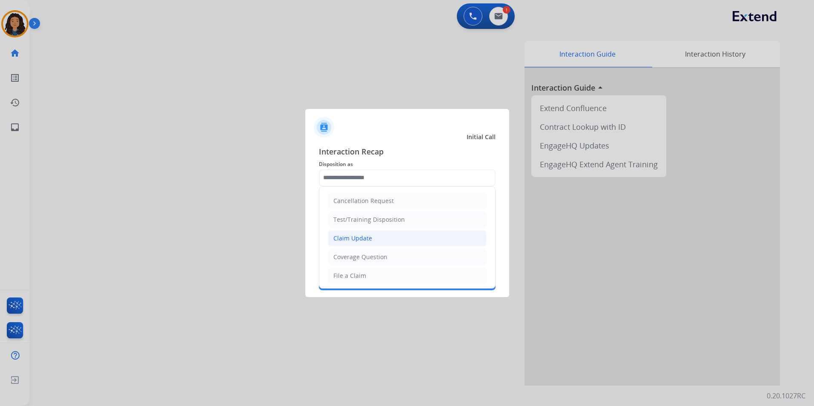
click at [366, 238] on div "Claim Update" at bounding box center [352, 238] width 39 height 9
type input "**********"
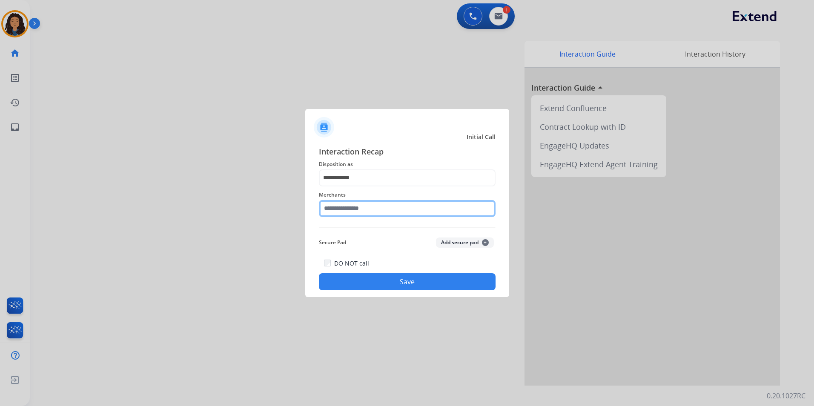
click at [363, 215] on input "text" at bounding box center [407, 208] width 177 height 17
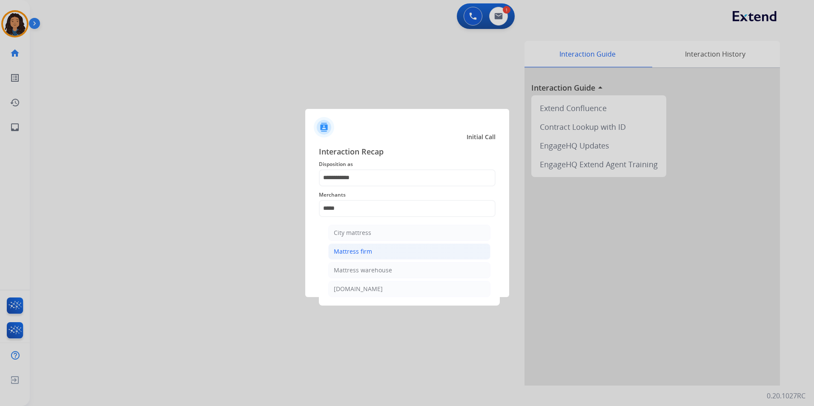
click at [383, 253] on li "Mattress firm" at bounding box center [409, 251] width 162 height 16
type input "**********"
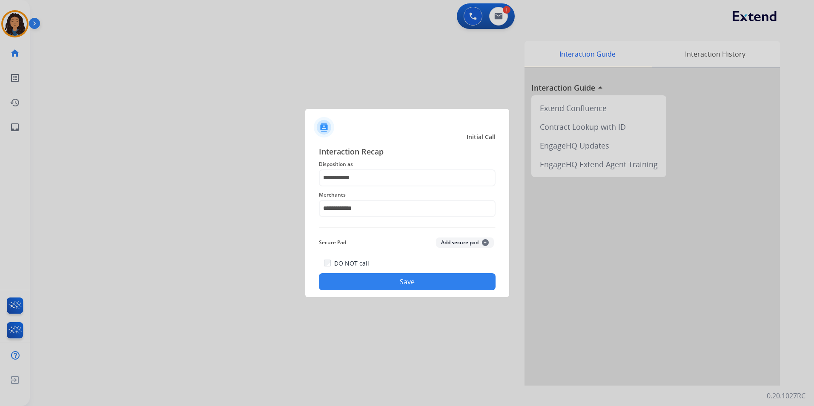
click at [372, 278] on button "Save" at bounding box center [407, 281] width 177 height 17
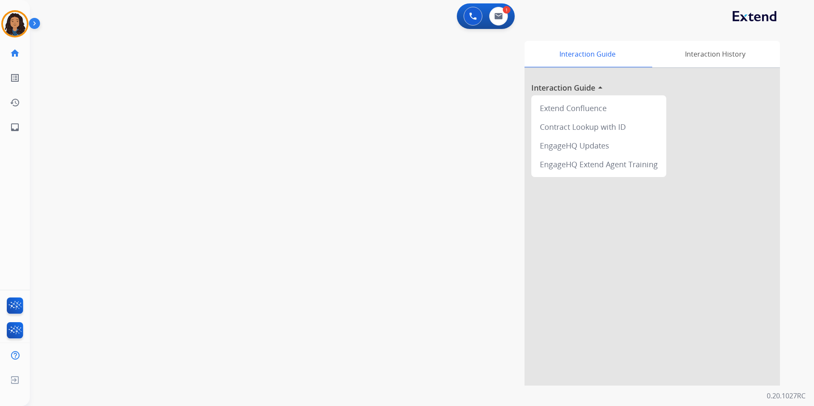
click at [220, 251] on div "swap_horiz Break voice bridge close_fullscreen Connect 3-Way Call merge_type Se…" at bounding box center [412, 208] width 764 height 355
click at [109, 51] on mat-icon "content_copy" at bounding box center [113, 52] width 8 height 8
click at [160, 72] on img at bounding box center [161, 70] width 10 height 4
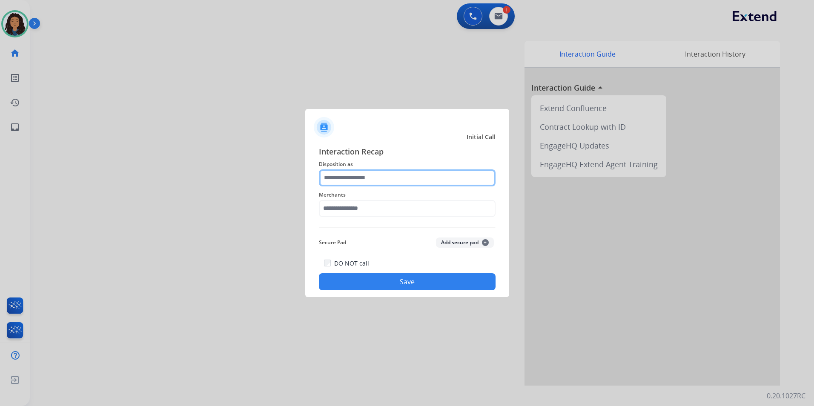
click at [403, 175] on input "text" at bounding box center [407, 177] width 177 height 17
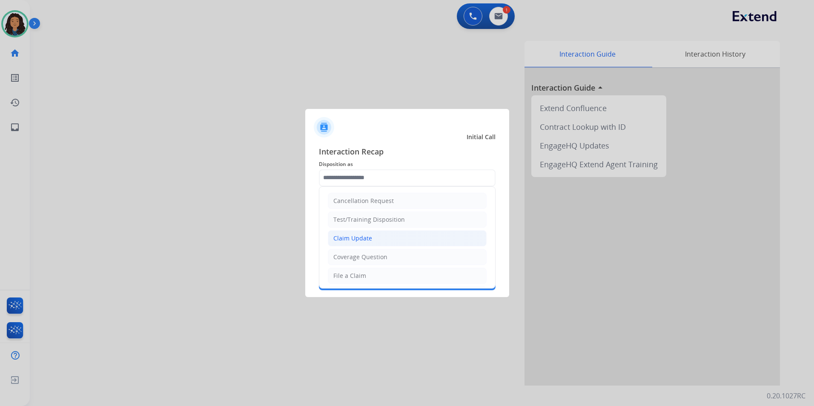
click at [380, 238] on li "Claim Update" at bounding box center [407, 238] width 159 height 16
type input "**********"
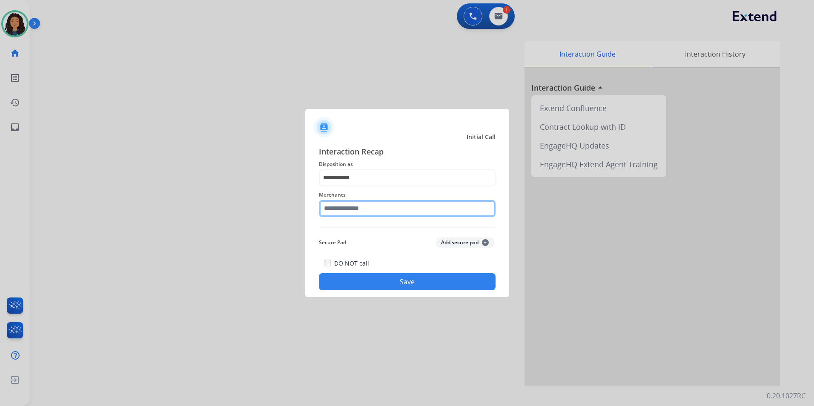
click at [366, 215] on input "text" at bounding box center [407, 208] width 177 height 17
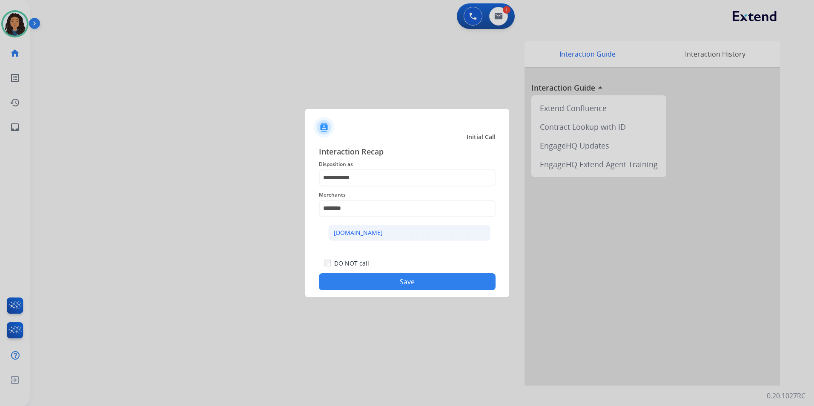
click at [382, 234] on li "[DOMAIN_NAME]" at bounding box center [409, 233] width 162 height 16
type input "**********"
click at [367, 281] on button "Save" at bounding box center [407, 281] width 177 height 17
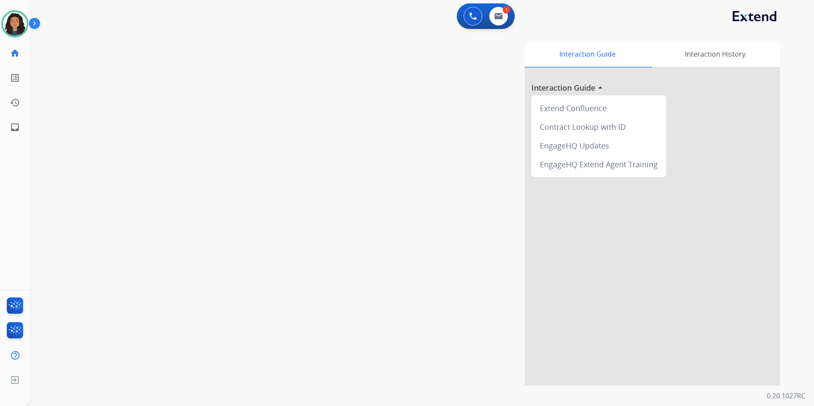
drag, startPoint x: 171, startPoint y: 178, endPoint x: 177, endPoint y: 170, distance: 9.8
click at [171, 174] on div "swap_horiz Break voice bridge close_fullscreen Connect 3-Way Call merge_type Se…" at bounding box center [412, 208] width 764 height 355
drag, startPoint x: 177, startPoint y: 170, endPoint x: 188, endPoint y: 163, distance: 13.0
click at [188, 163] on div "swap_horiz Break voice bridge close_fullscreen Connect 3-Way Call merge_type Se…" at bounding box center [412, 208] width 764 height 355
click at [500, 20] on button at bounding box center [498, 16] width 19 height 19
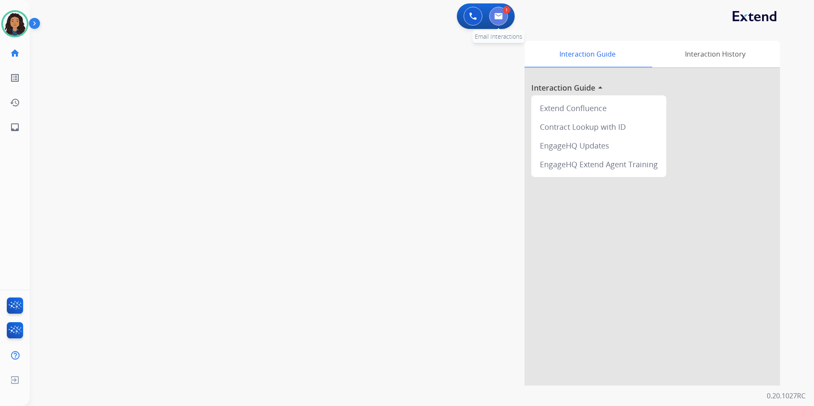
select select "**********"
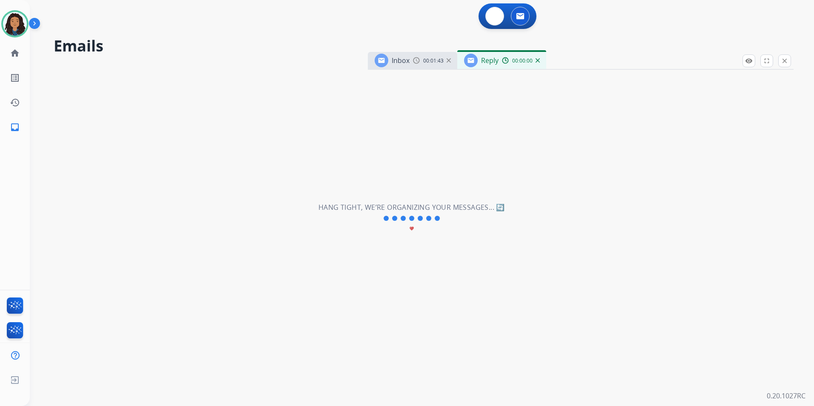
select select "**********"
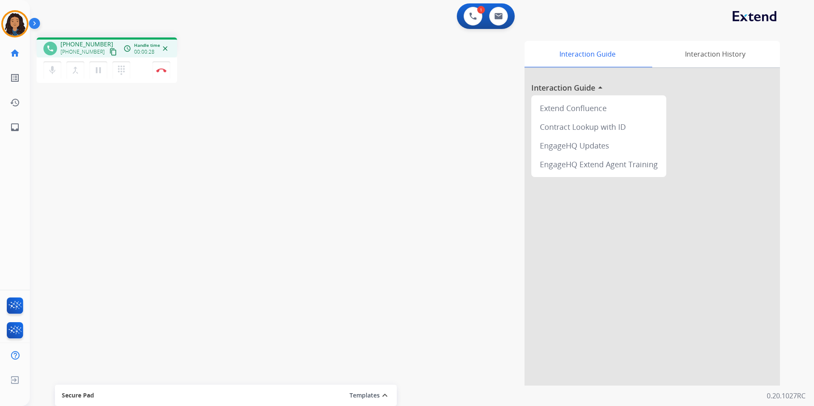
click at [108, 48] on button "content_copy" at bounding box center [113, 52] width 10 height 10
click at [112, 52] on div "phone [PHONE_NUMBER] [PHONE_NUMBER] content_copy access_time Call metrics Queue…" at bounding box center [107, 47] width 140 height 20
click at [109, 51] on mat-icon "content_copy" at bounding box center [113, 52] width 8 height 8
click at [166, 68] on button "Disconnect" at bounding box center [161, 70] width 18 height 18
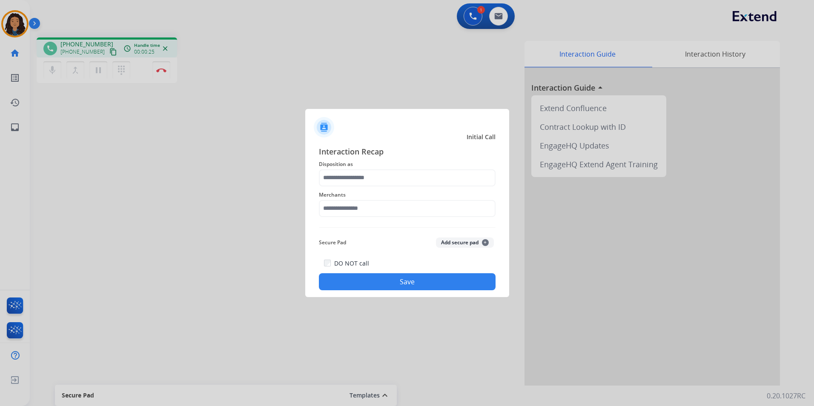
click at [377, 162] on span "Disposition as" at bounding box center [407, 164] width 177 height 10
click at [376, 171] on input "text" at bounding box center [407, 177] width 177 height 17
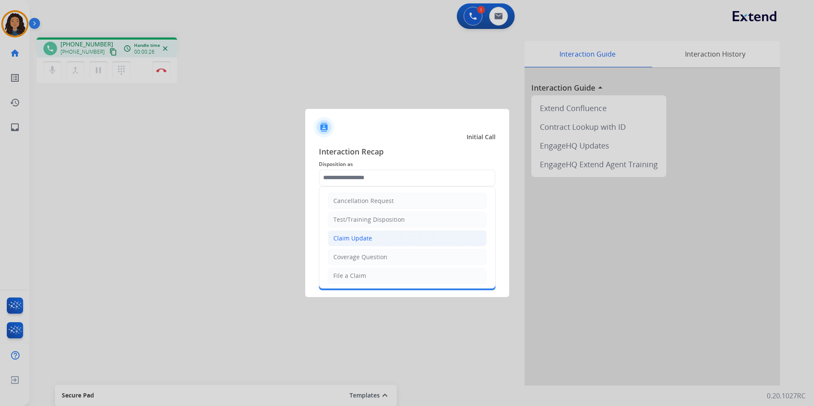
drag, startPoint x: 371, startPoint y: 237, endPoint x: 368, endPoint y: 222, distance: 15.7
click at [371, 237] on li "Claim Update" at bounding box center [407, 238] width 159 height 16
type input "**********"
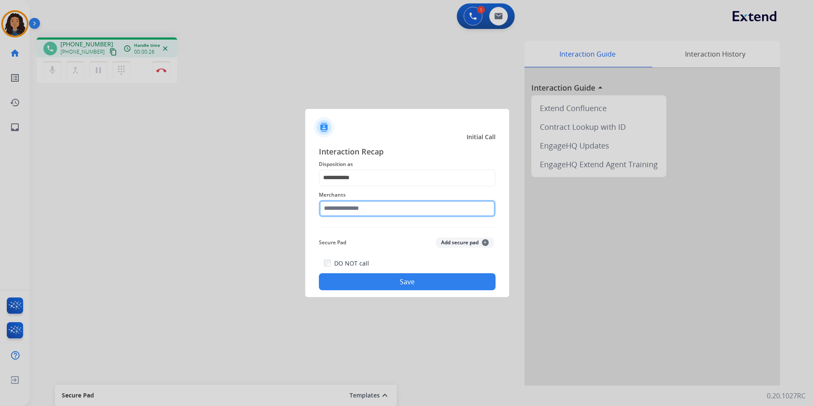
click at [366, 204] on input "text" at bounding box center [407, 208] width 177 height 17
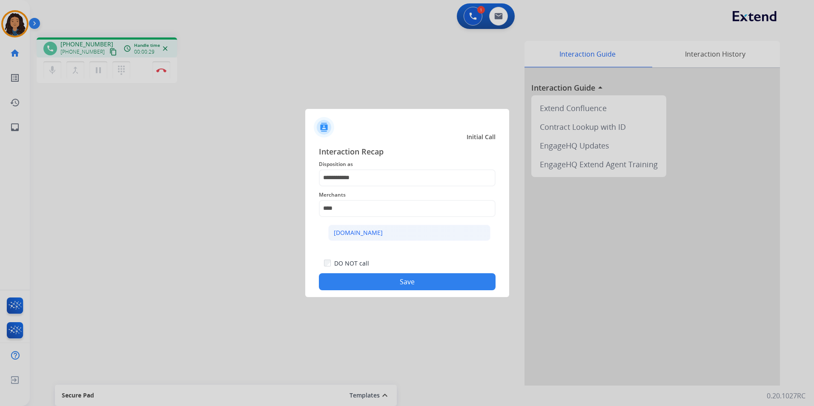
click at [357, 229] on div "[DOMAIN_NAME]" at bounding box center [358, 233] width 49 height 9
type input "**********"
drag, startPoint x: 333, startPoint y: 284, endPoint x: 329, endPoint y: 271, distance: 13.6
click at [331, 283] on button "Save" at bounding box center [407, 281] width 177 height 17
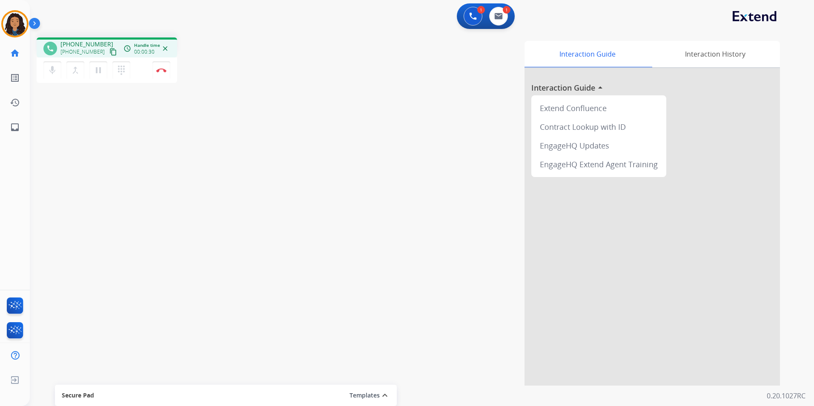
click at [109, 50] on mat-icon "content_copy" at bounding box center [113, 52] width 8 height 8
click at [99, 73] on mat-icon "pause" at bounding box center [98, 70] width 10 height 10
click at [57, 74] on button "mic Mute" at bounding box center [52, 70] width 18 height 18
click at [478, 17] on button at bounding box center [472, 16] width 19 height 19
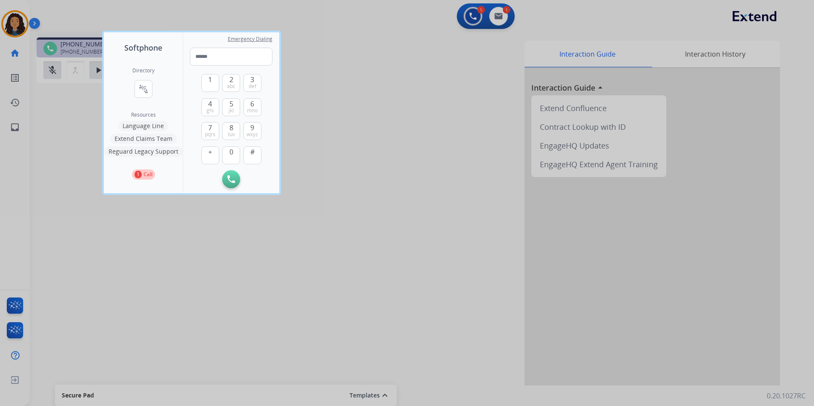
click at [44, 88] on div at bounding box center [407, 203] width 814 height 406
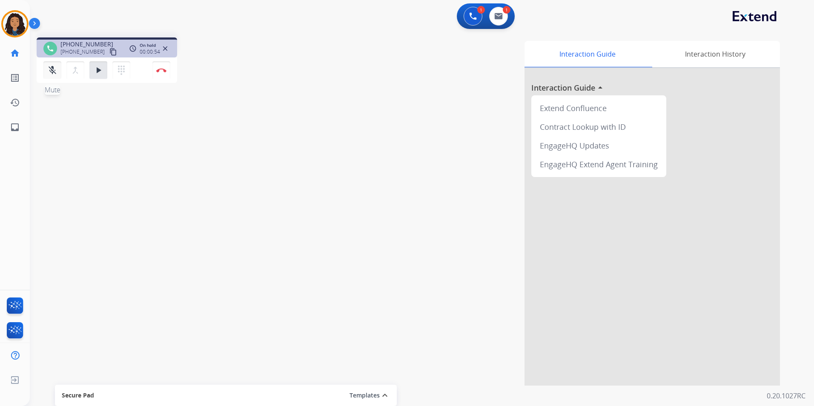
click at [51, 71] on mat-icon "mic_off" at bounding box center [52, 70] width 10 height 10
click at [471, 18] on img at bounding box center [473, 16] width 8 height 8
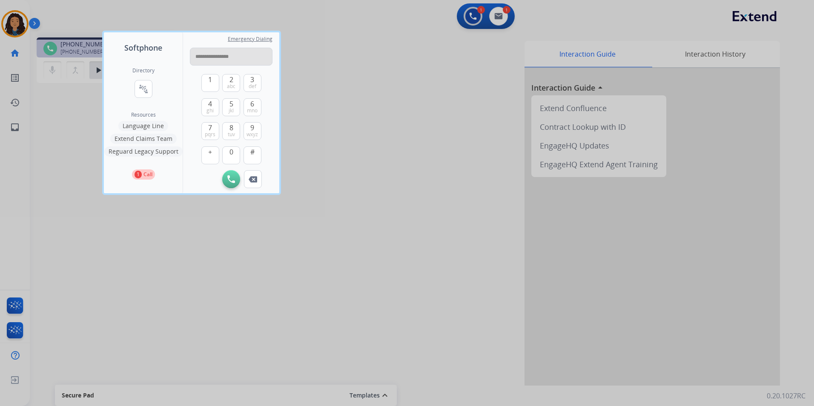
click at [199, 53] on input "**********" at bounding box center [231, 57] width 83 height 18
type input "**********"
click at [231, 184] on button "Initiate Call" at bounding box center [231, 179] width 18 height 18
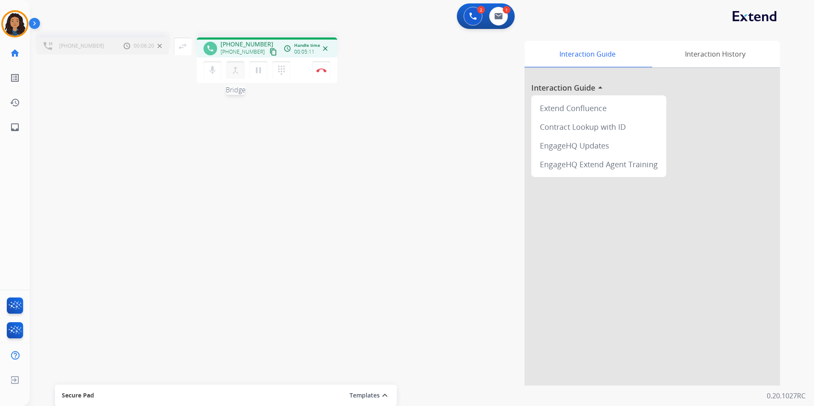
click at [233, 69] on mat-icon "merge_type" at bounding box center [235, 70] width 10 height 10
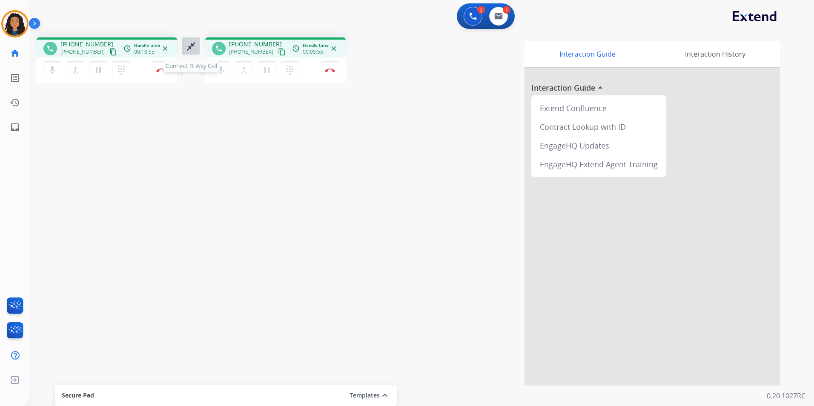
click at [195, 47] on mat-icon "close_fullscreen" at bounding box center [191, 46] width 10 height 10
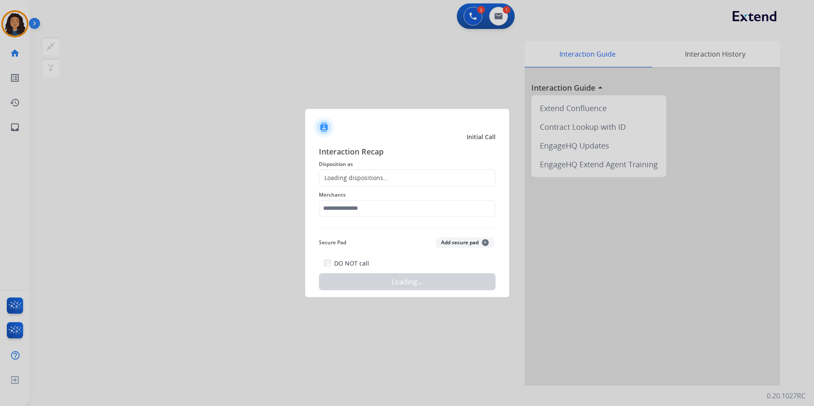
click at [419, 177] on div "Loading dispositions..." at bounding box center [407, 177] width 177 height 17
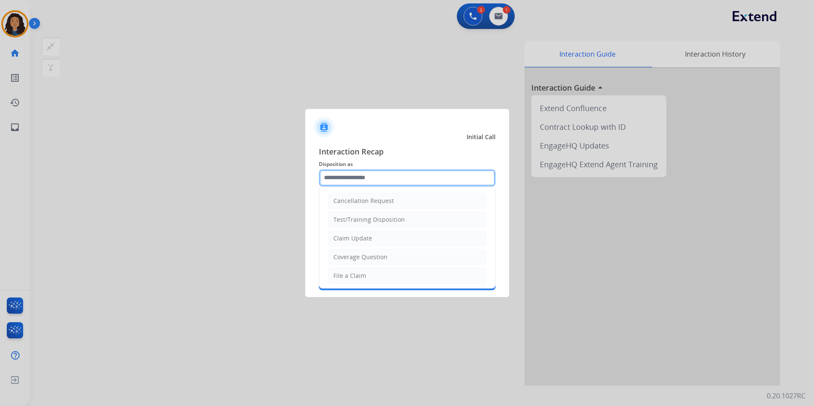
click at [418, 176] on input "text" at bounding box center [407, 177] width 177 height 17
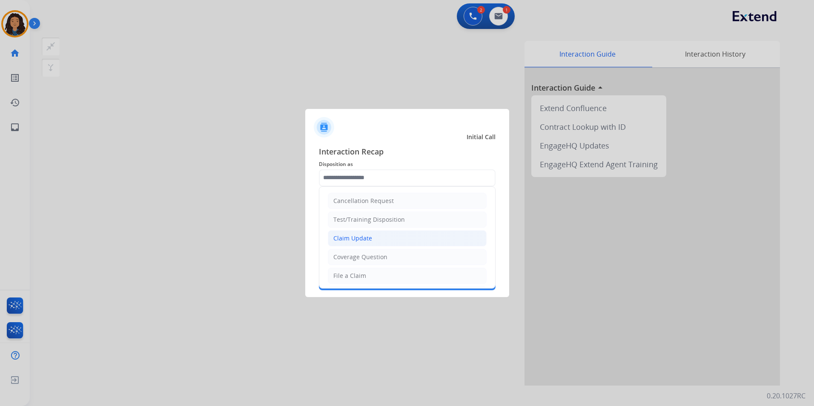
drag, startPoint x: 388, startPoint y: 241, endPoint x: 358, endPoint y: 202, distance: 48.9
click at [388, 241] on li "Claim Update" at bounding box center [407, 238] width 159 height 16
type input "**********"
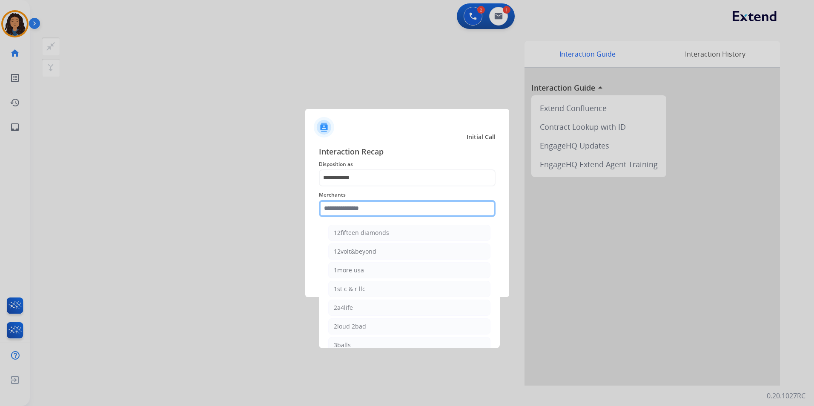
click at [357, 201] on input "text" at bounding box center [407, 208] width 177 height 17
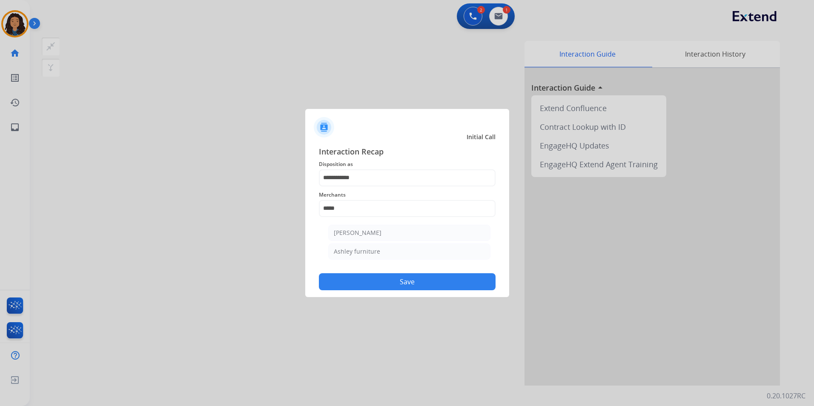
click at [377, 262] on ul "[PERSON_NAME] [PERSON_NAME] furniture" at bounding box center [409, 244] width 167 height 48
click at [374, 257] on li "Ashley furniture" at bounding box center [409, 251] width 162 height 16
type input "**********"
click at [344, 292] on div "**********" at bounding box center [407, 218] width 204 height 159
click at [343, 284] on button "Save" at bounding box center [407, 281] width 177 height 17
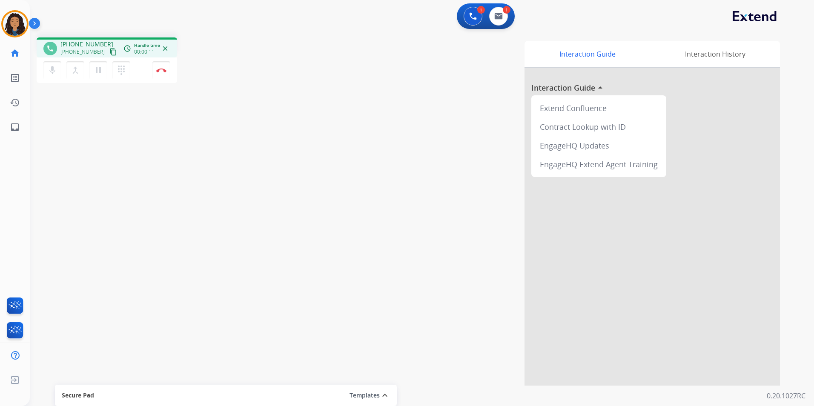
click at [109, 51] on mat-icon "content_copy" at bounding box center [113, 52] width 8 height 8
click at [160, 73] on button "Disconnect" at bounding box center [161, 70] width 18 height 18
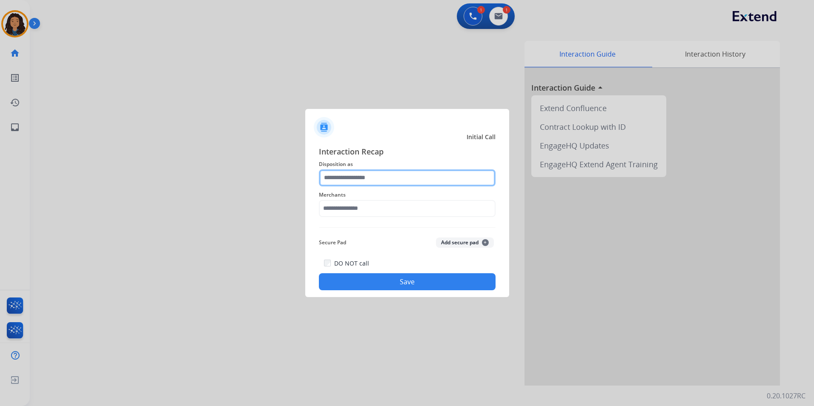
click at [392, 181] on input "text" at bounding box center [407, 177] width 177 height 17
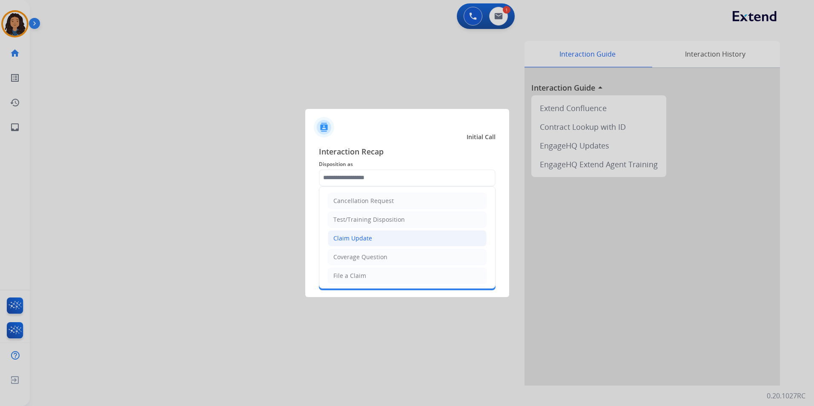
click at [402, 236] on li "Claim Update" at bounding box center [407, 238] width 159 height 16
type input "**********"
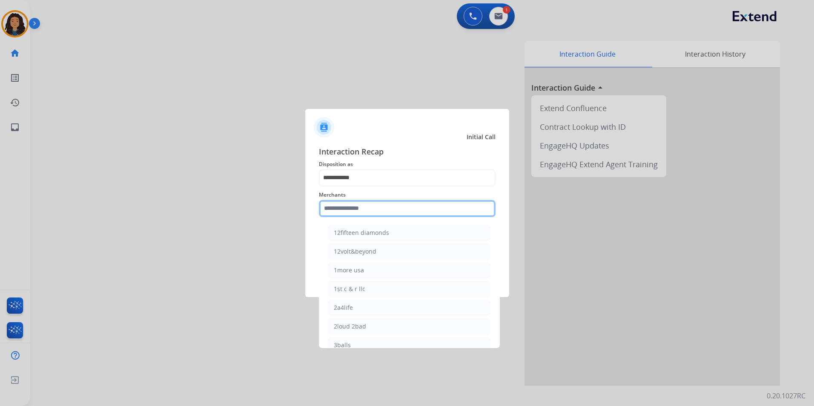
click at [389, 214] on input "text" at bounding box center [407, 208] width 177 height 17
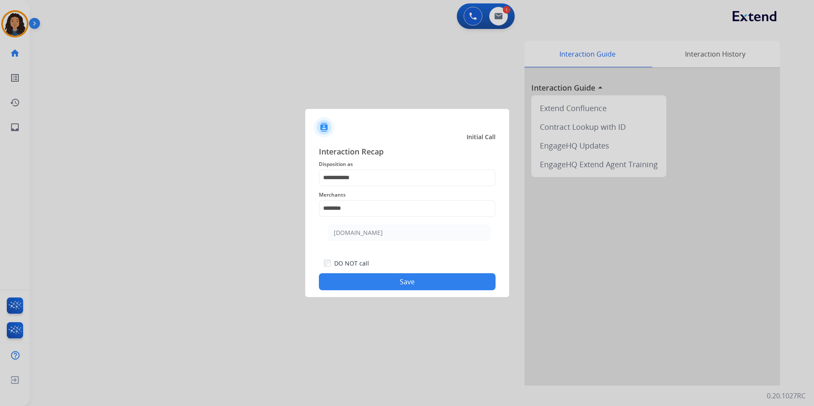
drag, startPoint x: 411, startPoint y: 225, endPoint x: 409, endPoint y: 229, distance: 4.4
click at [410, 226] on li "[DOMAIN_NAME]" at bounding box center [409, 233] width 162 height 16
type input "**********"
click at [399, 279] on button "Save" at bounding box center [407, 281] width 177 height 17
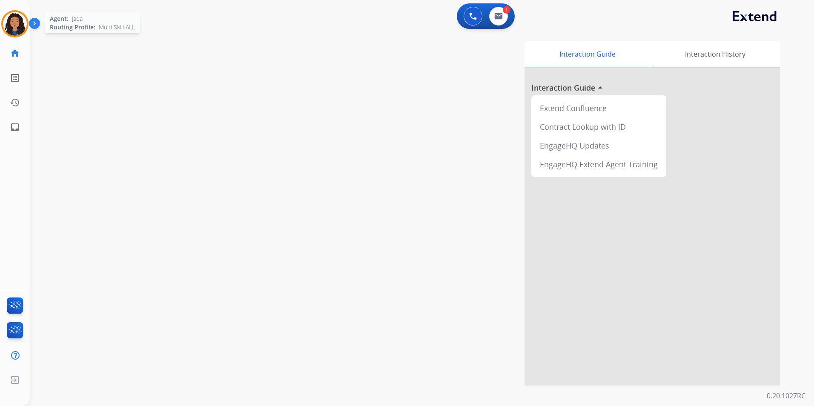
click at [21, 26] on img at bounding box center [15, 24] width 24 height 24
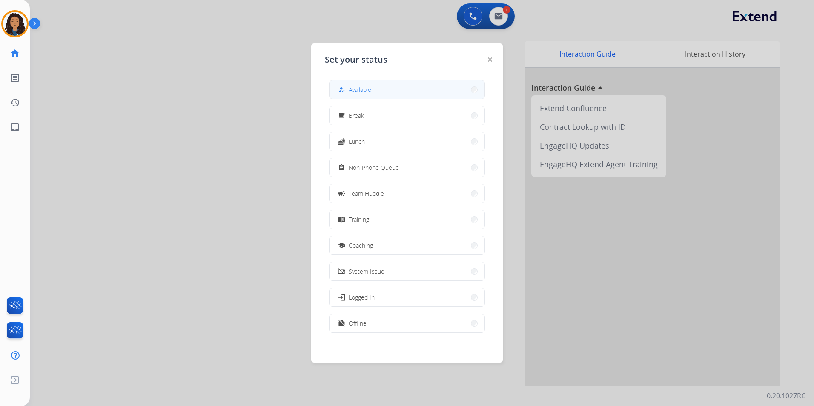
click at [397, 82] on button "how_to_reg Available" at bounding box center [406, 89] width 155 height 18
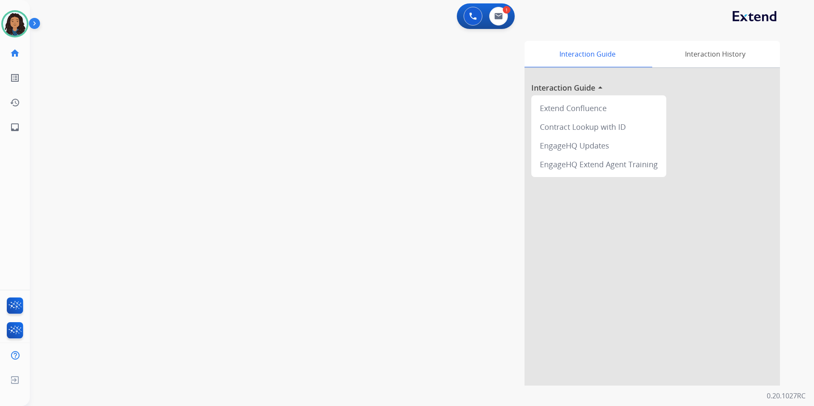
drag, startPoint x: 8, startPoint y: 20, endPoint x: 44, endPoint y: 29, distance: 37.3
click at [8, 20] on img at bounding box center [15, 24] width 24 height 24
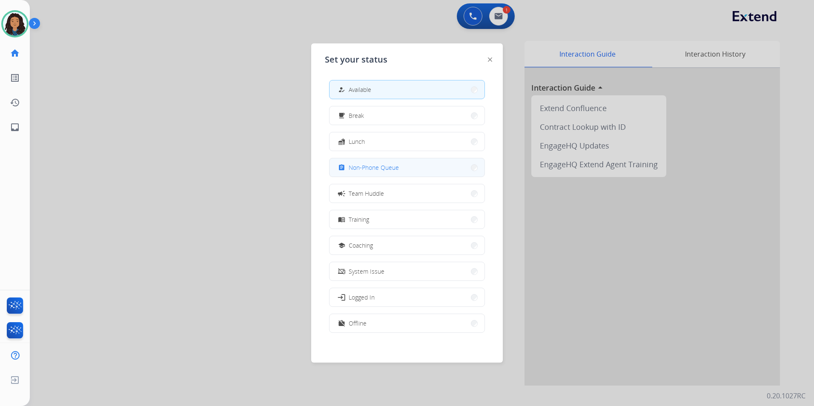
click at [442, 169] on button "assignment Non-Phone Queue" at bounding box center [406, 167] width 155 height 18
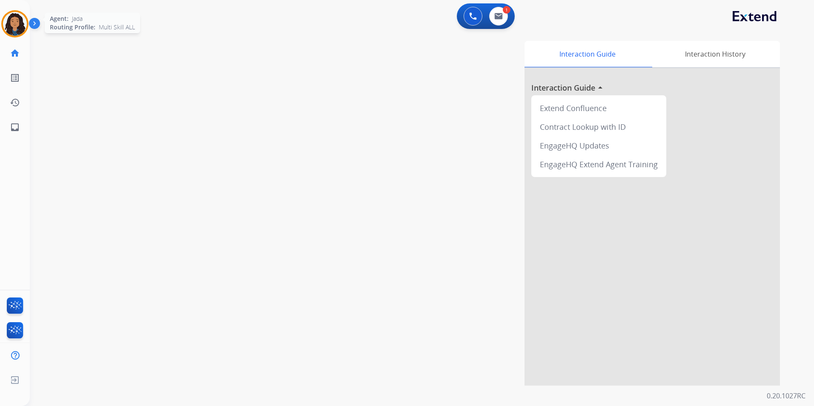
click at [17, 19] on img at bounding box center [15, 24] width 24 height 24
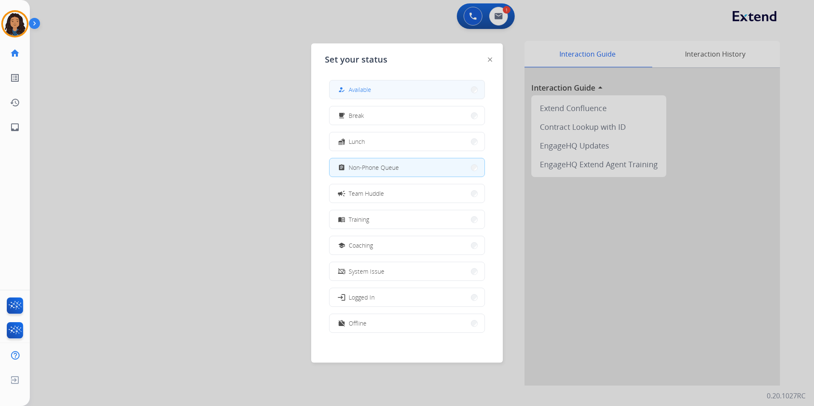
click at [452, 96] on button "how_to_reg Available" at bounding box center [406, 89] width 155 height 18
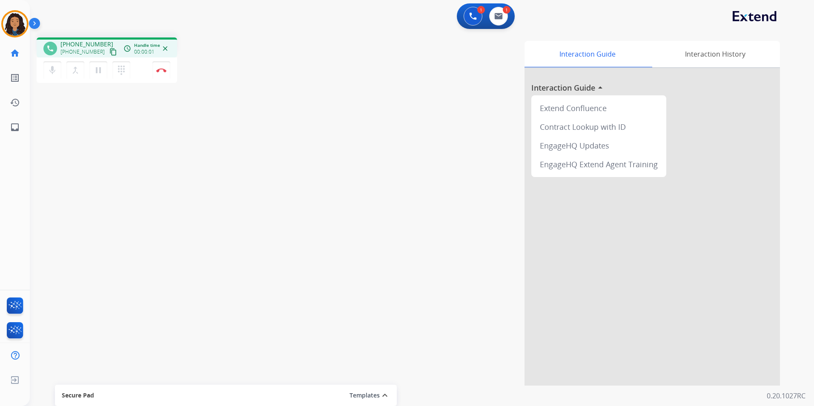
click at [108, 51] on button "content_copy" at bounding box center [113, 52] width 10 height 10
click at [108, 47] on button "content_copy" at bounding box center [113, 52] width 10 height 10
click at [158, 73] on button "Disconnect" at bounding box center [161, 70] width 18 height 18
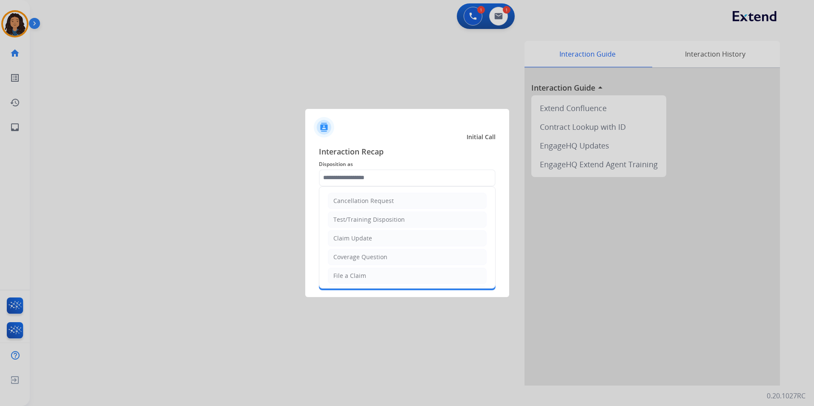
click at [376, 171] on input "text" at bounding box center [407, 177] width 177 height 17
click at [350, 241] on div "Claim Update" at bounding box center [352, 238] width 39 height 9
type input "**********"
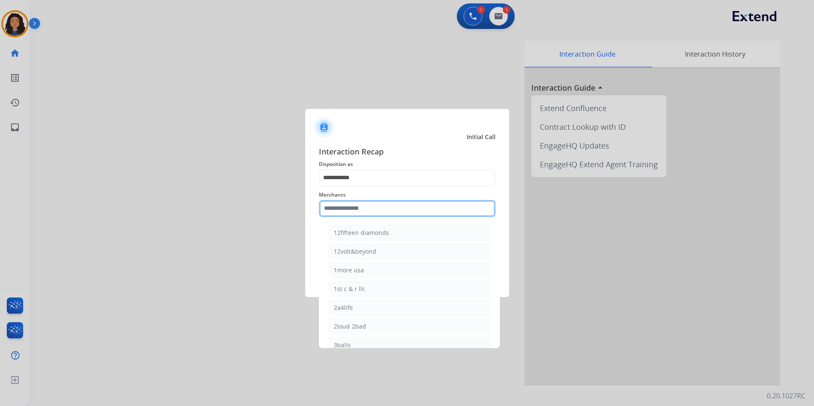
click at [357, 212] on input "text" at bounding box center [407, 208] width 177 height 17
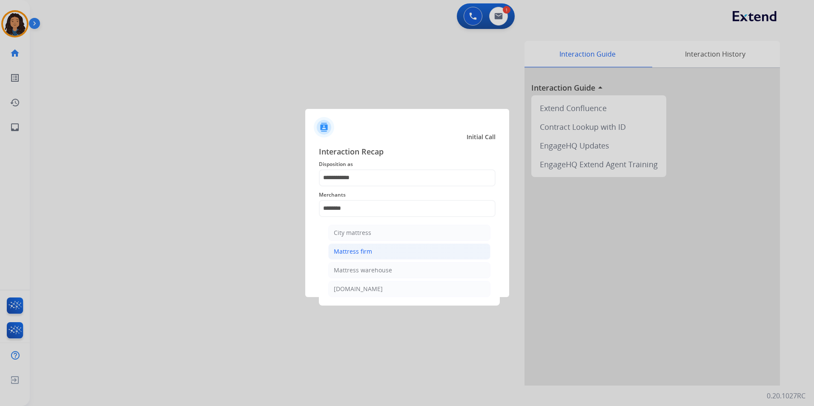
click at [410, 254] on li "Mattress firm" at bounding box center [409, 251] width 162 height 16
type input "**********"
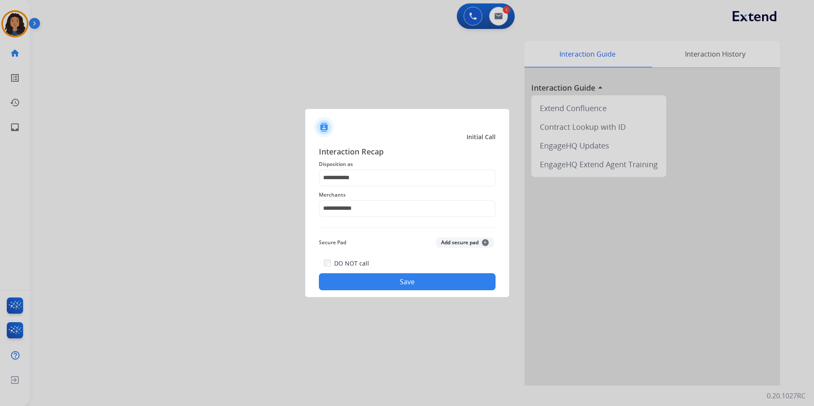
drag, startPoint x: 381, startPoint y: 289, endPoint x: 292, endPoint y: 268, distance: 91.5
click at [380, 289] on button "Save" at bounding box center [407, 281] width 177 height 17
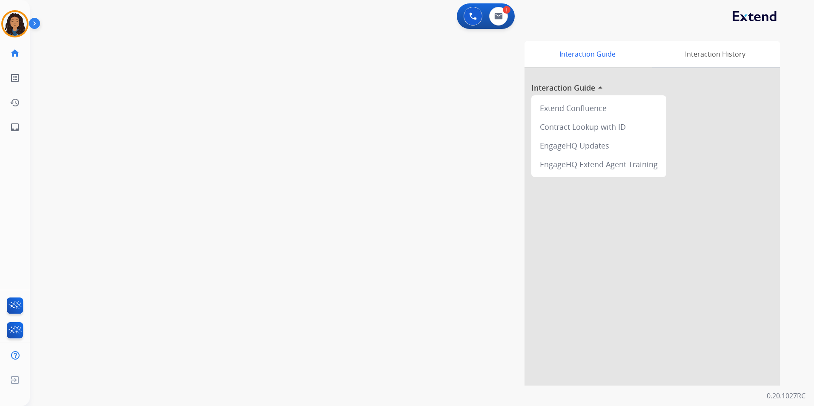
drag, startPoint x: 206, startPoint y: 241, endPoint x: 204, endPoint y: 234, distance: 7.0
click at [205, 240] on div "swap_horiz Break voice bridge close_fullscreen Connect 3-Way Call merge_type Se…" at bounding box center [412, 208] width 764 height 355
drag, startPoint x: 204, startPoint y: 234, endPoint x: 223, endPoint y: 225, distance: 20.8
click at [216, 228] on div "swap_horiz Break voice bridge close_fullscreen Connect 3-Way Call merge_type Se…" at bounding box center [412, 208] width 764 height 355
click at [495, 16] on img at bounding box center [498, 16] width 9 height 7
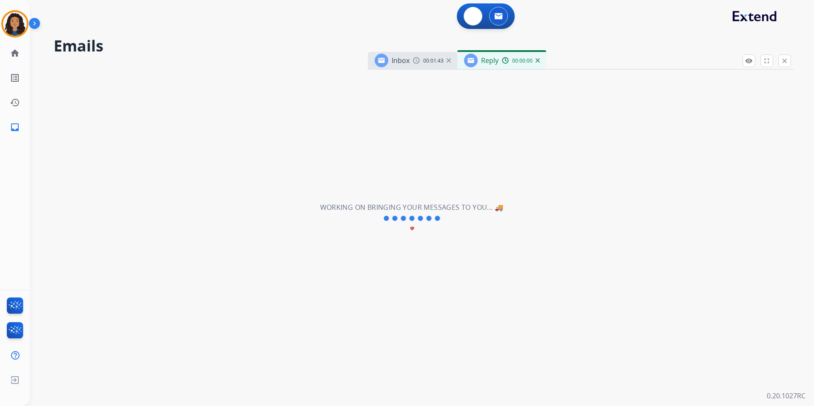
select select "**********"
click at [472, 15] on img at bounding box center [473, 16] width 8 height 8
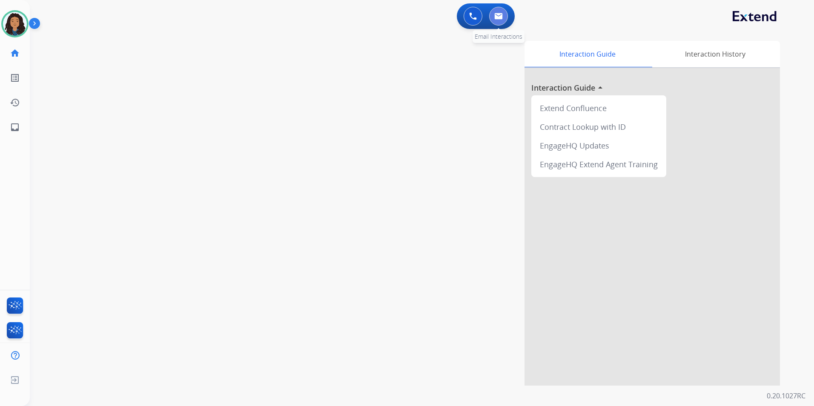
click at [492, 17] on button at bounding box center [498, 16] width 19 height 19
select select "**********"
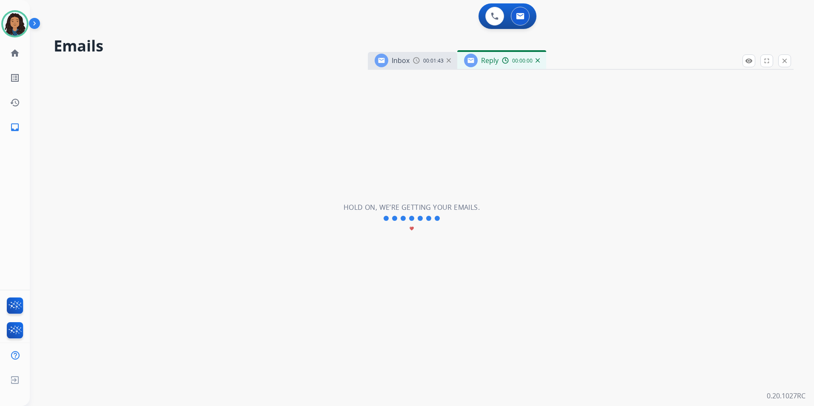
select select "**********"
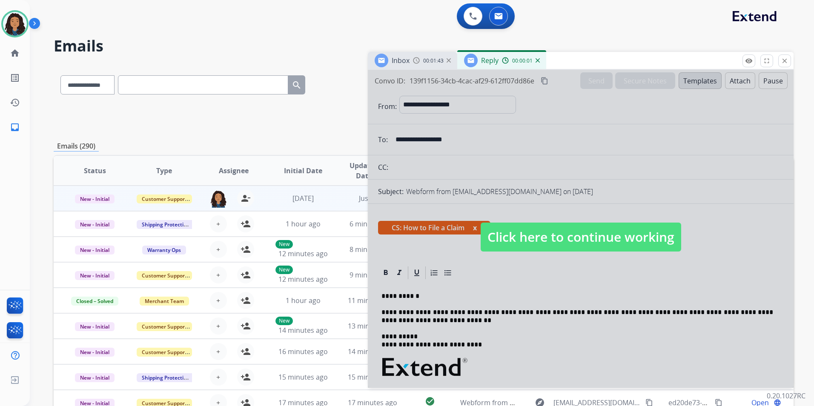
click at [629, 218] on div at bounding box center [581, 229] width 426 height 318
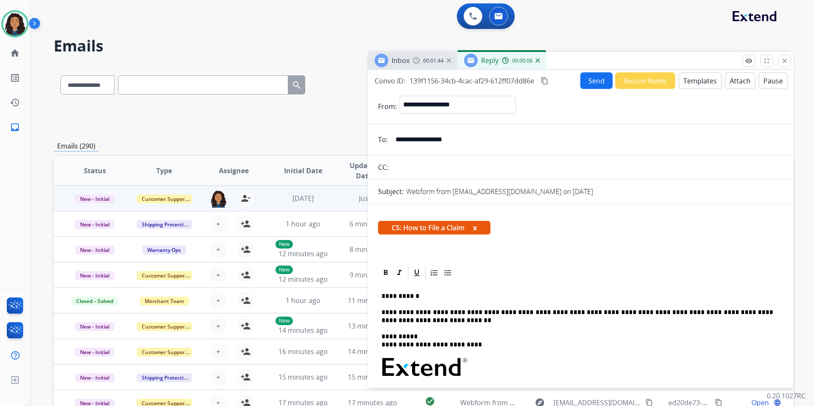
click at [598, 83] on button "Send" at bounding box center [596, 80] width 32 height 17
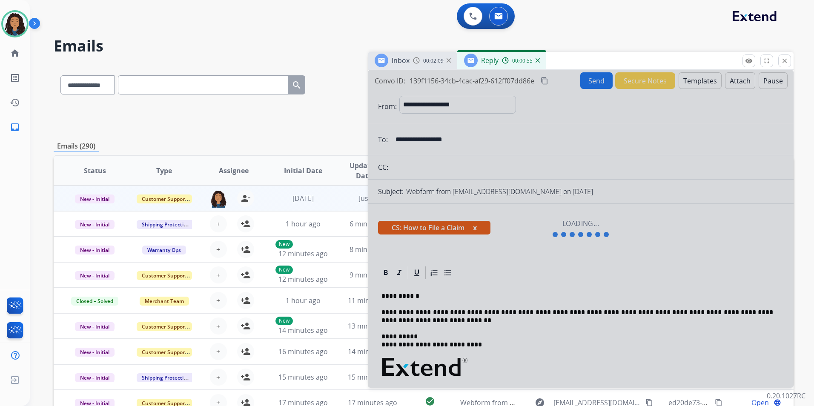
drag, startPoint x: 379, startPoint y: 312, endPoint x: 437, endPoint y: 301, distance: 59.3
click at [492, 325] on div at bounding box center [581, 229] width 426 height 318
drag, startPoint x: 440, startPoint y: 143, endPoint x: 447, endPoint y: 137, distance: 9.1
click at [442, 142] on div at bounding box center [581, 229] width 426 height 318
click at [782, 57] on mat-icon "close" at bounding box center [785, 61] width 8 height 8
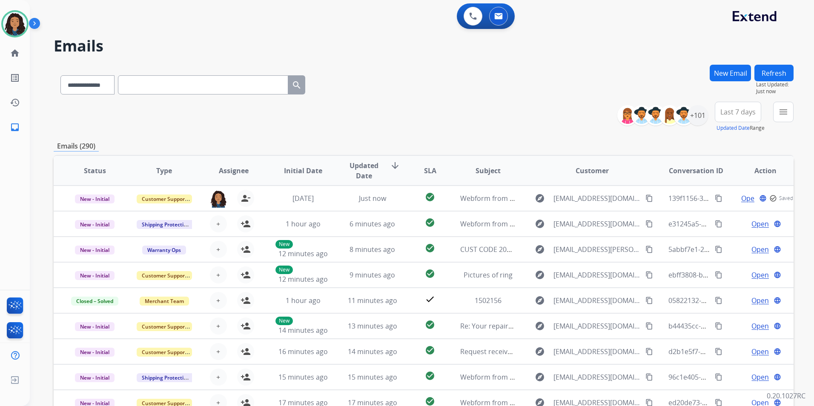
click at [730, 70] on button "New Email" at bounding box center [729, 73] width 41 height 17
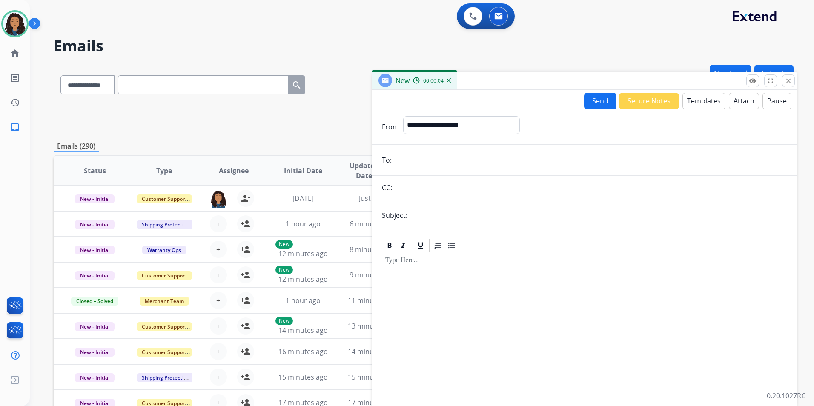
drag, startPoint x: 658, startPoint y: 60, endPoint x: 647, endPoint y: 78, distance: 20.8
click at [658, 78] on div "New 00:00:04" at bounding box center [585, 81] width 426 height 18
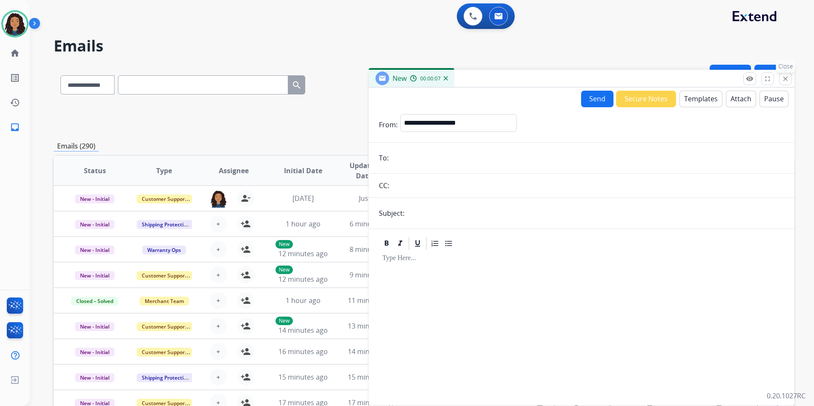
click at [782, 81] on mat-icon "close" at bounding box center [785, 79] width 8 height 8
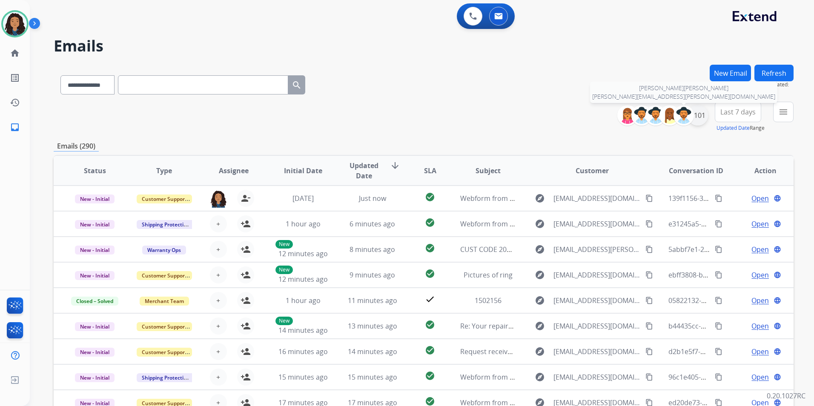
drag, startPoint x: 694, startPoint y: 119, endPoint x: 692, endPoint y: 124, distance: 5.8
click at [694, 120] on div "+101" at bounding box center [697, 115] width 20 height 20
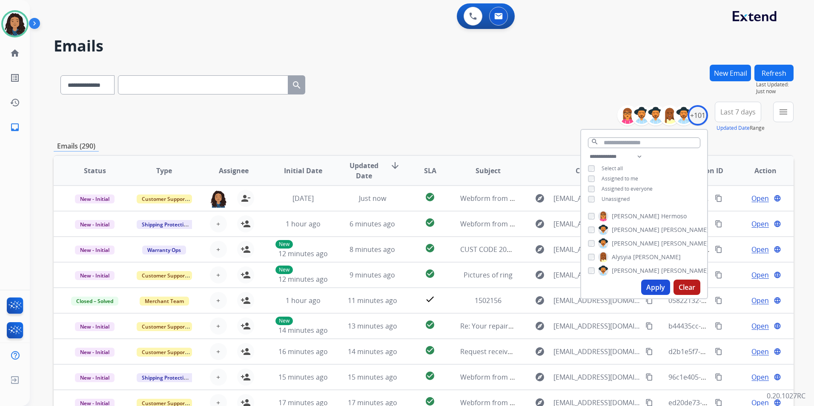
click at [611, 197] on span "Unassigned" at bounding box center [615, 198] width 28 height 7
click at [652, 283] on button "Apply" at bounding box center [655, 287] width 29 height 15
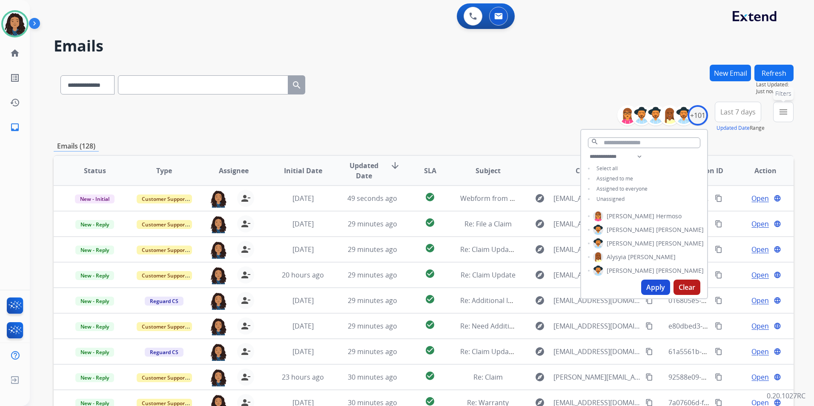
click at [781, 117] on button "menu Filters" at bounding box center [783, 112] width 20 height 20
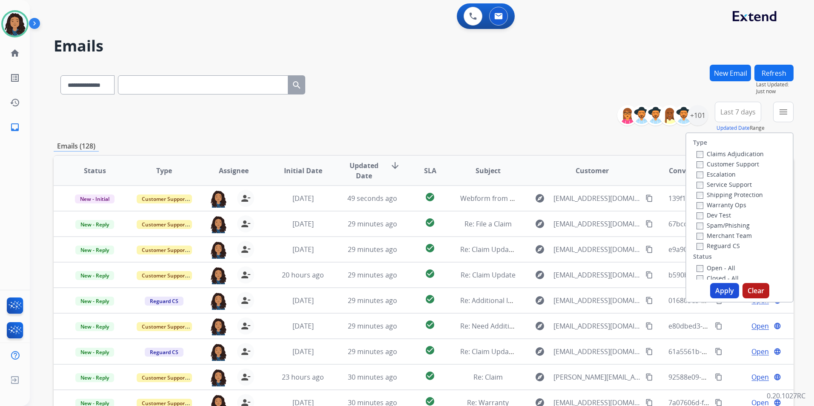
click at [718, 165] on label "Customer Support" at bounding box center [727, 164] width 63 height 8
click at [732, 195] on label "Shipping Protection" at bounding box center [729, 195] width 66 height 8
click at [713, 243] on label "Reguard CS" at bounding box center [717, 246] width 43 height 8
drag, startPoint x: 709, startPoint y: 269, endPoint x: 706, endPoint y: 279, distance: 10.8
click at [709, 269] on label "Open - All" at bounding box center [715, 268] width 39 height 8
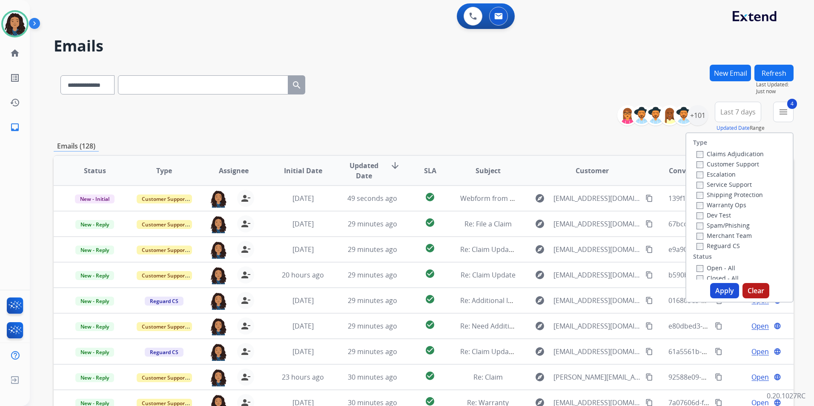
click at [716, 291] on button "Apply" at bounding box center [724, 290] width 29 height 15
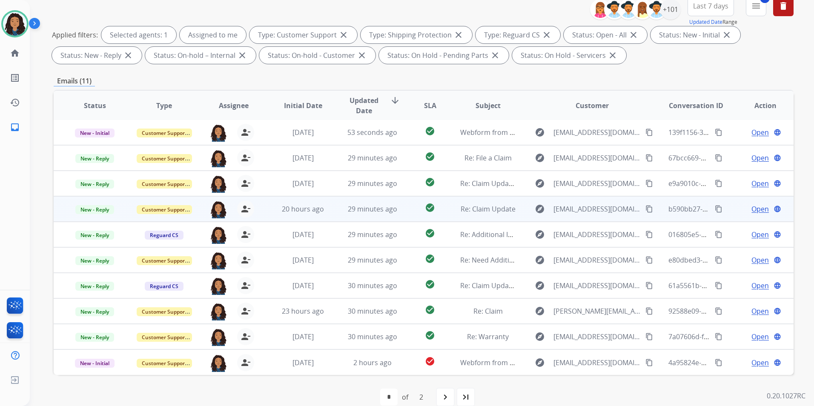
scroll to position [119, 0]
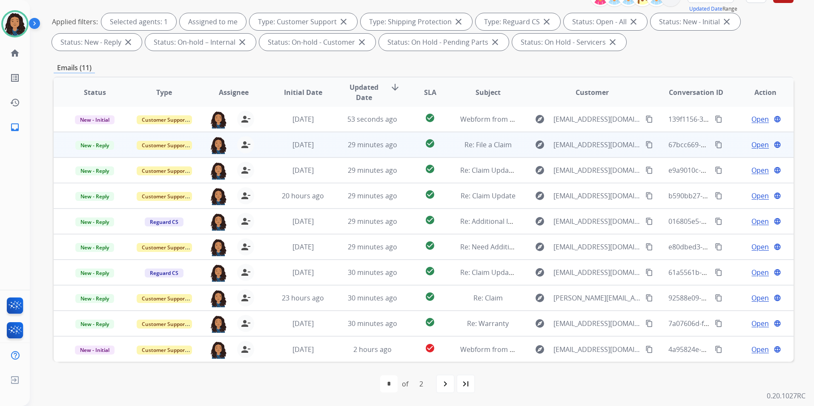
click at [757, 145] on span "Open" at bounding box center [759, 145] width 17 height 10
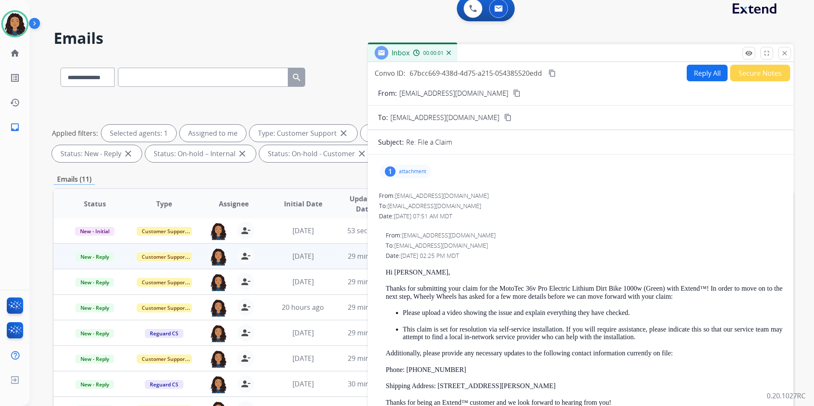
scroll to position [0, 0]
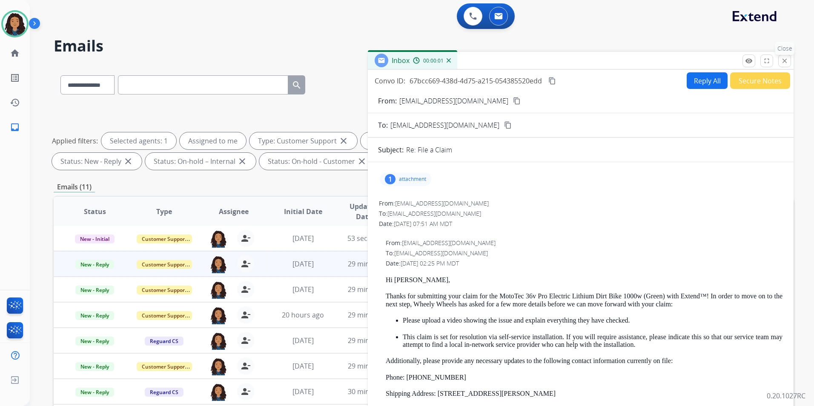
click at [785, 57] on mat-icon "close" at bounding box center [785, 61] width 8 height 8
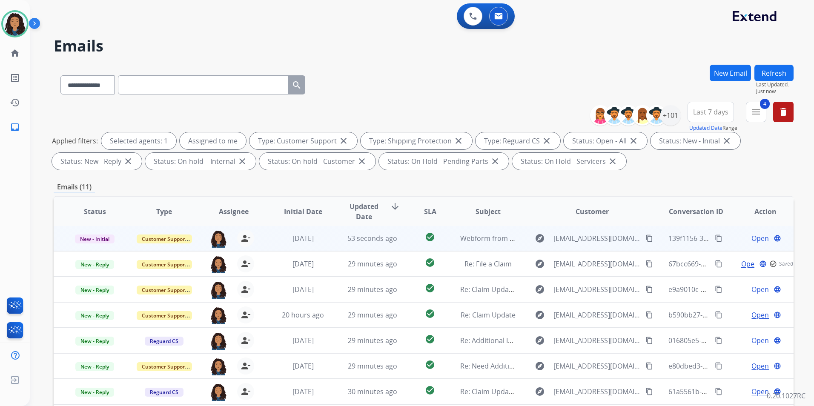
scroll to position [85, 0]
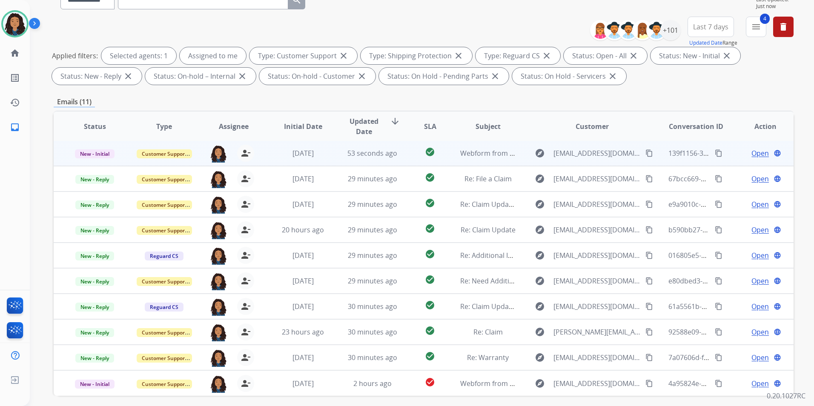
click at [752, 155] on span "Open" at bounding box center [759, 153] width 17 height 10
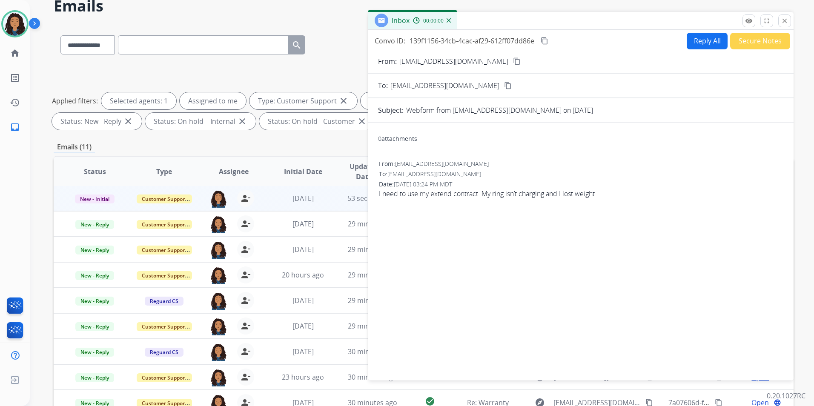
scroll to position [0, 0]
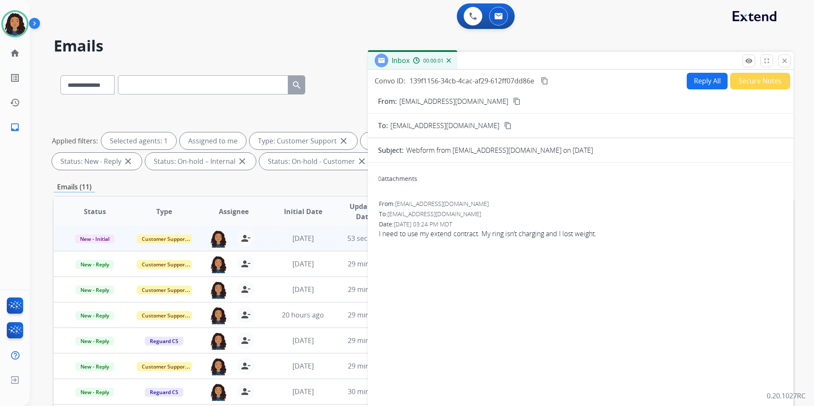
click at [513, 103] on mat-icon "content_copy" at bounding box center [517, 101] width 8 height 8
click at [783, 62] on mat-icon "close" at bounding box center [785, 61] width 8 height 8
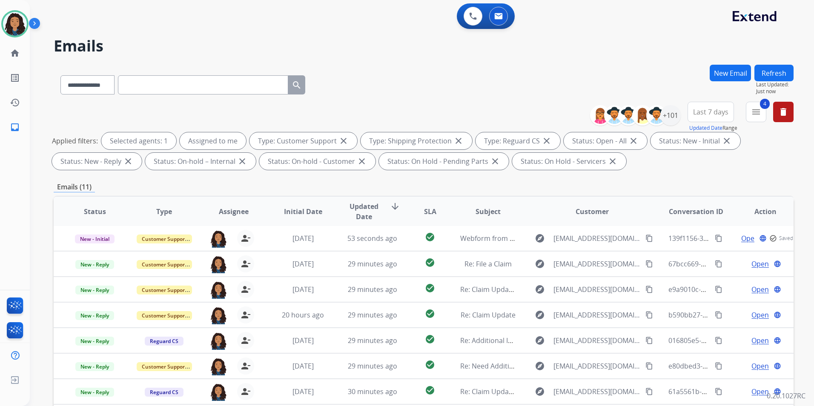
click at [729, 74] on button "New Email" at bounding box center [729, 73] width 41 height 17
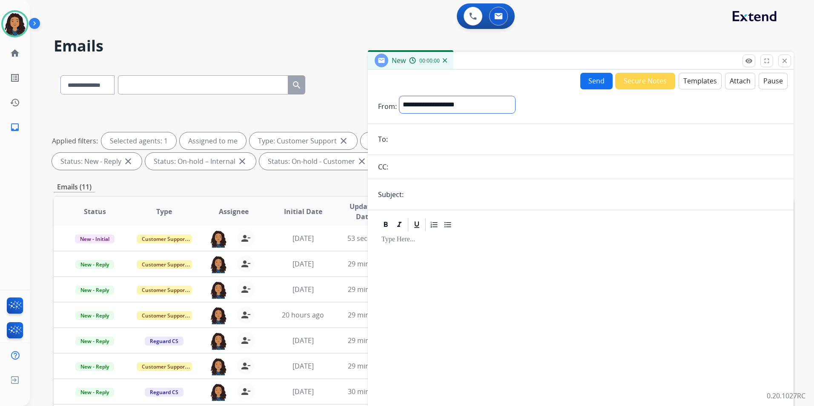
drag, startPoint x: 435, startPoint y: 103, endPoint x: 436, endPoint y: 114, distance: 11.6
click at [435, 103] on select "**********" at bounding box center [457, 104] width 116 height 17
select select "**********"
click at [399, 96] on select "**********" at bounding box center [457, 104] width 116 height 17
paste input "**********"
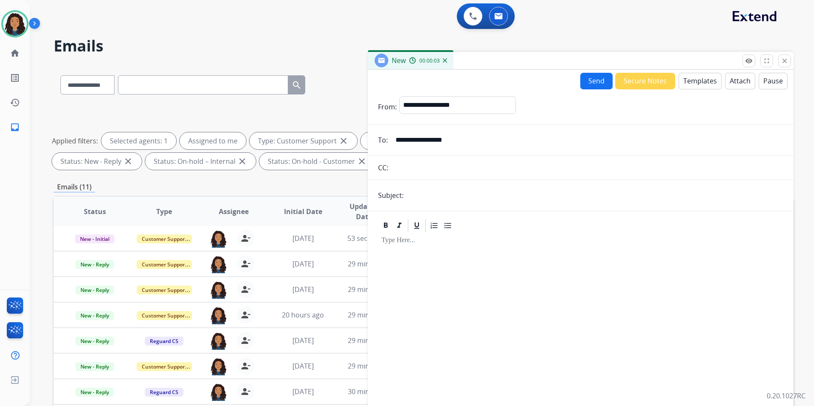
type input "**********"
click at [423, 197] on input "text" at bounding box center [594, 195] width 377 height 17
type input "**********"
click at [692, 83] on button "Templates" at bounding box center [699, 81] width 43 height 17
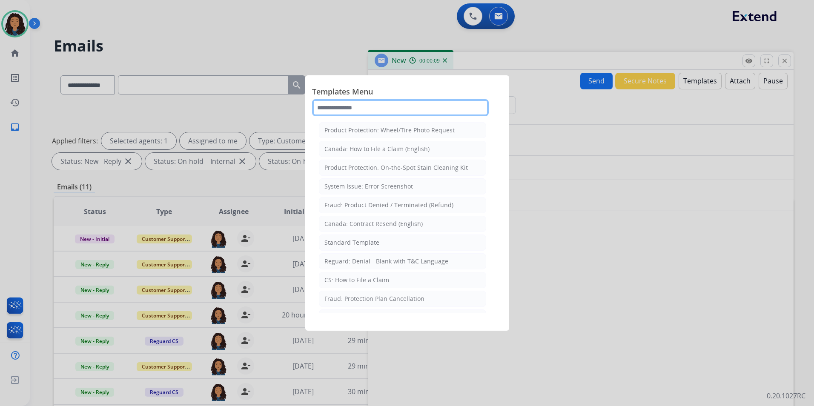
click at [395, 105] on input "text" at bounding box center [400, 107] width 177 height 17
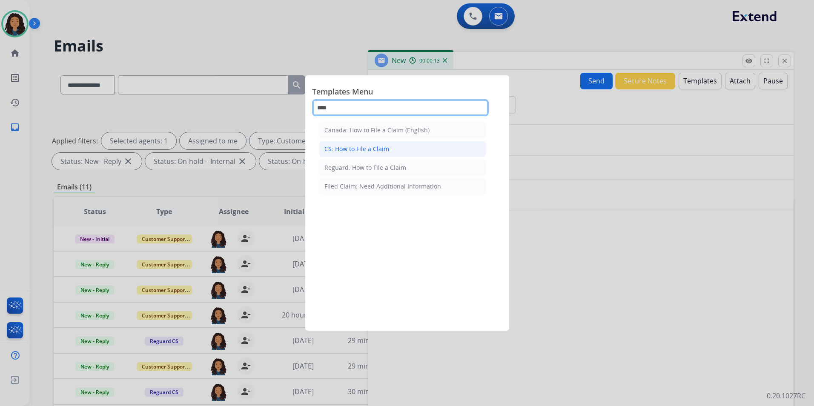
type input "****"
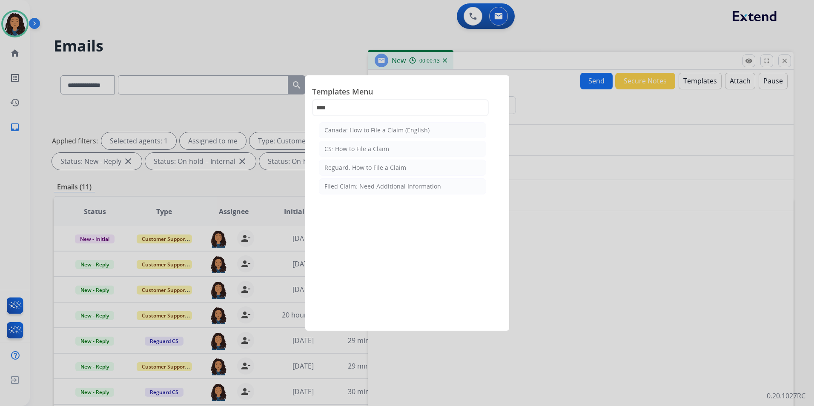
drag, startPoint x: 375, startPoint y: 152, endPoint x: 388, endPoint y: 160, distance: 15.2
click at [376, 151] on div "CS: How to File a Claim" at bounding box center [356, 149] width 65 height 9
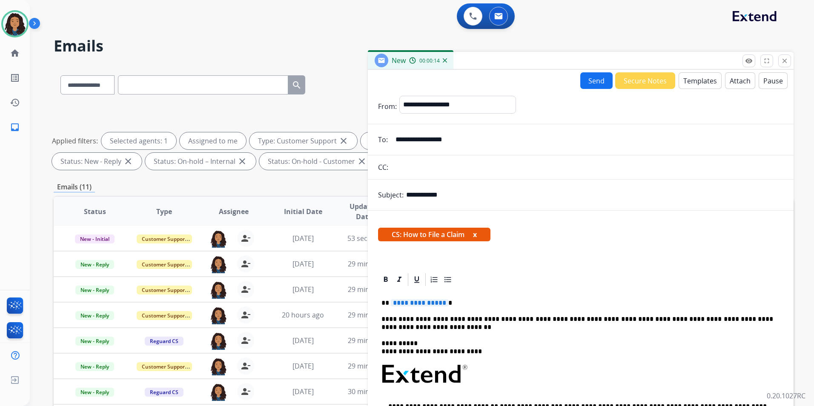
click at [427, 305] on span "**********" at bounding box center [419, 302] width 57 height 7
click at [586, 89] on form "**********" at bounding box center [581, 305] width 426 height 433
click at [592, 80] on button "Send" at bounding box center [596, 80] width 32 height 17
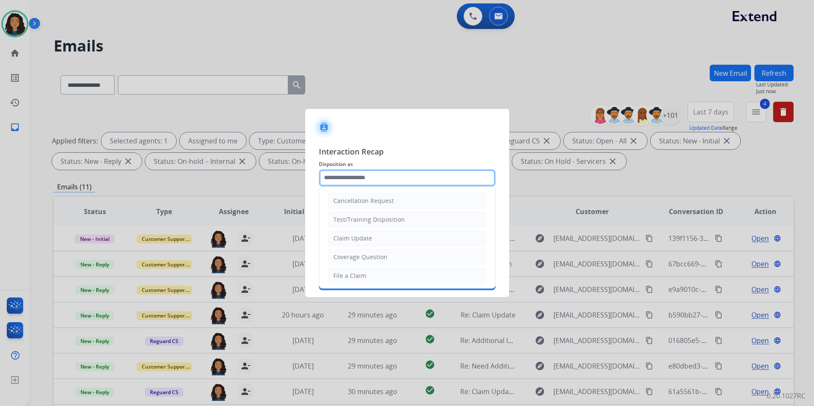
click at [411, 175] on input "text" at bounding box center [407, 177] width 177 height 17
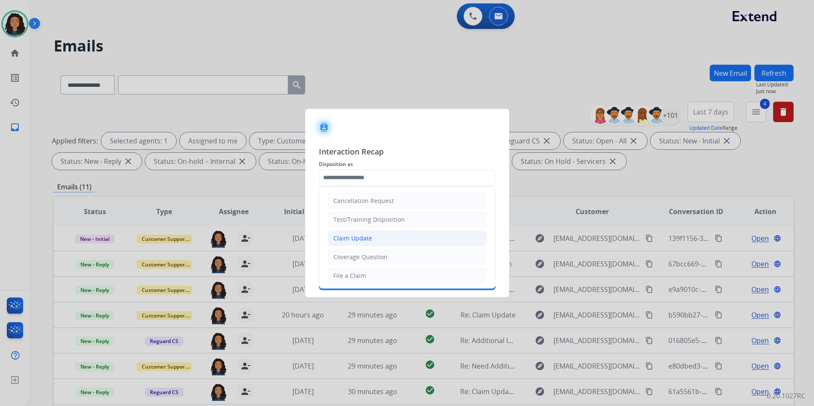
click at [404, 238] on li "Claim Update" at bounding box center [407, 238] width 159 height 16
type input "**********"
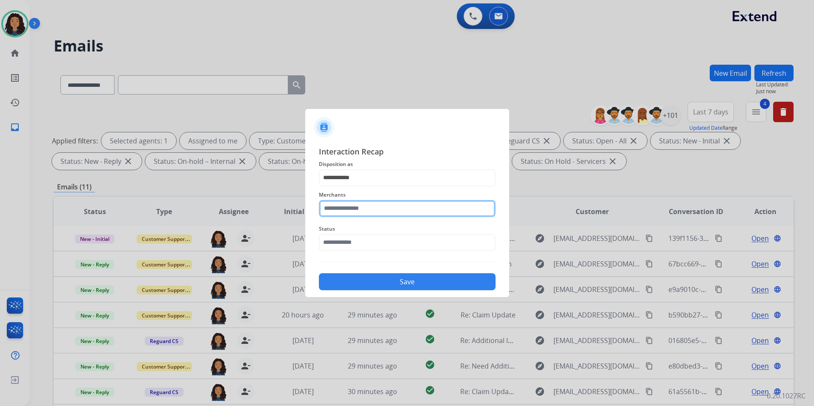
click at [385, 202] on input "text" at bounding box center [407, 208] width 177 height 17
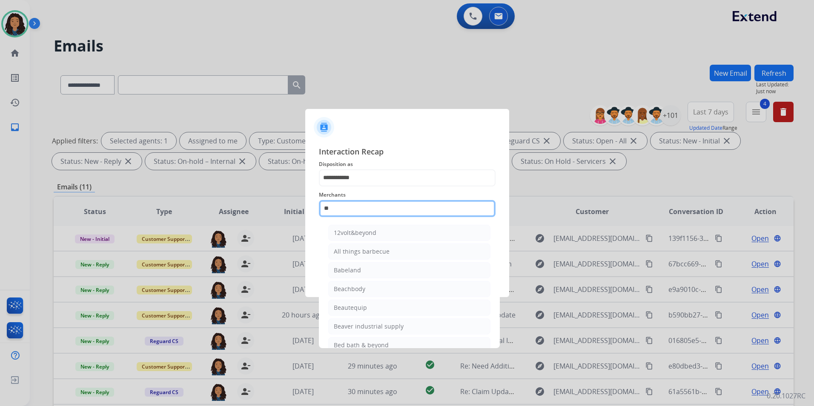
type input "*"
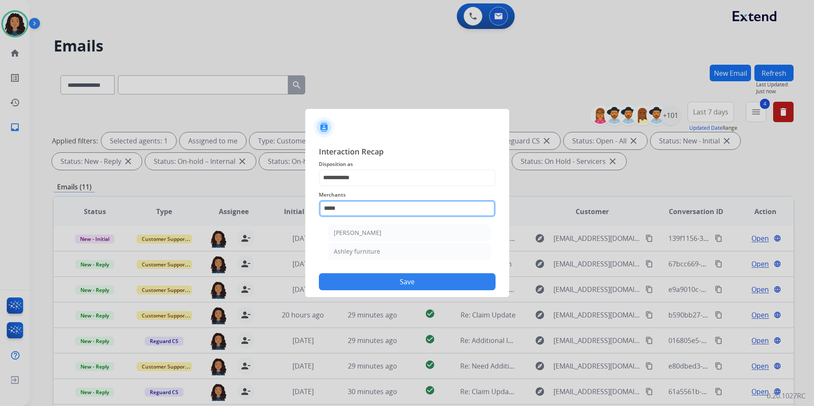
type input "******"
select select "**********"
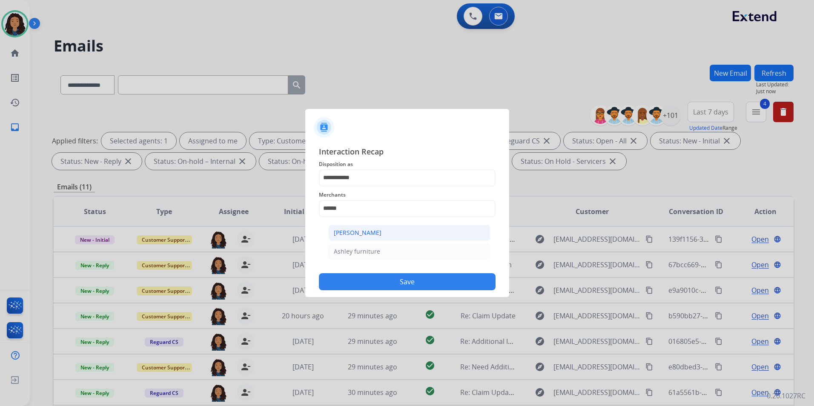
scroll to position [1, 0]
click at [385, 230] on li "[PERSON_NAME]" at bounding box center [409, 233] width 162 height 16
type input "**********"
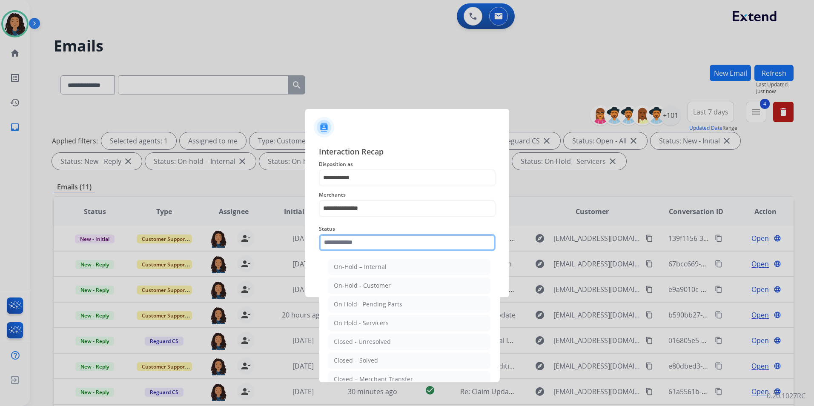
click at [377, 241] on input "text" at bounding box center [407, 242] width 177 height 17
drag, startPoint x: 364, startPoint y: 362, endPoint x: 380, endPoint y: 321, distance: 44.2
click at [364, 361] on div "Closed – Solved" at bounding box center [356, 360] width 44 height 9
type input "**********"
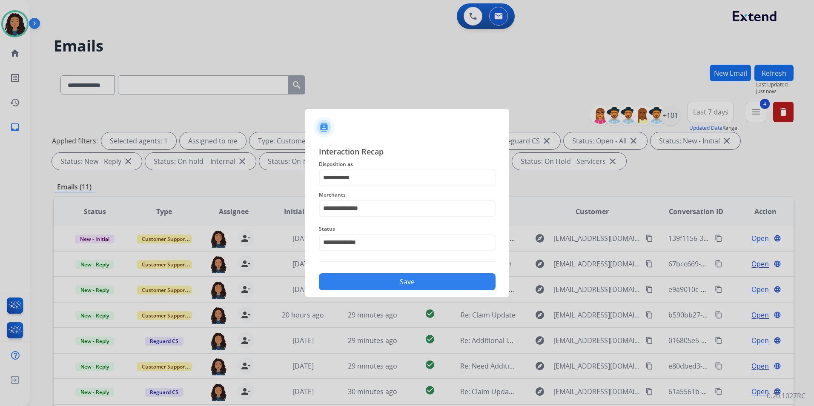
click at [404, 286] on button "Save" at bounding box center [407, 281] width 177 height 17
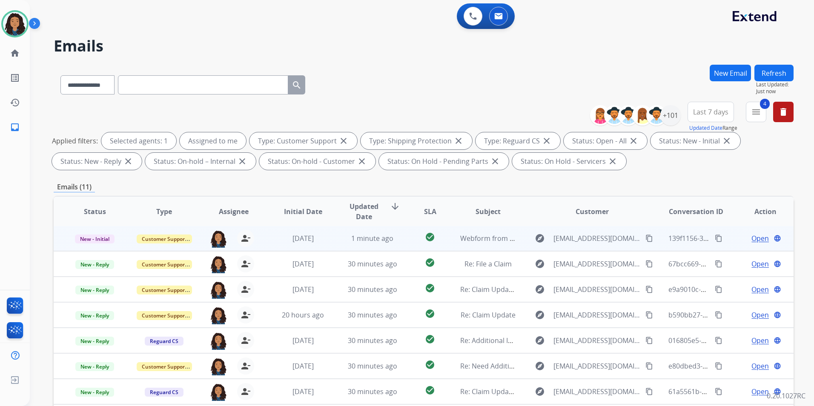
click at [759, 238] on span "Open" at bounding box center [759, 238] width 17 height 10
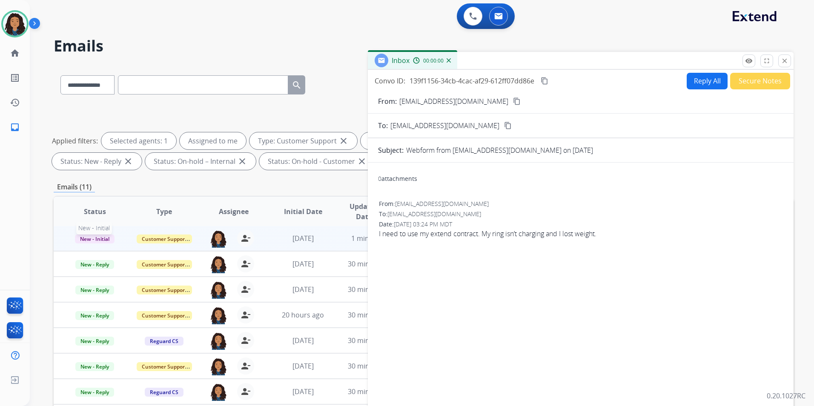
click at [100, 239] on span "New - Initial" at bounding box center [95, 238] width 40 height 9
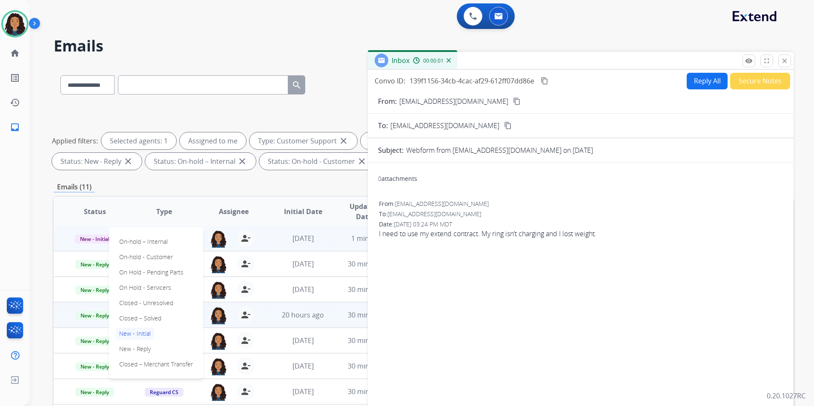
click at [153, 319] on p "Closed – Solved" at bounding box center [140, 318] width 49 height 12
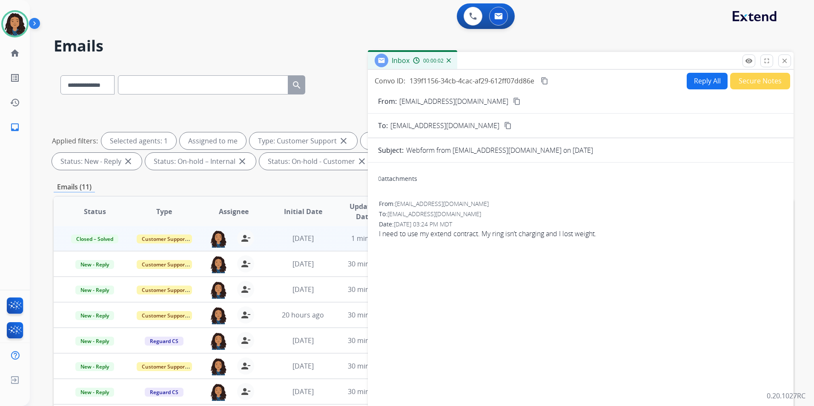
click at [747, 89] on button "Secure Notes" at bounding box center [760, 81] width 60 height 17
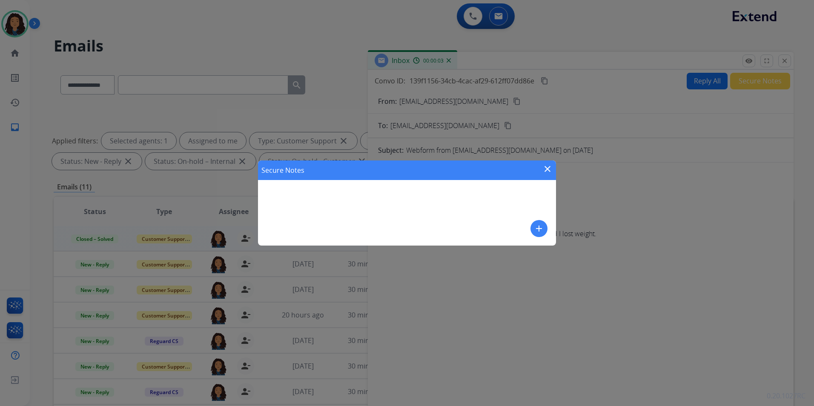
click at [544, 227] on button "add" at bounding box center [538, 228] width 17 height 17
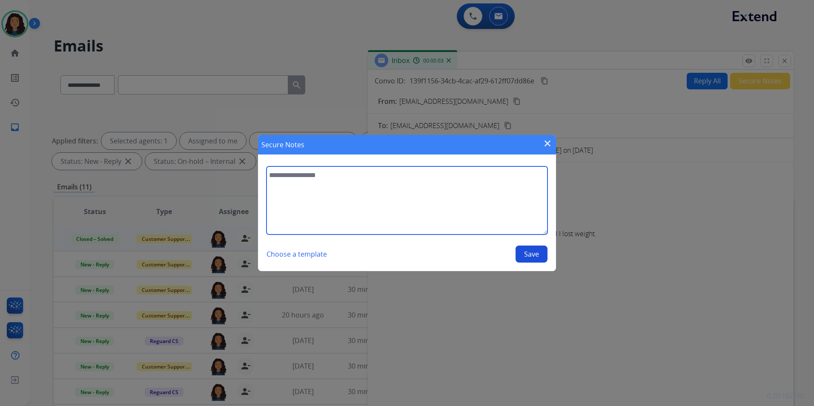
click at [508, 211] on textarea at bounding box center [406, 200] width 281 height 68
type textarea "**********"
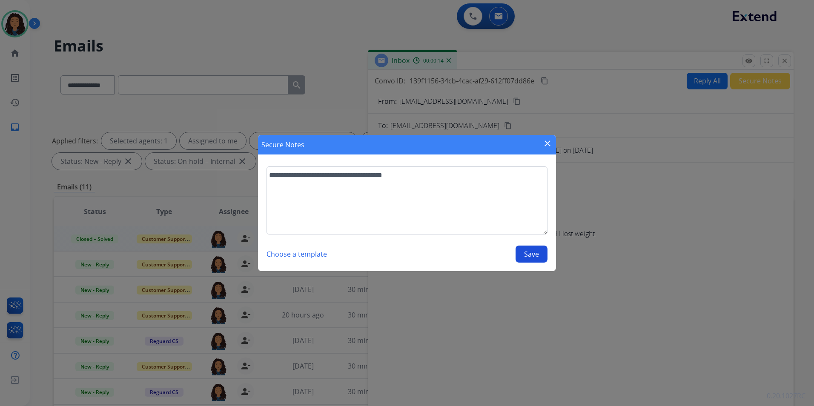
drag, startPoint x: 529, startPoint y: 257, endPoint x: 582, endPoint y: 210, distance: 71.5
click at [529, 256] on button "Save" at bounding box center [531, 254] width 32 height 17
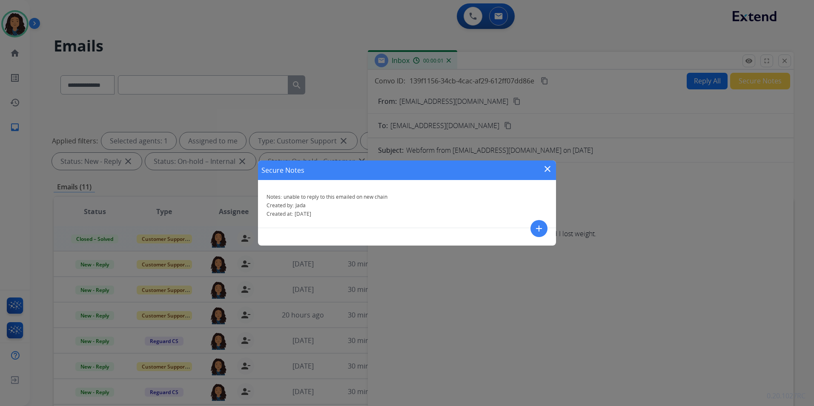
click at [547, 166] on mat-icon "close" at bounding box center [547, 169] width 10 height 10
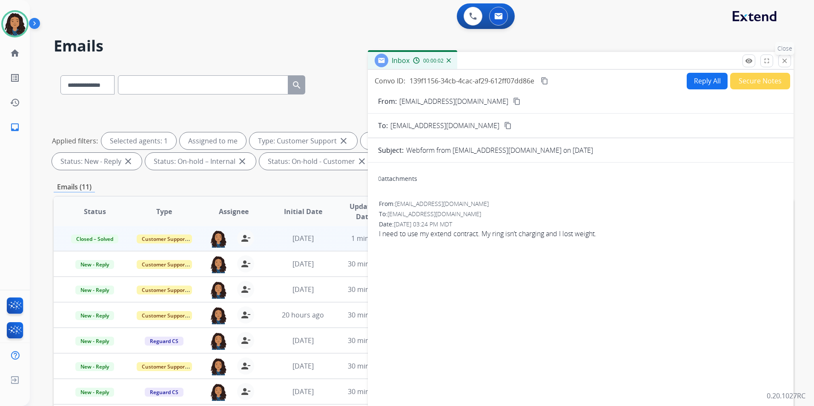
drag, startPoint x: 793, startPoint y: 60, endPoint x: 780, endPoint y: 61, distance: 13.6
click at [792, 60] on div "**********" at bounding box center [422, 203] width 784 height 406
click at [780, 61] on button "close Close" at bounding box center [784, 60] width 13 height 13
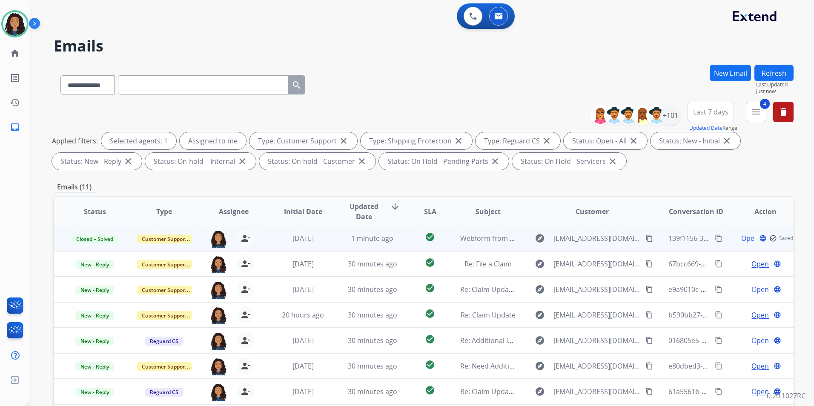
click at [663, 59] on div "**********" at bounding box center [412, 234] width 764 height 406
click at [7, 25] on img at bounding box center [15, 24] width 24 height 24
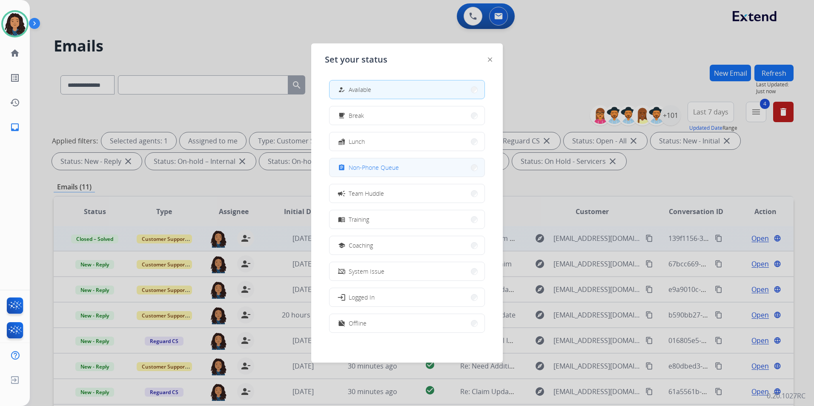
click at [429, 169] on button "assignment Non-Phone Queue" at bounding box center [406, 167] width 155 height 18
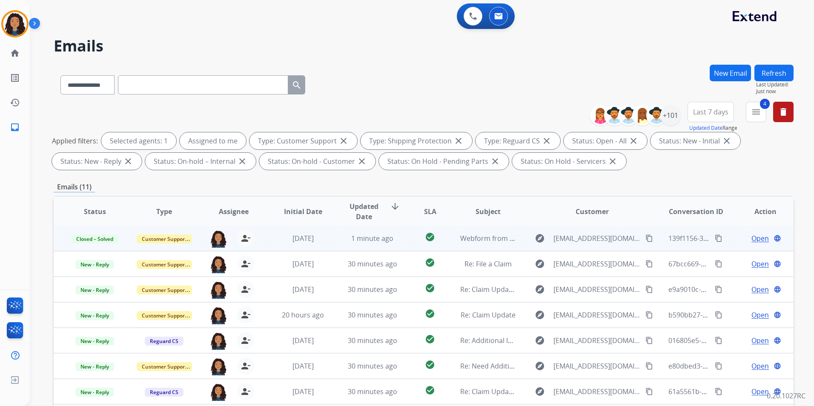
click at [0, 17] on html "**********" at bounding box center [407, 203] width 814 height 406
click at [4, 19] on img at bounding box center [15, 24] width 24 height 24
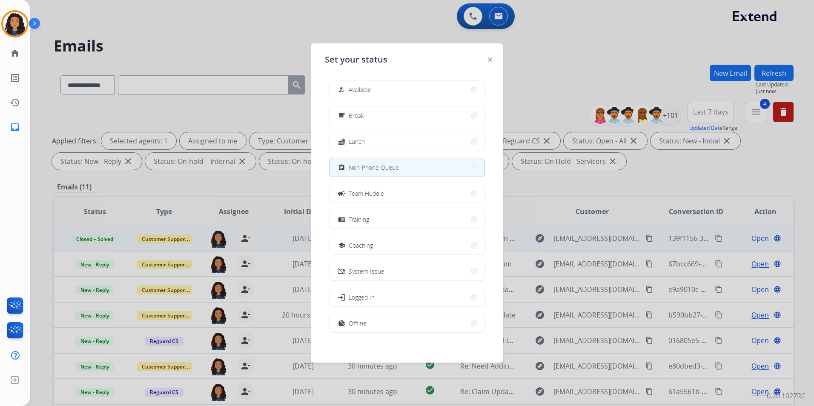
click at [424, 101] on div "how_to_reg Available free_breakfast Break fastfood Lunch assignment Non-Phone Q…" at bounding box center [407, 207] width 164 height 268
click at [425, 90] on button "how_to_reg Available" at bounding box center [406, 89] width 155 height 18
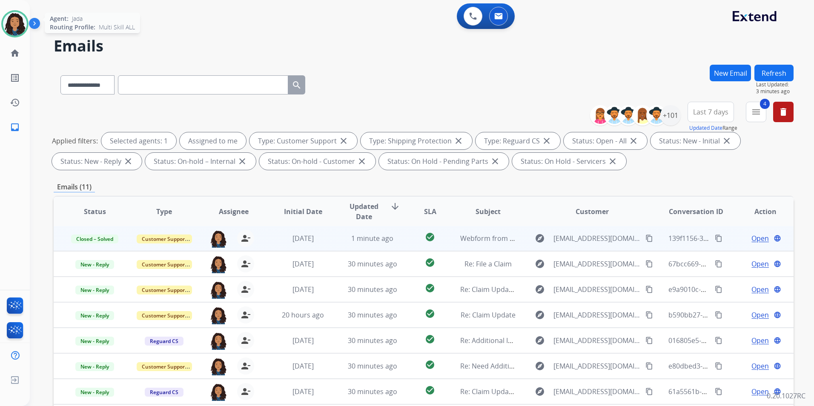
click at [6, 24] on img at bounding box center [15, 24] width 24 height 24
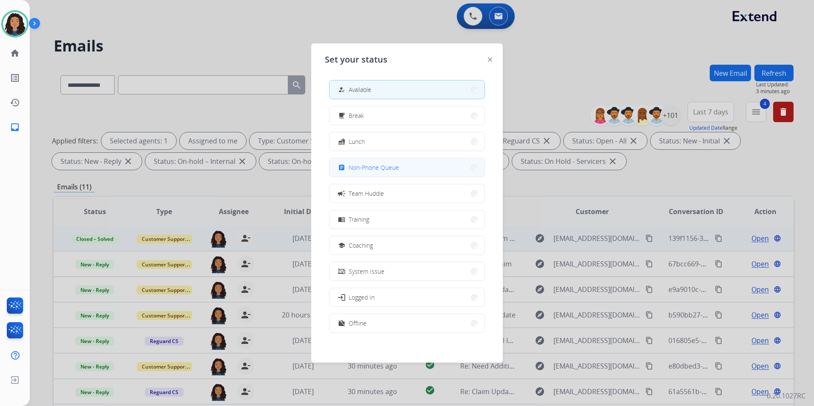
click at [427, 168] on button "assignment Non-Phone Queue" at bounding box center [406, 167] width 155 height 18
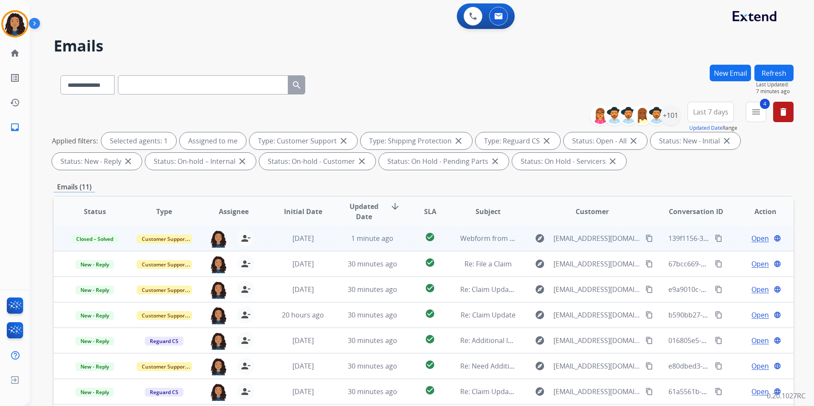
click at [435, 66] on div "**********" at bounding box center [424, 83] width 740 height 37
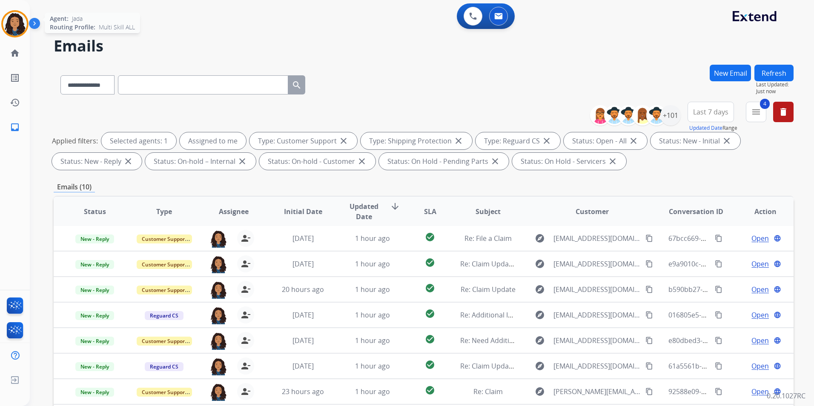
drag, startPoint x: 16, startPoint y: 31, endPoint x: 23, endPoint y: 31, distance: 6.4
click at [16, 31] on img at bounding box center [15, 24] width 24 height 24
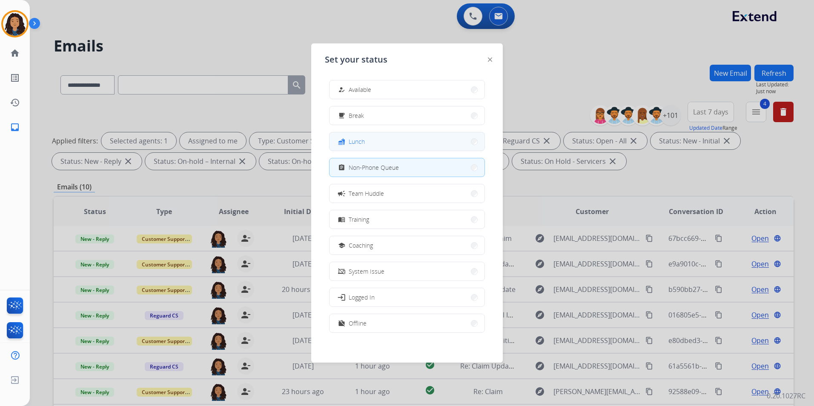
click at [405, 138] on button "fastfood Lunch" at bounding box center [406, 141] width 155 height 18
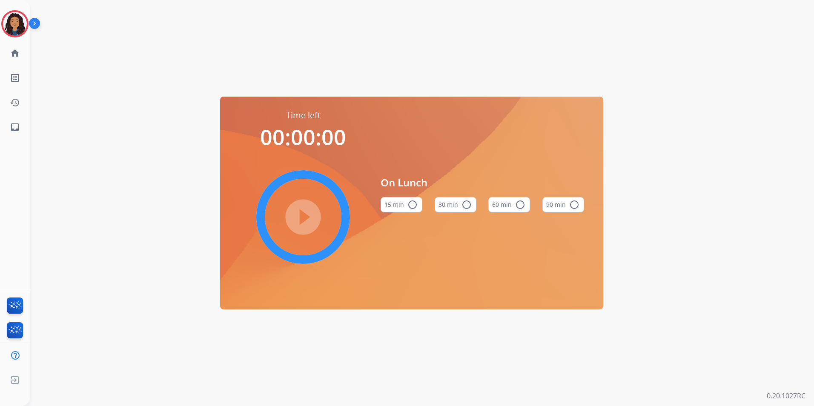
click at [509, 207] on button "60 min radio_button_unchecked" at bounding box center [509, 204] width 42 height 15
click at [303, 217] on mat-icon "play_circle_filled" at bounding box center [303, 217] width 10 height 10
